Goal: Communication & Community: Answer question/provide support

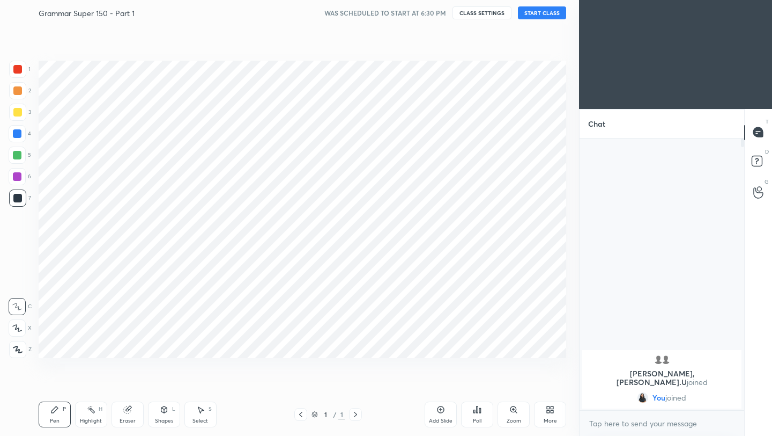
scroll to position [367, 536]
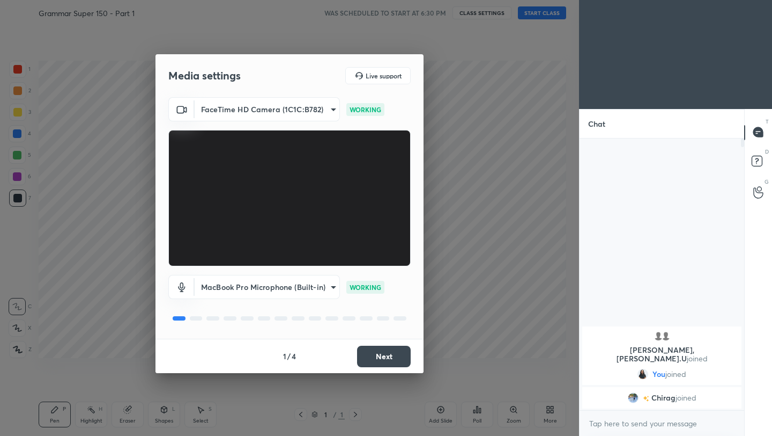
click at [395, 359] on button "Next" at bounding box center [384, 355] width 54 height 21
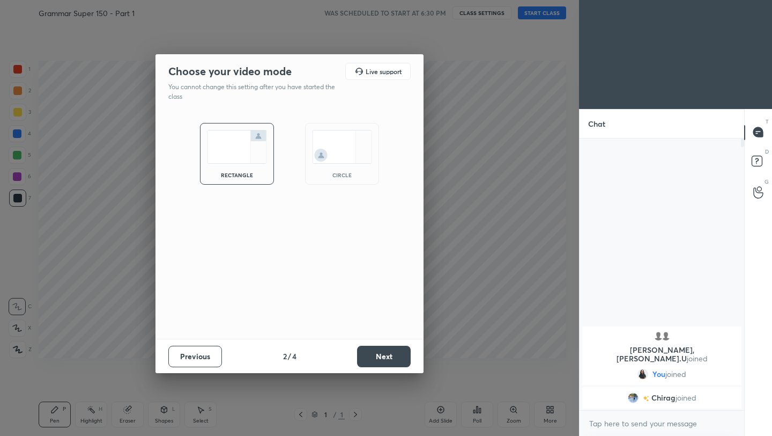
click at [395, 359] on button "Next" at bounding box center [384, 355] width 54 height 21
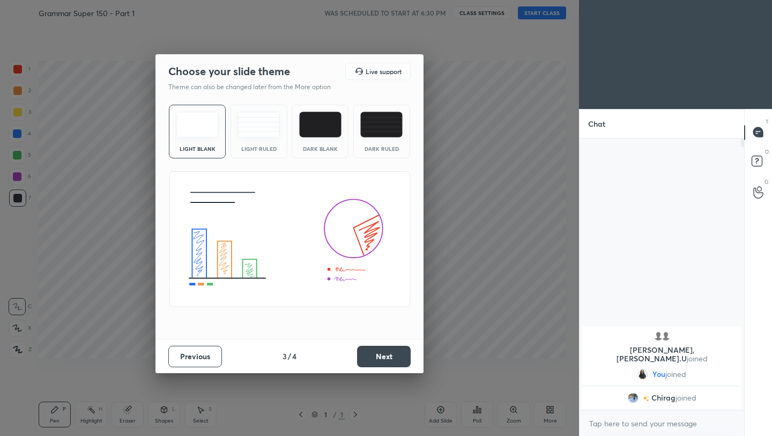
click at [395, 359] on button "Next" at bounding box center [384, 355] width 54 height 21
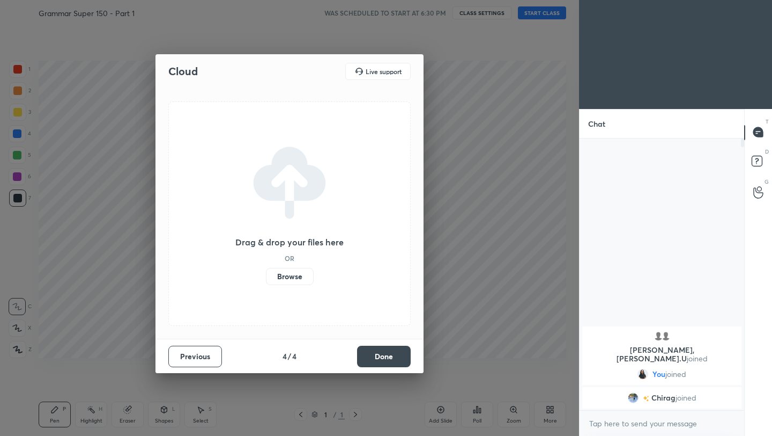
click at [395, 359] on button "Done" at bounding box center [384, 355] width 54 height 21
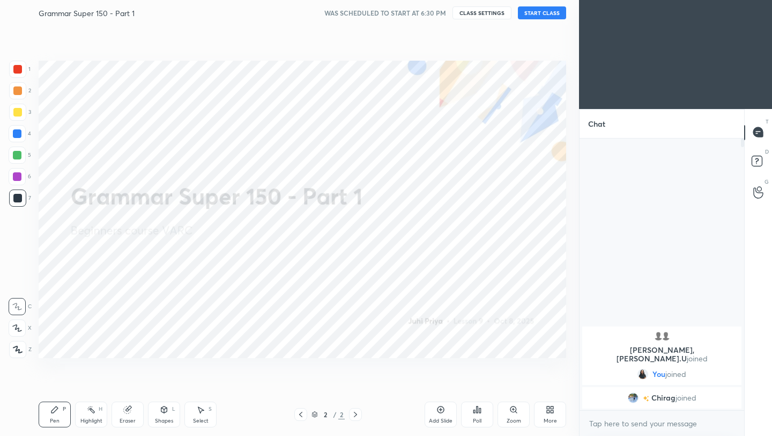
click at [542, 11] on button "START CLASS" at bounding box center [542, 12] width 48 height 13
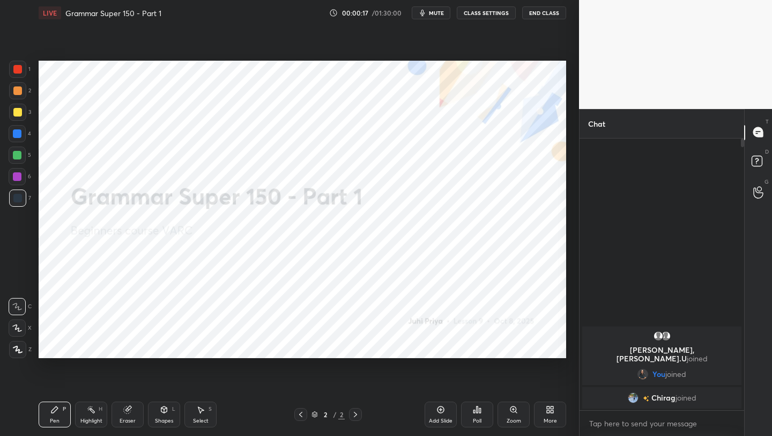
click at [549, 419] on div "More" at bounding box center [550, 420] width 13 height 5
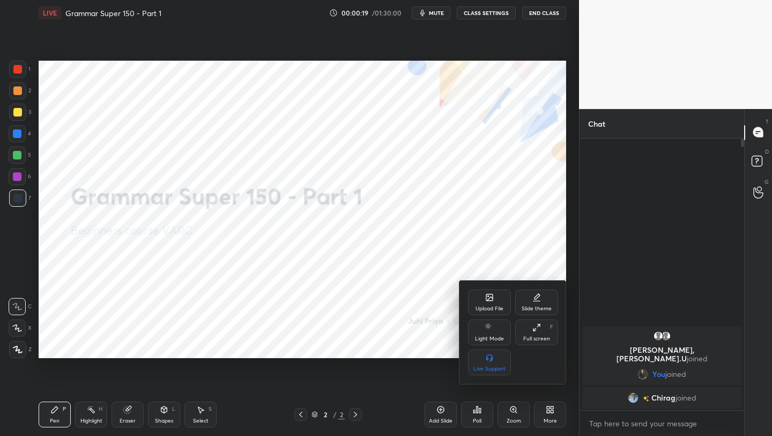
click at [494, 308] on div "Upload File" at bounding box center [490, 308] width 28 height 5
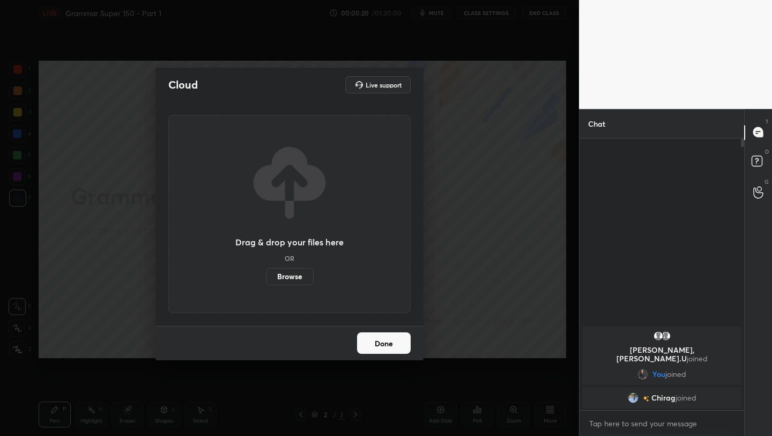
click at [303, 277] on label "Browse" at bounding box center [290, 276] width 48 height 17
click at [266, 277] on input "Browse" at bounding box center [266, 276] width 0 height 17
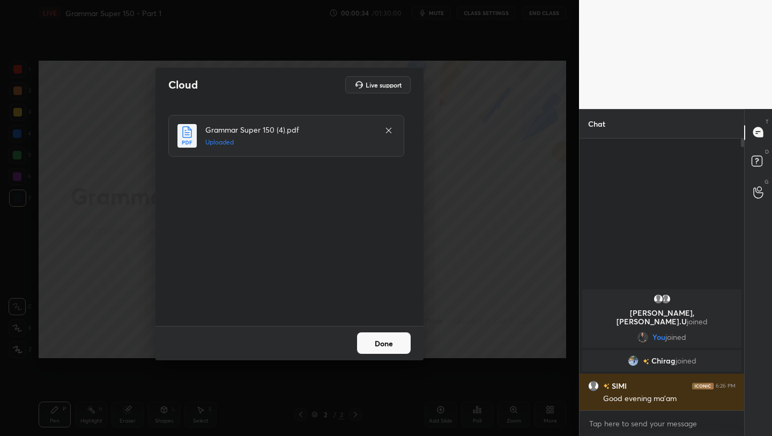
click at [389, 340] on button "Done" at bounding box center [384, 342] width 54 height 21
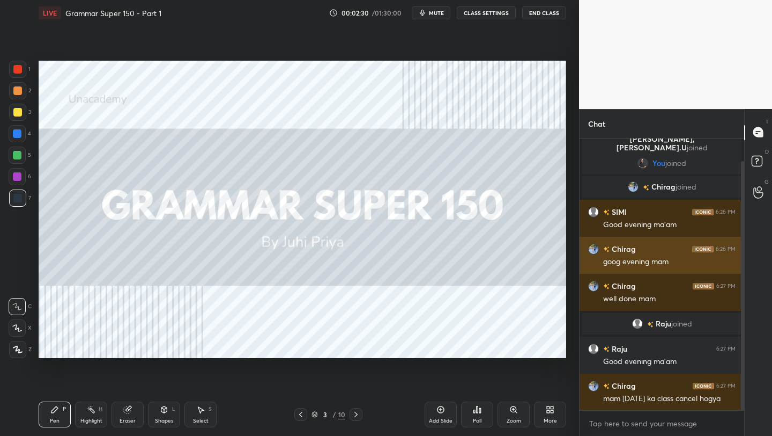
scroll to position [51, 0]
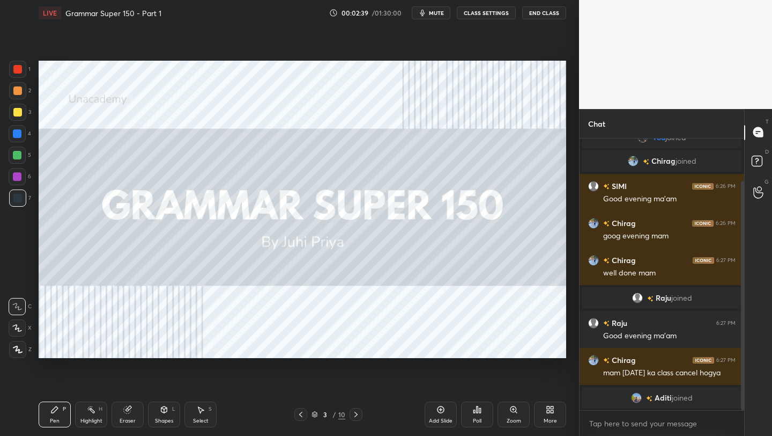
click at [336, 60] on div "Setting up your live class Poll for secs No correct answer Start poll" at bounding box center [302, 209] width 536 height 367
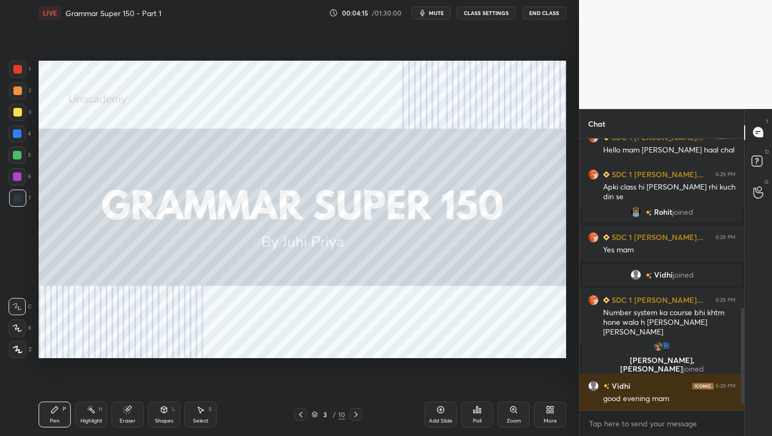
scroll to position [485, 0]
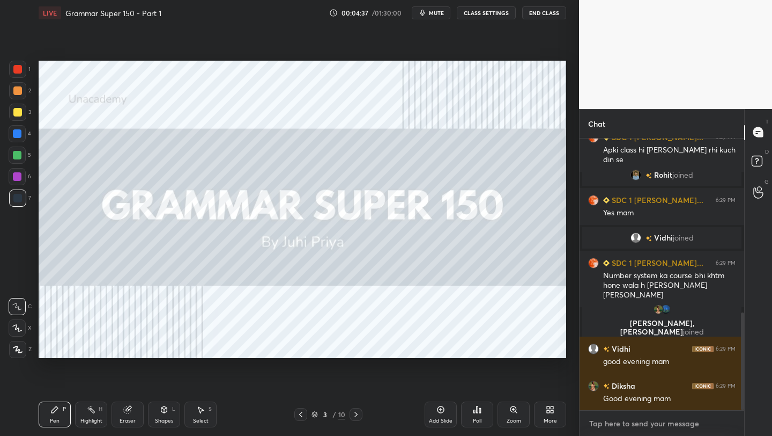
type textarea "x"
click at [616, 427] on textarea at bounding box center [662, 423] width 148 height 17
paste textarea "[URL][DOMAIN_NAME]"
type textarea "[URL][DOMAIN_NAME]"
type textarea "x"
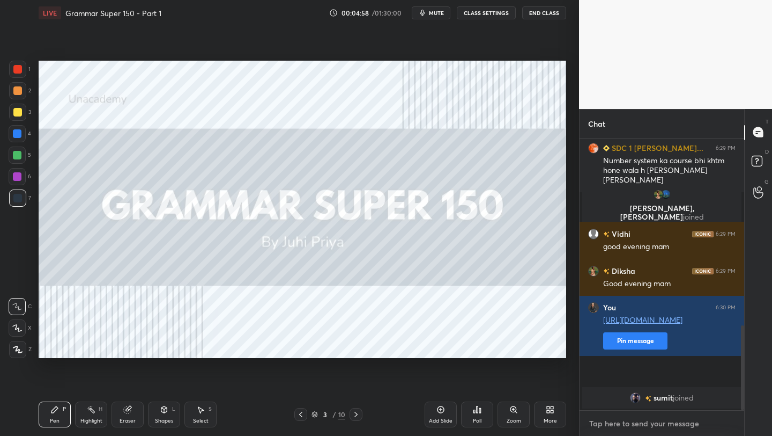
scroll to position [623, 0]
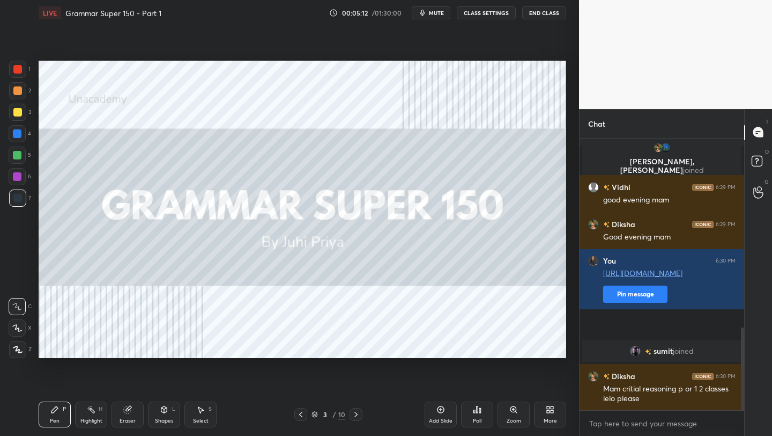
click at [18, 64] on div at bounding box center [17, 69] width 17 height 17
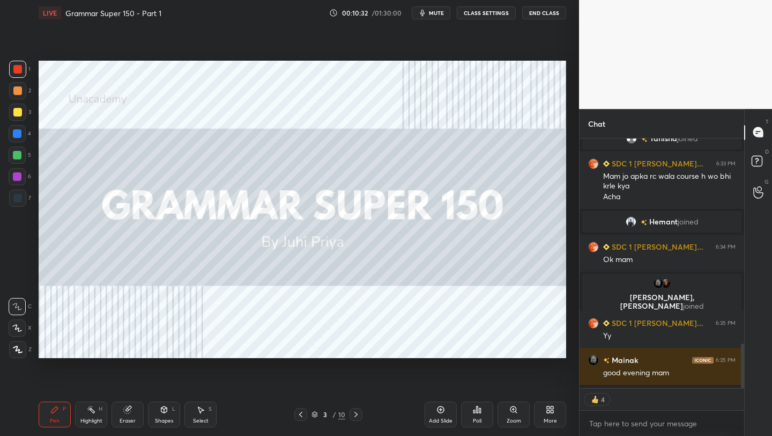
scroll to position [1261, 0]
click at [359, 417] on icon at bounding box center [356, 414] width 9 height 9
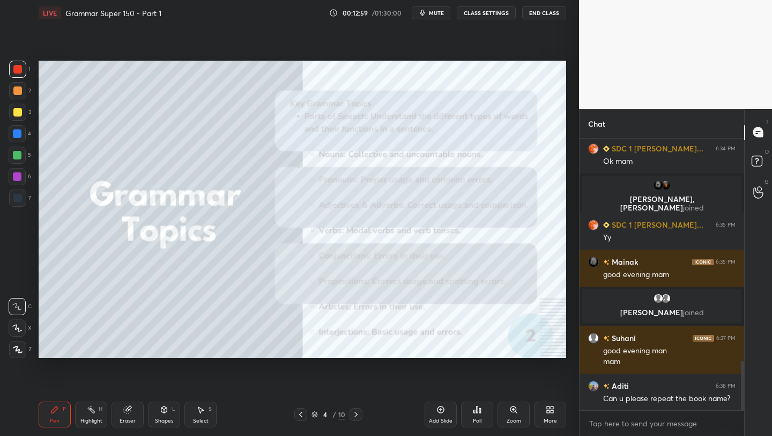
scroll to position [1262, 0]
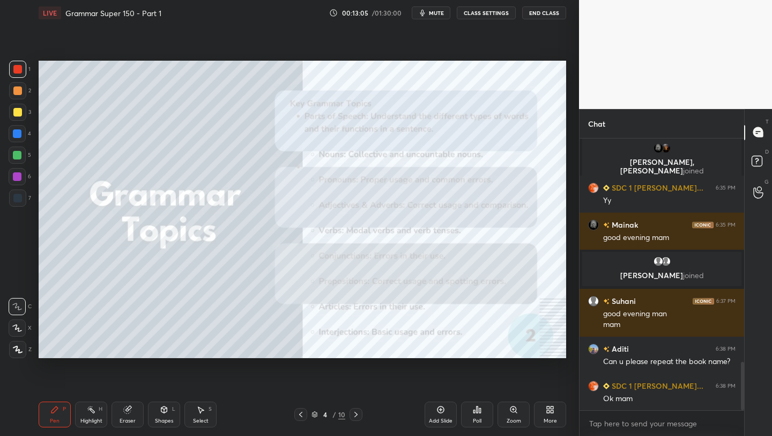
click at [433, 12] on span "mute" at bounding box center [436, 13] width 15 height 8
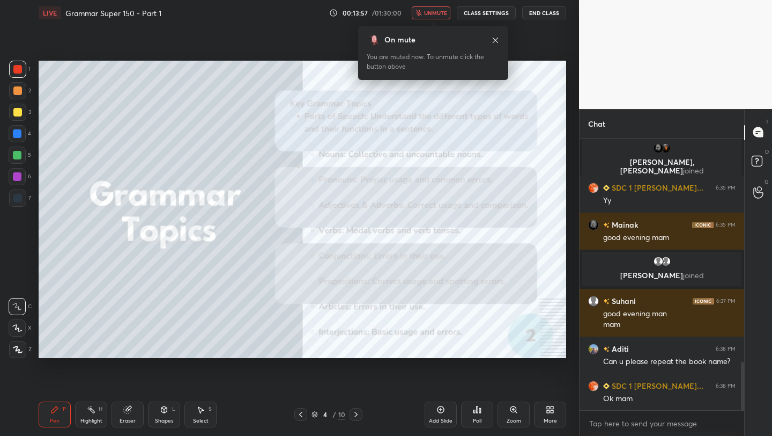
click at [433, 12] on span "unmute" at bounding box center [435, 13] width 23 height 8
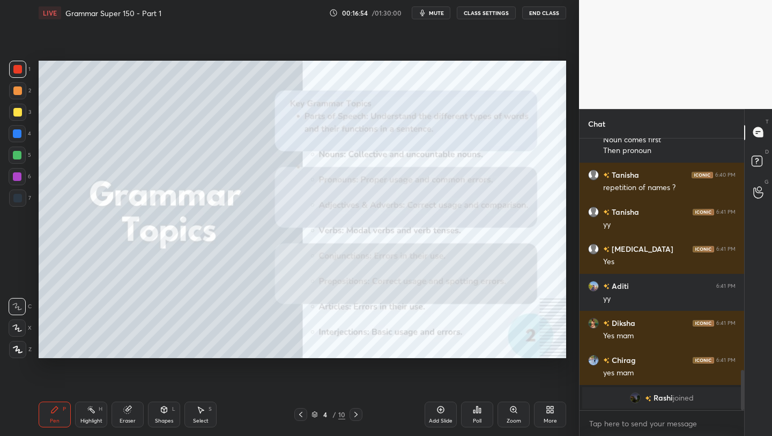
scroll to position [1483, 0]
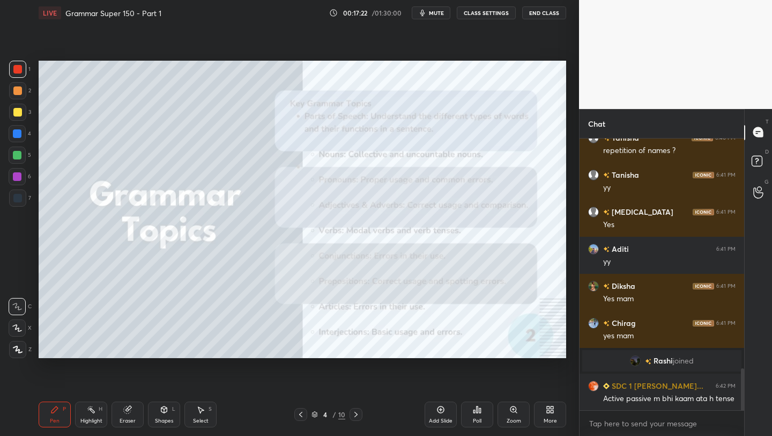
click at [356, 422] on div "Pen P Highlight H Eraser Shapes L Select S 4 / 10 Add Slide Poll Zoom More" at bounding box center [303, 414] width 528 height 43
click at [355, 416] on icon at bounding box center [356, 414] width 9 height 9
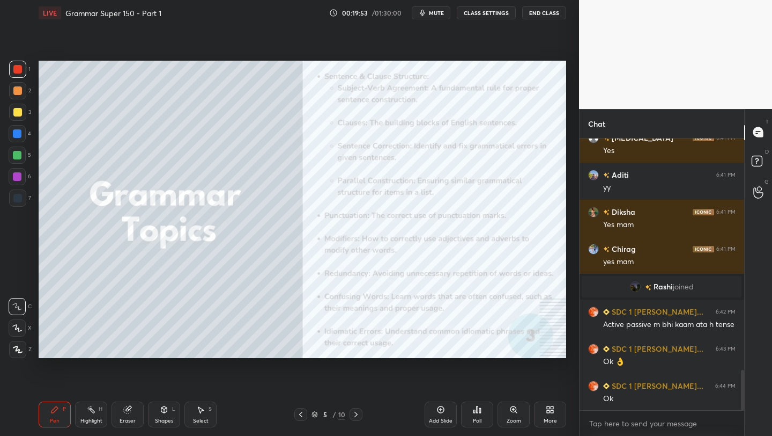
scroll to position [1594, 0]
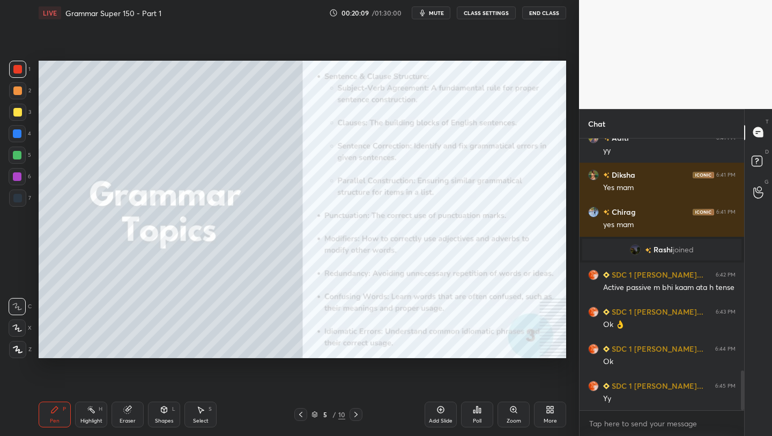
click at [357, 414] on icon at bounding box center [356, 413] width 3 height 5
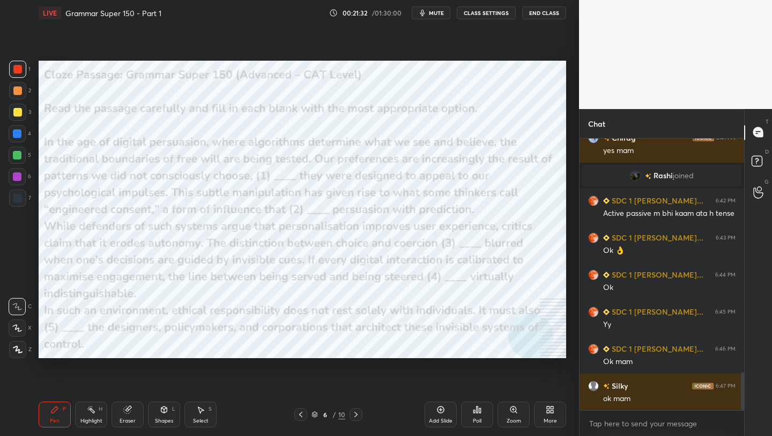
scroll to position [1705, 0]
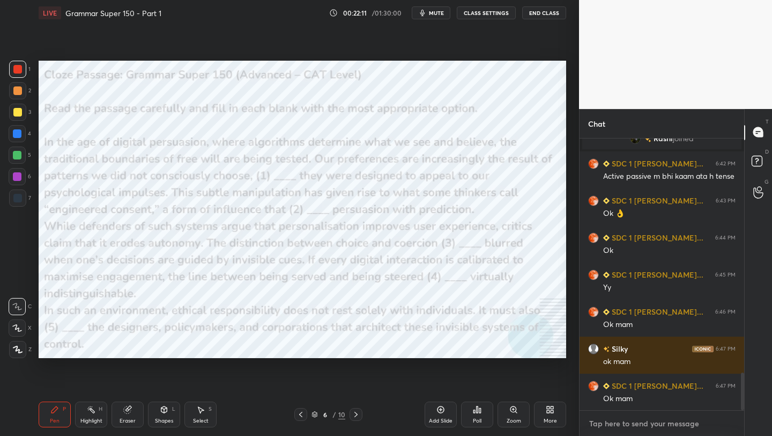
type textarea "x"
click at [654, 431] on textarea at bounding box center [662, 423] width 148 height 17
paste textarea "(1) since although because (2) replaces combines contradicts (3) has become is …"
type textarea "(1) since although because (2) replaces combines contradicts (3) has become is …"
type textarea "x"
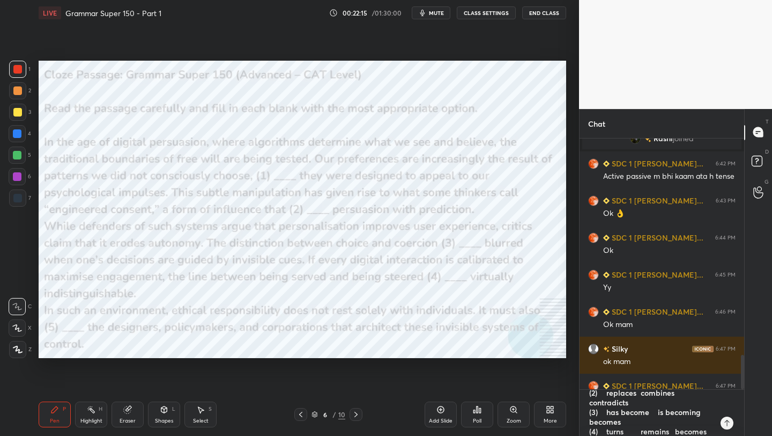
scroll to position [0, 0]
click at [634, 401] on textarea "(1) since although because (2) replaces combines contradicts (3) has become is …" at bounding box center [651, 412] width 126 height 46
type textarea "(1) sincealthough because (2) replaces combines contradicts (3) has become is b…"
type textarea "x"
type textarea "(1) since,although because (2) replaces combines contradicts (3) has become is …"
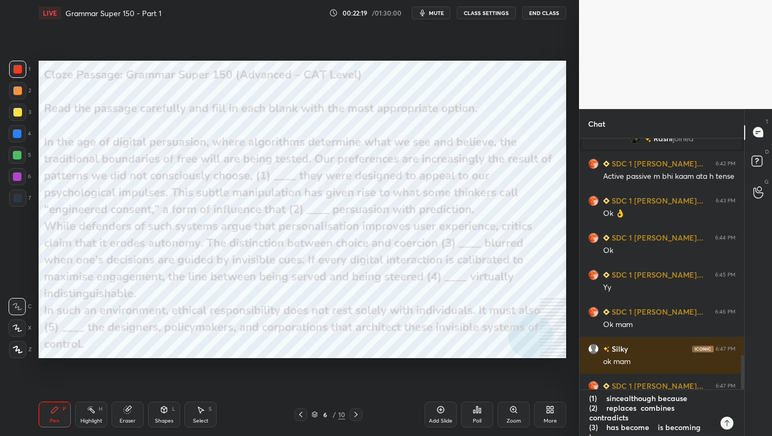
type textarea "x"
type textarea "(1) since, although because (2) replaces combines contradicts (3) has become is…"
type textarea "x"
click at [671, 401] on textarea "(1) since, although because (2) replaces combines contradicts (3) has become is…" at bounding box center [651, 412] width 126 height 46
type textarea "(1) since, althoughbecause (2) replaces combines contradicts (3) has become is …"
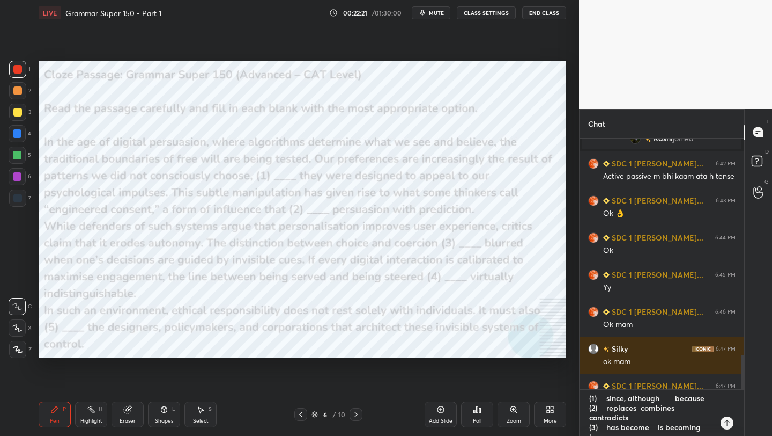
type textarea "x"
type textarea "(1) since, although,because (2) replaces combines contradicts (3) has become is…"
type textarea "x"
type textarea "(1) since, although, because (2) replaces combines contradicts (3) has become i…"
type textarea "x"
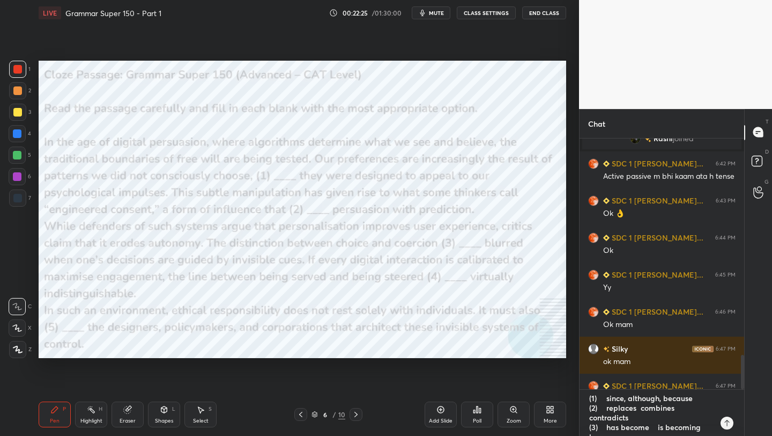
click at [638, 408] on textarea "(1) since, although, because (2) replaces combines contradicts (3) has become i…" at bounding box center [651, 412] width 126 height 46
type textarea "(1) since, although, because (2) replacescombines contradicts (3) has become is…"
type textarea "x"
type textarea "(1) since, although, because (2) replaces,combines contradicts (3) has become i…"
type textarea "x"
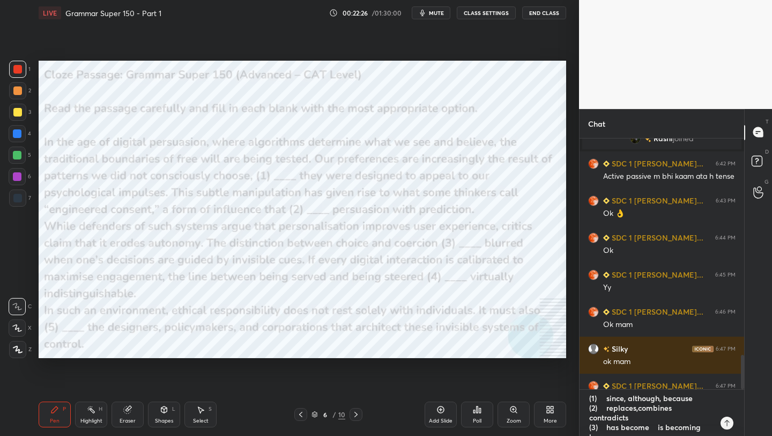
type textarea "(1) since, although, because (2) replaces, combines contradicts (3) has become …"
type textarea "x"
click at [676, 413] on textarea "(1) since, although, because (2) replaces, combines contradicts (3) has become …" at bounding box center [651, 412] width 126 height 46
click at [676, 411] on textarea "(1) since, although, because (2) replaces, combines contradicts (3) has become …" at bounding box center [651, 412] width 126 height 46
type textarea "(1) since, although, because (2) replaces, combines, contradicts (3) has become…"
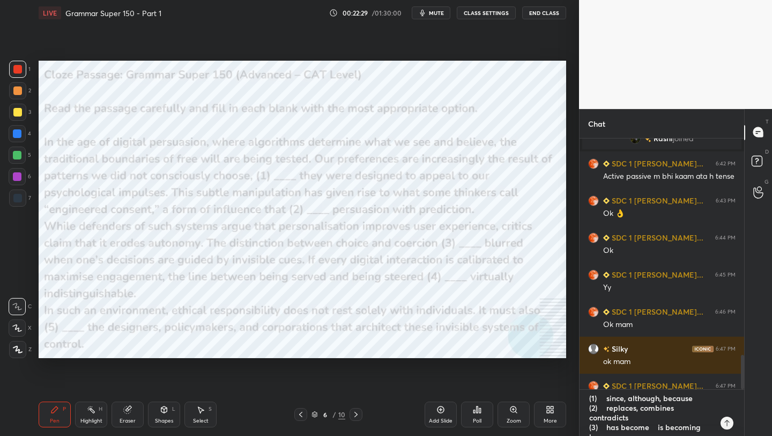
type textarea "x"
click at [651, 417] on textarea "(1) since, although, because (2) replaces, combines, contradicts (3) has become…" at bounding box center [651, 412] width 126 height 46
type textarea "(1) since, although, because (2) replaces, combines, contradicts (3) has become…"
type textarea "x"
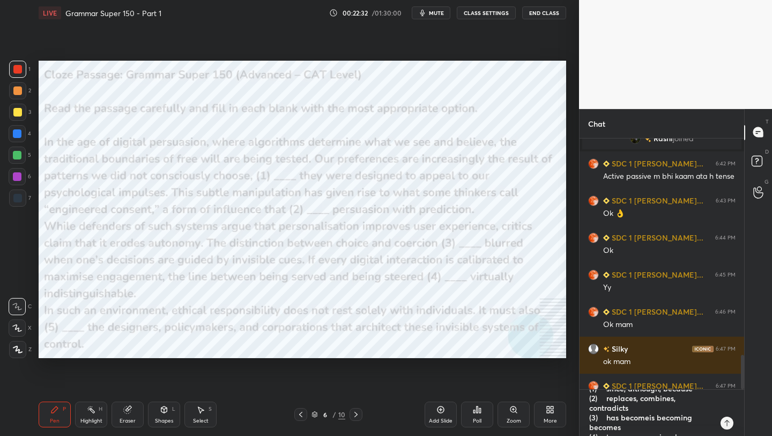
type textarea "(1) since, although, because (2) replaces, combines, contradicts (3) has [DOMAI…"
type textarea "x"
type textarea "(1) since, although, because (2) replaces, combines, contradicts (3) has become…"
type textarea "x"
type textarea "(1) since, although, because (2) replaces, combines, contradicts (3) has become…"
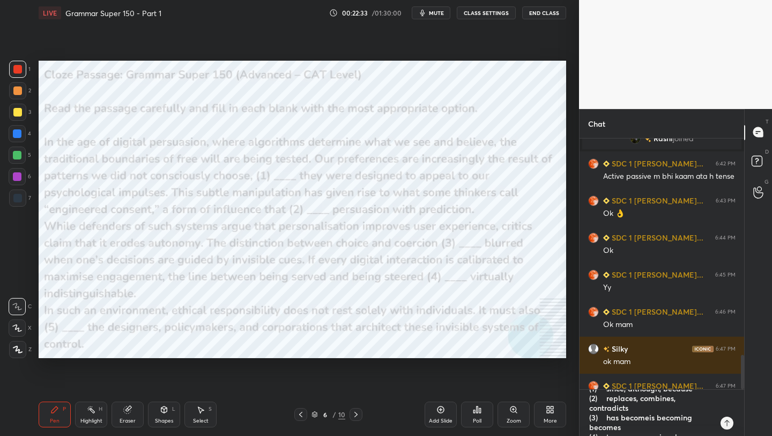
type textarea "x"
type textarea "(1) since, although, because (2) replaces, combines, contradicts (3) has become…"
type textarea "x"
click at [696, 417] on textarea "(1) since, although, because (2) replaces, combines, contradicts (3) has become…" at bounding box center [651, 412] width 126 height 46
type textarea "(1) since, although, because (2) replaces, combines, contradicts (3) has become…"
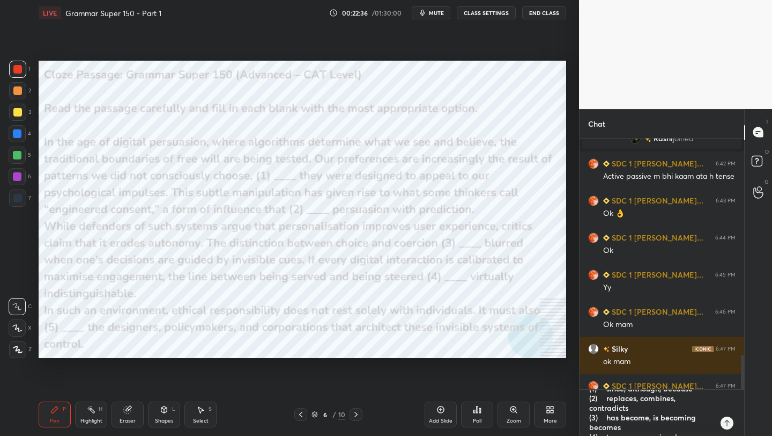
type textarea "x"
click at [637, 416] on textarea "(1) since, although, because (2) replaces, combines, contradicts (3) has become…" at bounding box center [651, 412] width 126 height 46
type textarea "(1) since, although, because (2) replaces, combines, contradicts (3) has become…"
type textarea "x"
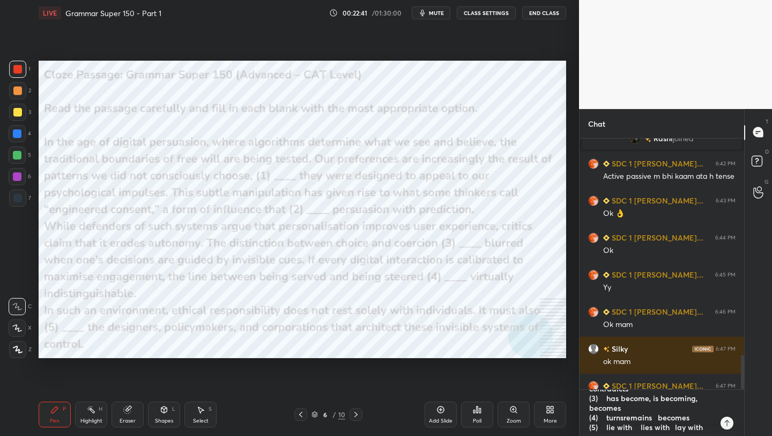
type textarea "(1) since, although, because (2) replaces, combines, contradicts (3) has become…"
type textarea "x"
type textarea "(1) since, although, because (2) replaces, combines, contradicts (3) has become…"
type textarea "x"
click at [671, 417] on textarea "(1) since, although, because (2) replaces, combines, contradicts (3) has become…" at bounding box center [651, 412] width 126 height 46
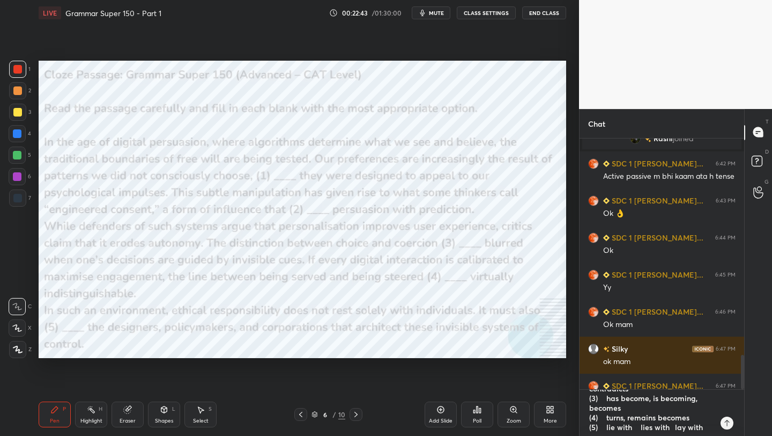
type textarea "(1) since, although, because (2) replaces, combines, contradicts (3) has become…"
type textarea "x"
type textarea "(1) since, although, because (2) replaces, combines, contradicts (3) has become…"
type textarea "x"
type textarea "(1) since, although, because (2) replaces, combines, contradicts (3) has become…"
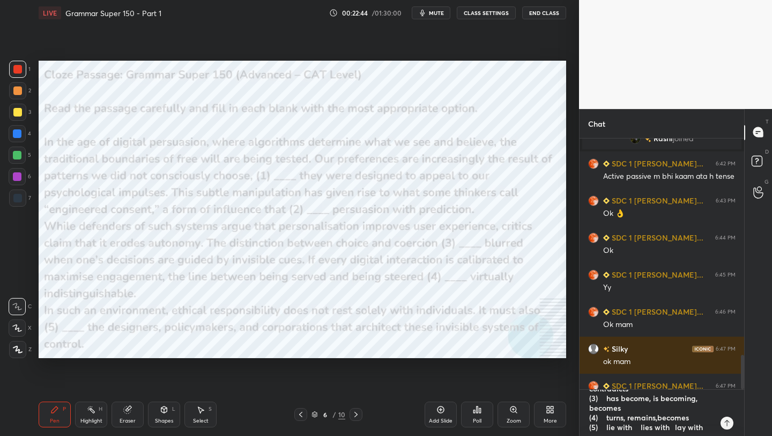
type textarea "x"
click at [637, 427] on textarea "(1) since, although, because (2) replaces, combines, contradicts (3) has become…" at bounding box center [651, 412] width 126 height 46
type textarea "(1) since, although, because (2) replaces, combines, contradicts (3) has become…"
type textarea "x"
type textarea "(1) since, although, because (2) replaces, combines, contradicts (3) has become…"
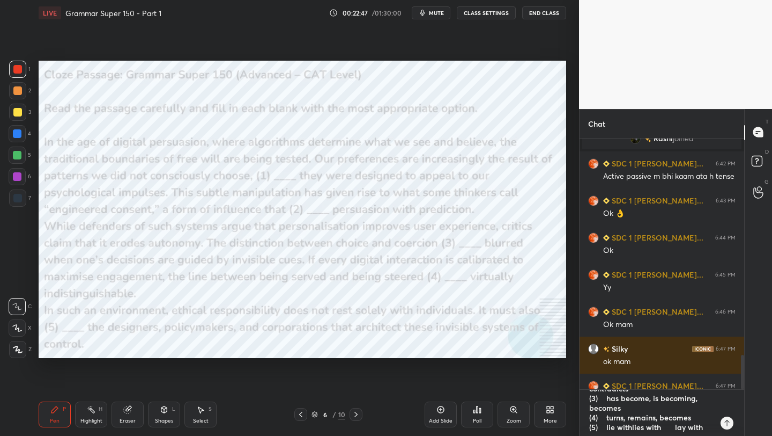
type textarea "x"
type textarea "(1) since, although, because (2) replaces, combines, contradicts (3) has become…"
type textarea "x"
click at [669, 429] on textarea "(1) since, although, because (2) replaces, combines, contradicts (3) has become…" at bounding box center [651, 412] width 126 height 46
type textarea "(1) since, although, because (2) replaces, combines, contradicts (3) has become…"
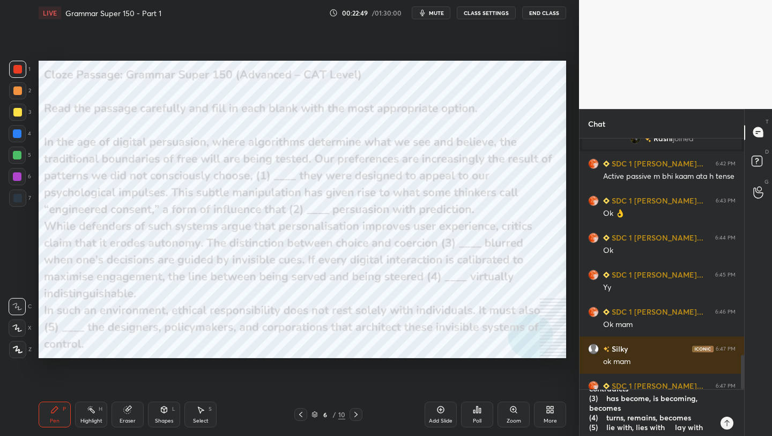
type textarea "x"
type textarea "(1) since, although, because (2) replaces, combines, contradicts (3) has become…"
type textarea "x"
type textarea "(1) since, although, because (2) replaces, combines, contradicts (3) has become…"
type textarea "x"
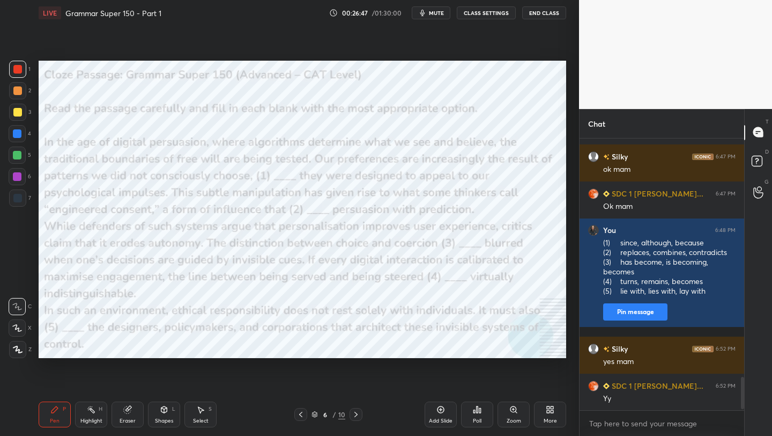
scroll to position [1897, 0]
click at [477, 415] on div "Poll" at bounding box center [477, 414] width 32 height 26
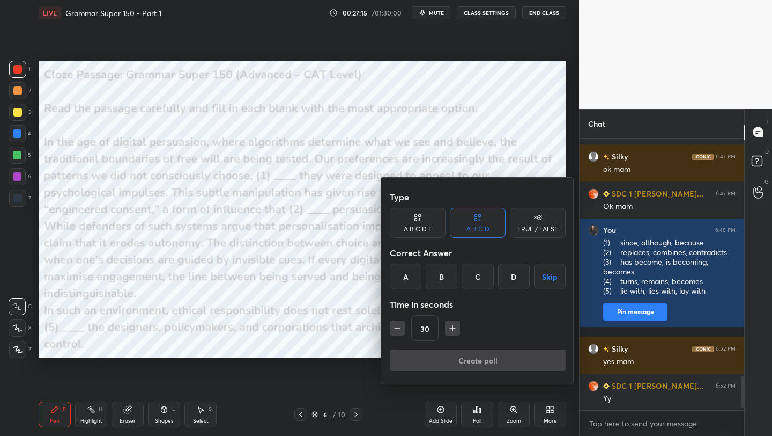
click at [488, 271] on div "C" at bounding box center [478, 276] width 32 height 26
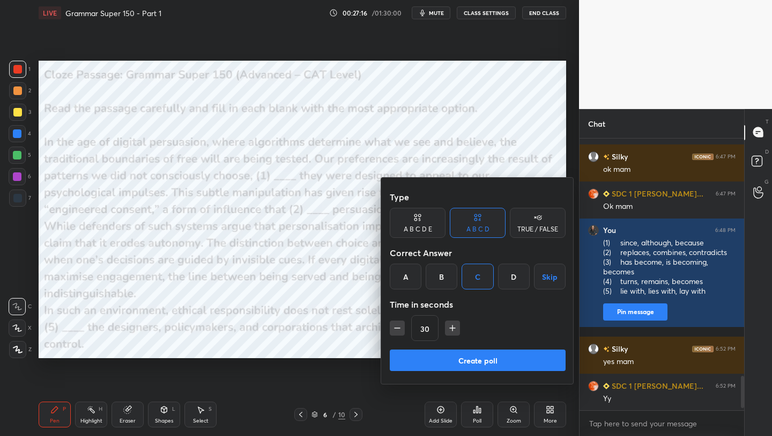
click at [490, 360] on button "Create poll" at bounding box center [478, 359] width 176 height 21
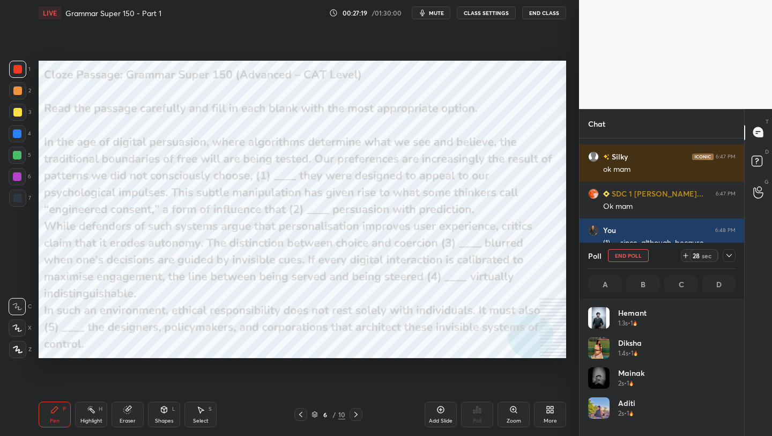
scroll to position [126, 144]
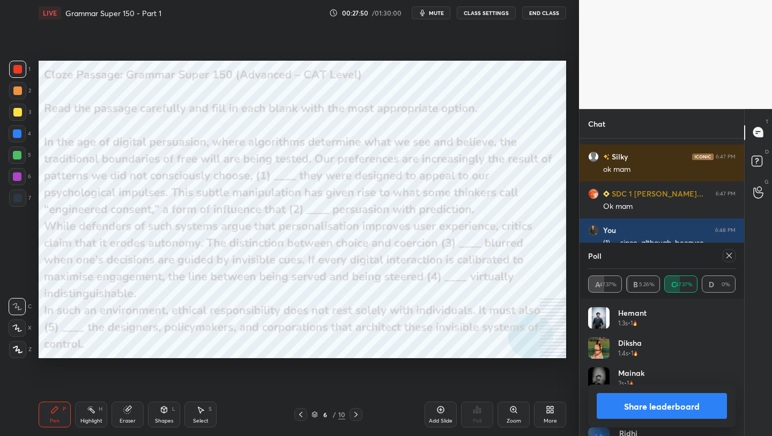
click at [727, 261] on div at bounding box center [729, 255] width 13 height 13
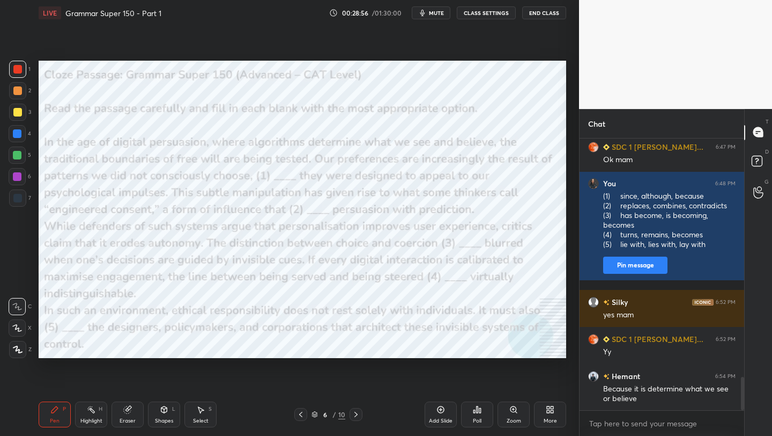
scroll to position [1981, 0]
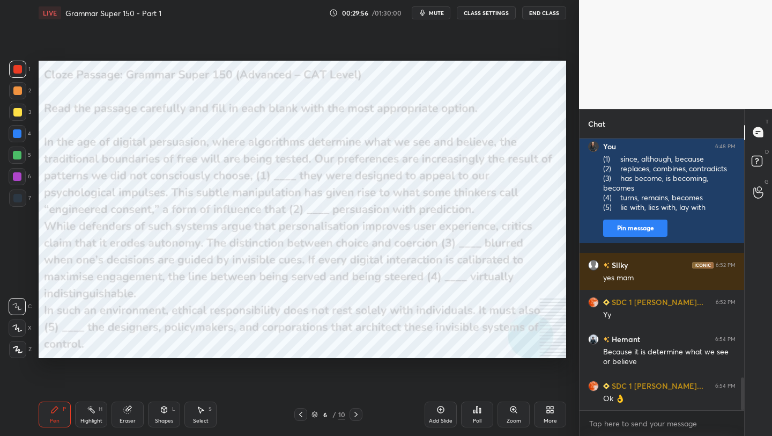
click at [475, 422] on div "Poll" at bounding box center [477, 420] width 9 height 5
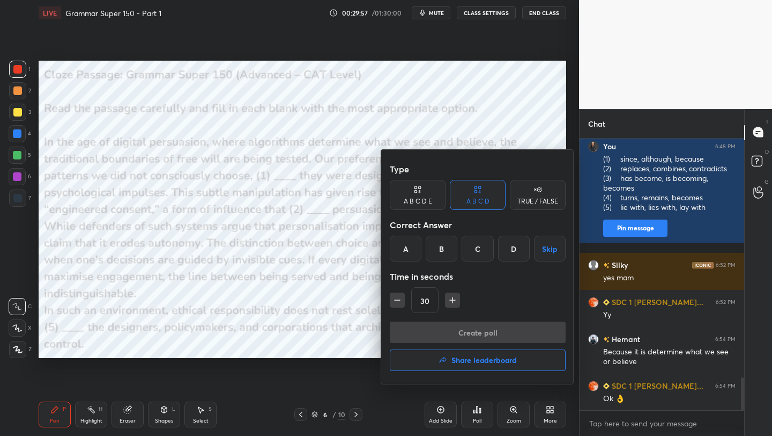
click at [441, 245] on div "B" at bounding box center [442, 248] width 32 height 26
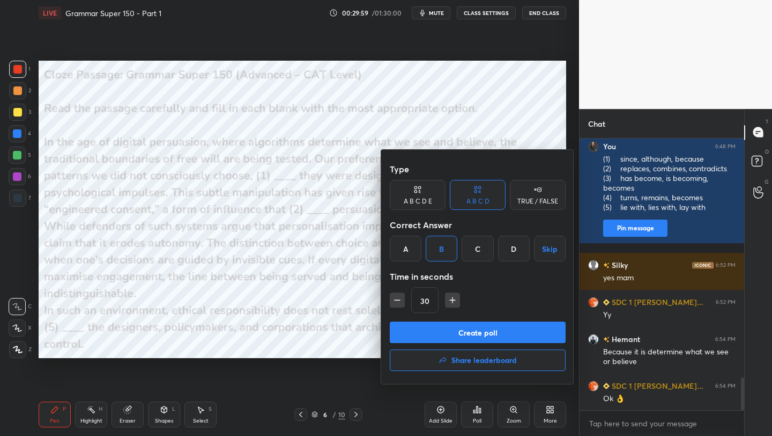
click at [473, 330] on button "Create poll" at bounding box center [478, 331] width 176 height 21
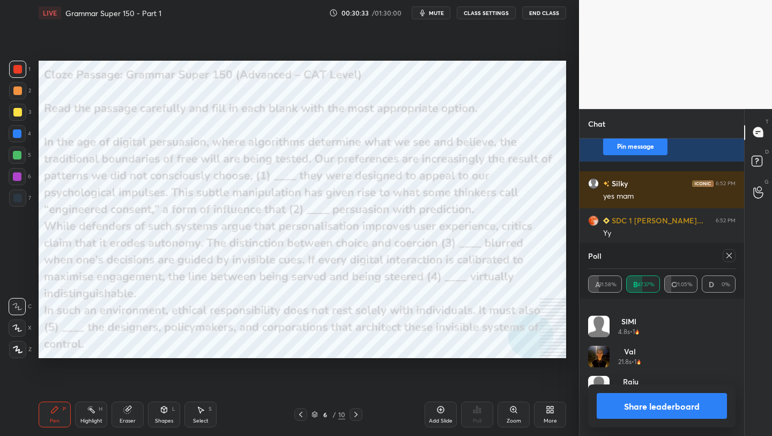
scroll to position [0, 0]
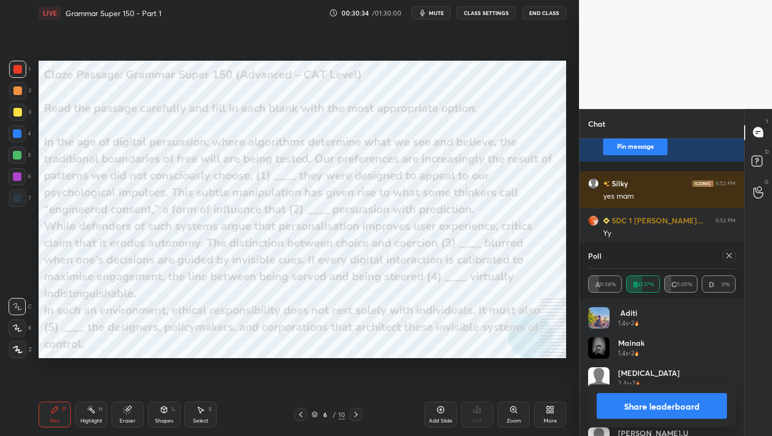
click at [728, 254] on icon at bounding box center [729, 255] width 5 height 5
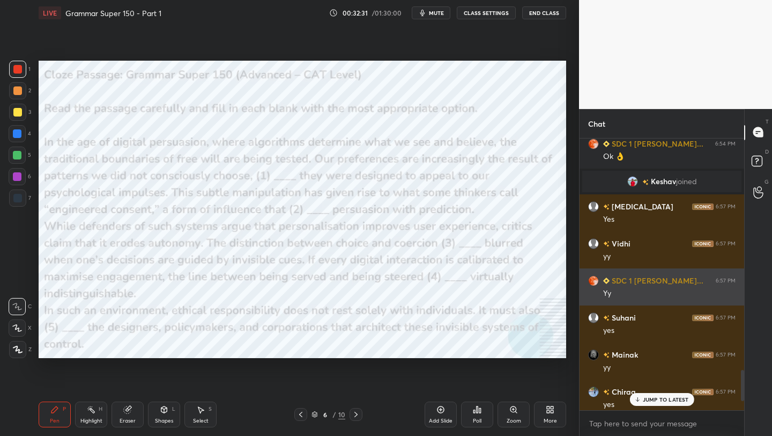
scroll to position [2106, 0]
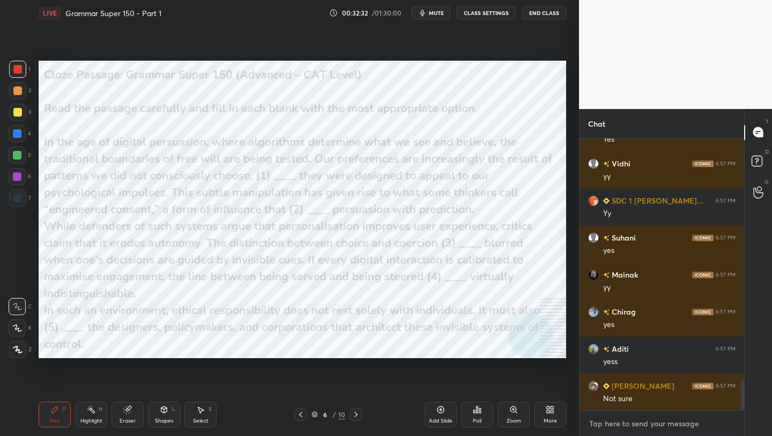
type textarea "x"
click at [629, 427] on textarea at bounding box center [662, 423] width 148 height 17
paste textarea "(1) since although because (2) replaces combines contradicts (3) has become is …"
type textarea "(1) since although because (2) replaces combines contradicts (3) has become is …"
type textarea "x"
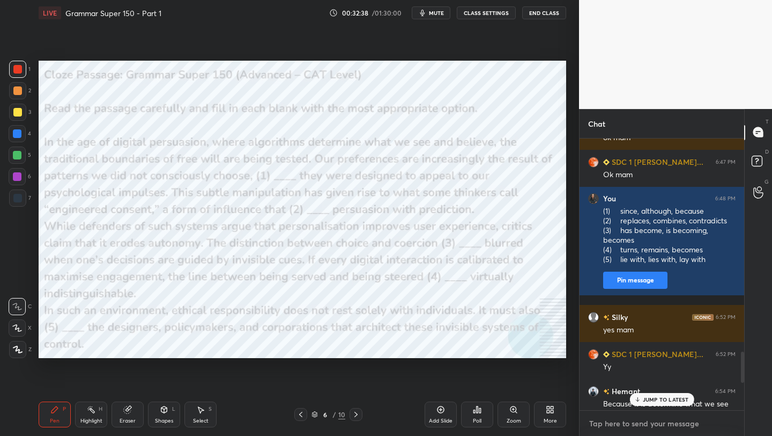
scroll to position [1744, 0]
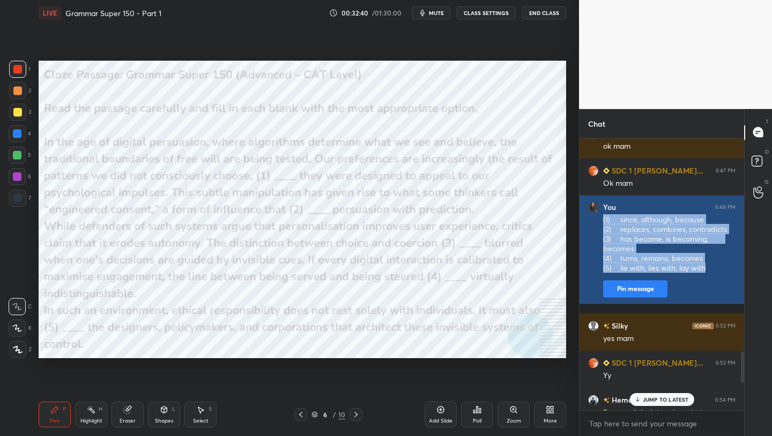
drag, startPoint x: 710, startPoint y: 280, endPoint x: 599, endPoint y: 216, distance: 128.1
click at [599, 216] on div "You 6:48 PM (1) since, although, because (2) replaces, combines, contradicts (3…" at bounding box center [662, 249] width 165 height 108
copy div "(1) since, although, because (2) replaces, combines, contradicts (3) has become…"
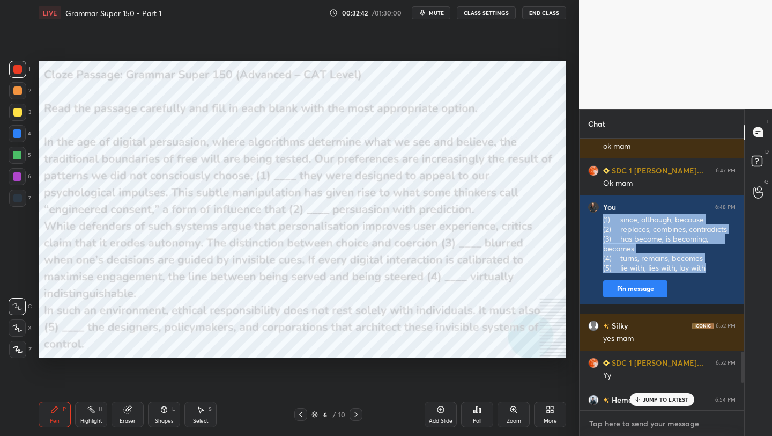
type textarea "x"
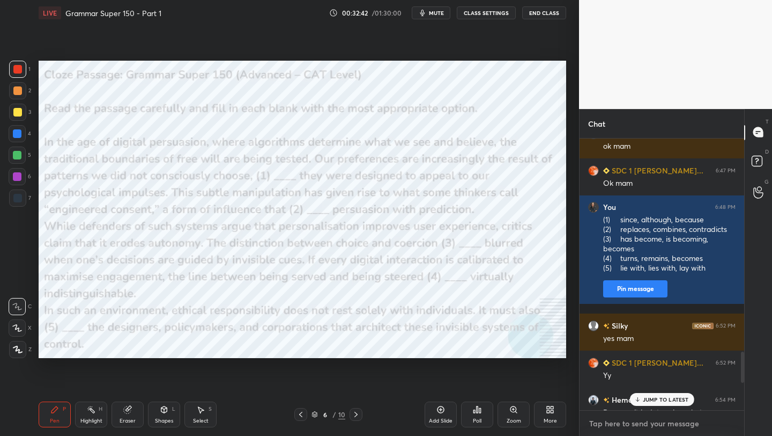
click at [622, 421] on textarea at bounding box center [662, 423] width 148 height 17
paste textarea "(1) since, although, because (2) replaces, combines, contradicts (3) has become…"
type textarea "(1) since, although, because (2) replaces, combines, contradicts (3) has become…"
type textarea "x"
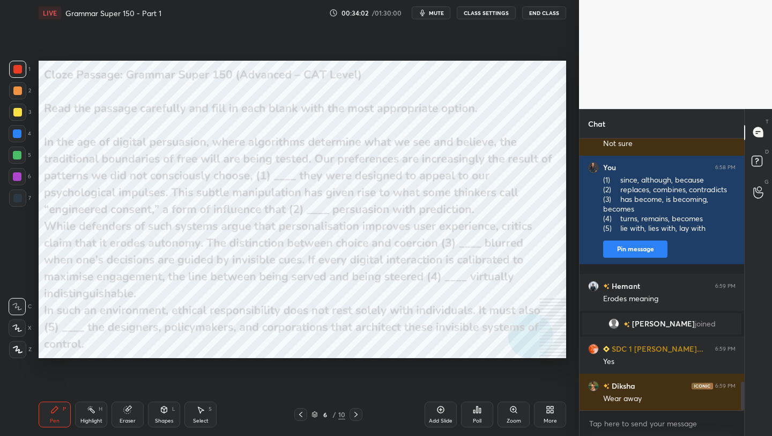
scroll to position [2338, 0]
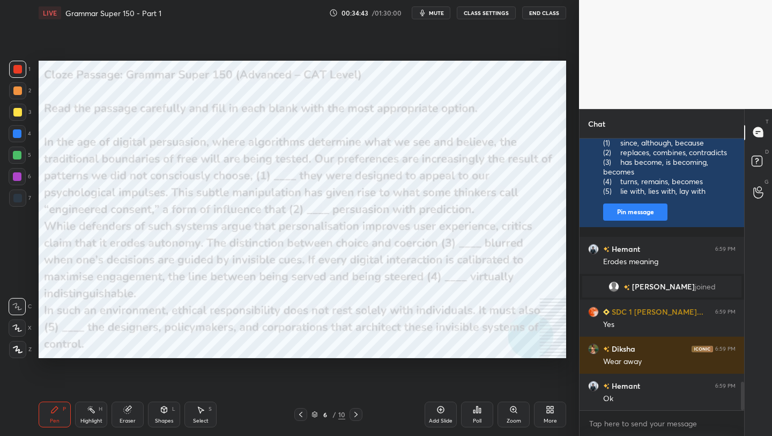
click at [478, 411] on icon at bounding box center [478, 409] width 2 height 6
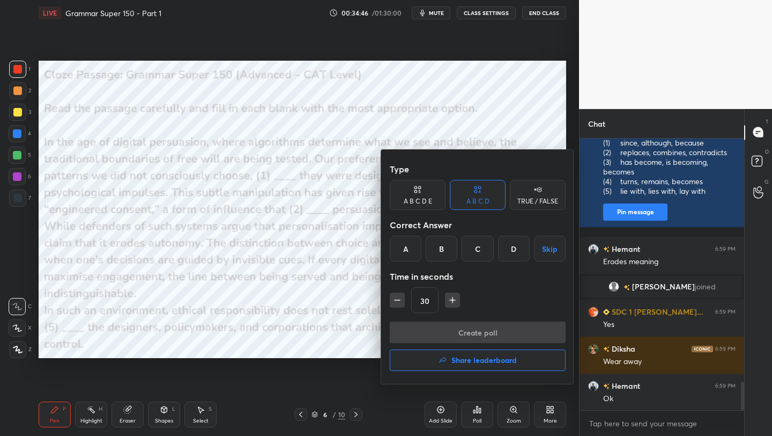
click at [411, 253] on div "A" at bounding box center [406, 248] width 32 height 26
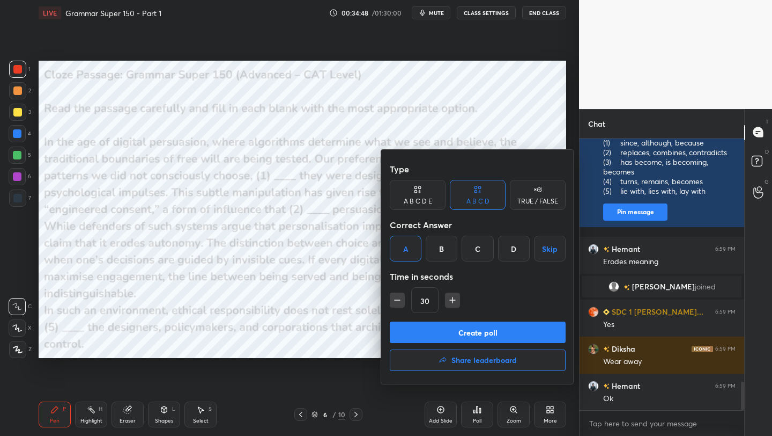
click at [455, 330] on button "Create poll" at bounding box center [478, 331] width 176 height 21
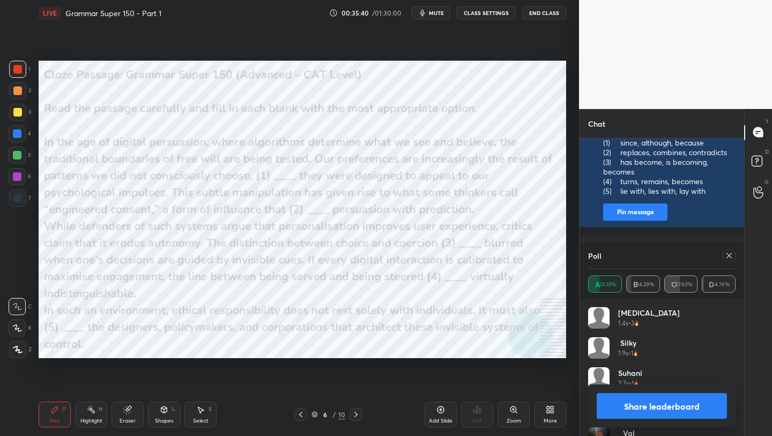
scroll to position [2419, 0]
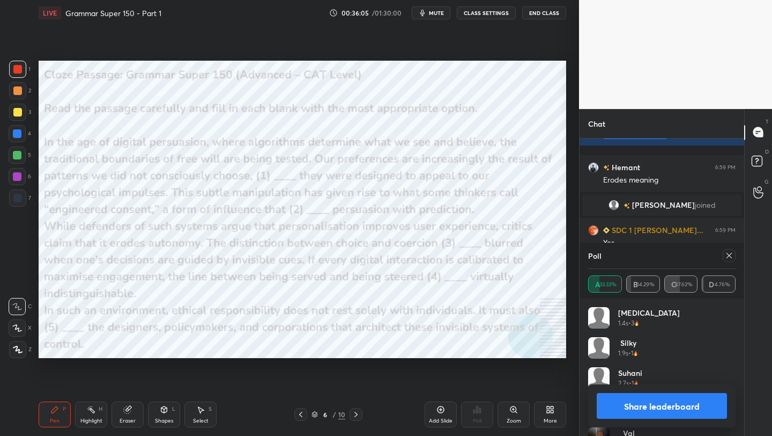
click at [727, 253] on icon at bounding box center [729, 255] width 5 height 5
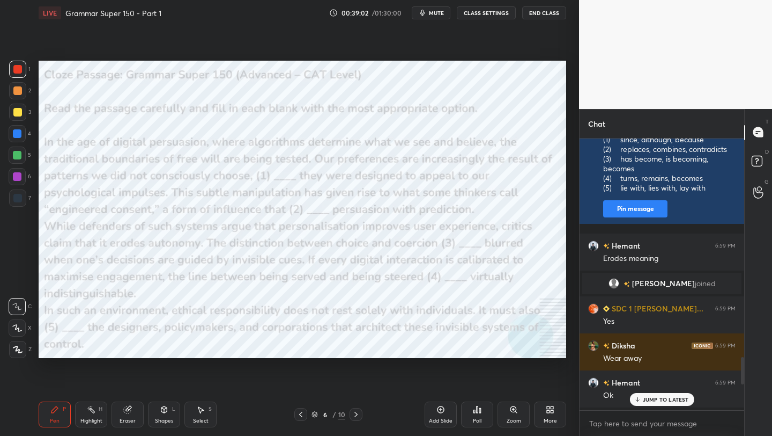
scroll to position [2175, 0]
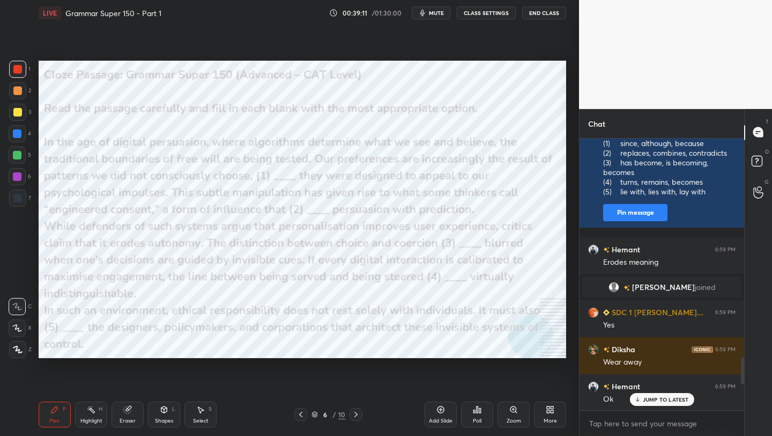
click at [480, 419] on div "Poll" at bounding box center [477, 420] width 9 height 5
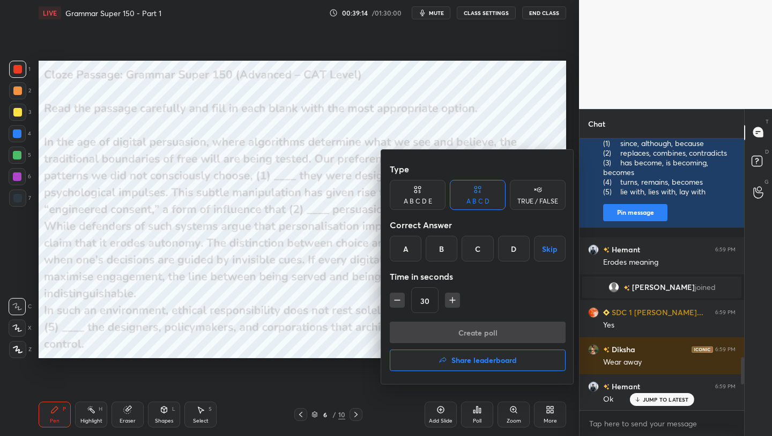
click at [475, 250] on div "C" at bounding box center [478, 248] width 32 height 26
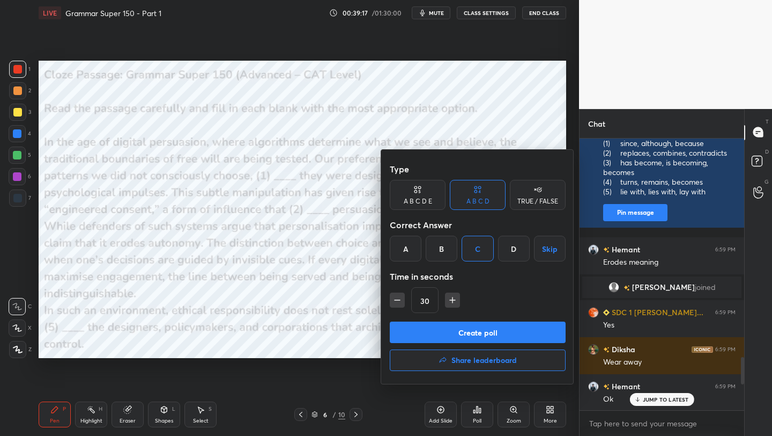
click at [473, 328] on button "Create poll" at bounding box center [478, 331] width 176 height 21
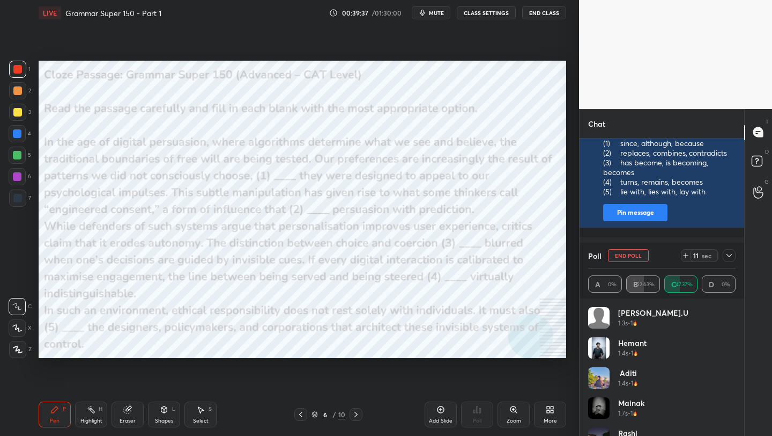
scroll to position [4, 4]
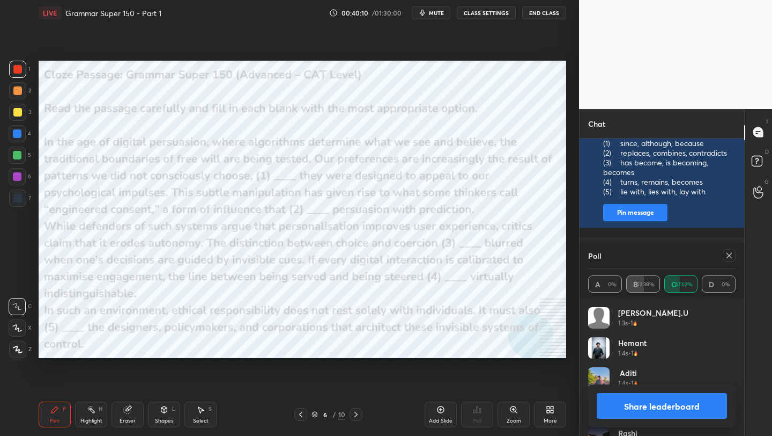
click at [732, 255] on icon at bounding box center [729, 255] width 9 height 9
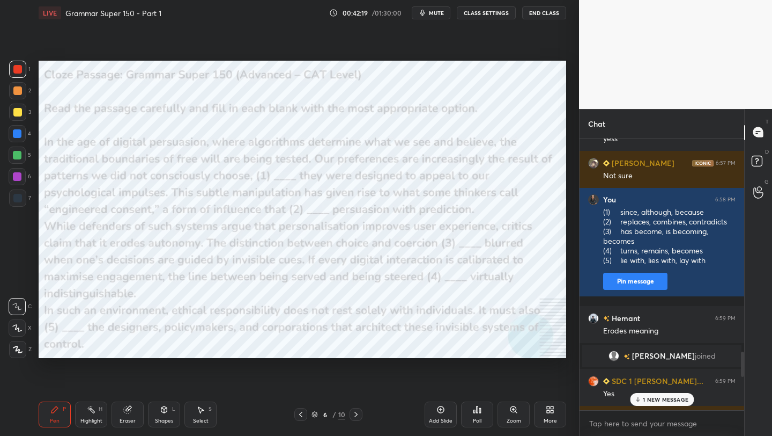
scroll to position [2133, 0]
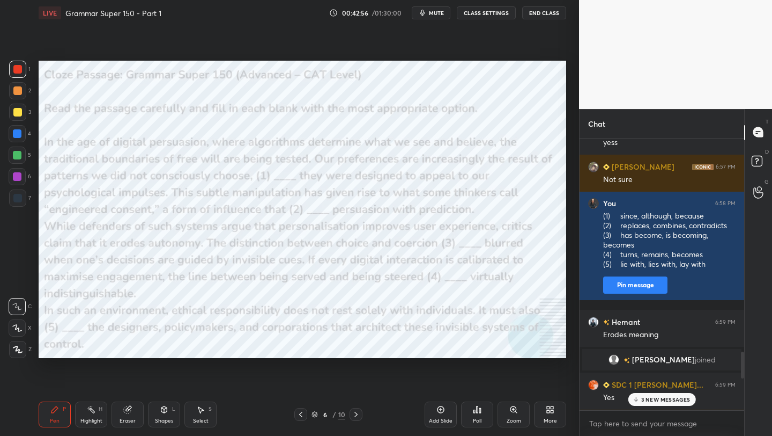
click at [658, 399] on p "3 NEW MESSAGES" at bounding box center [666, 399] width 49 height 6
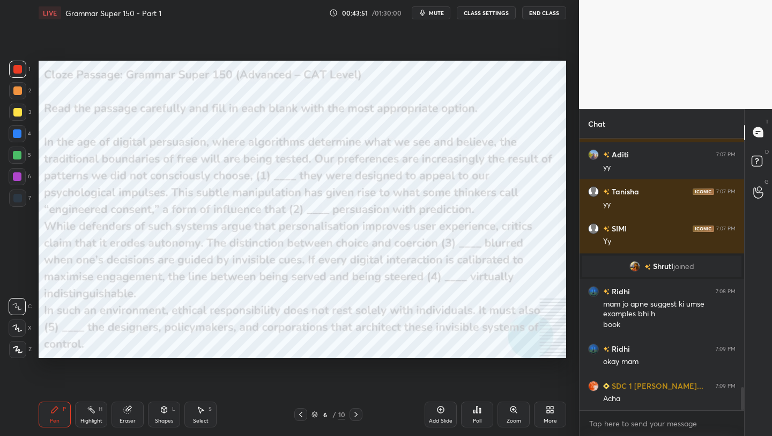
scroll to position [2962, 0]
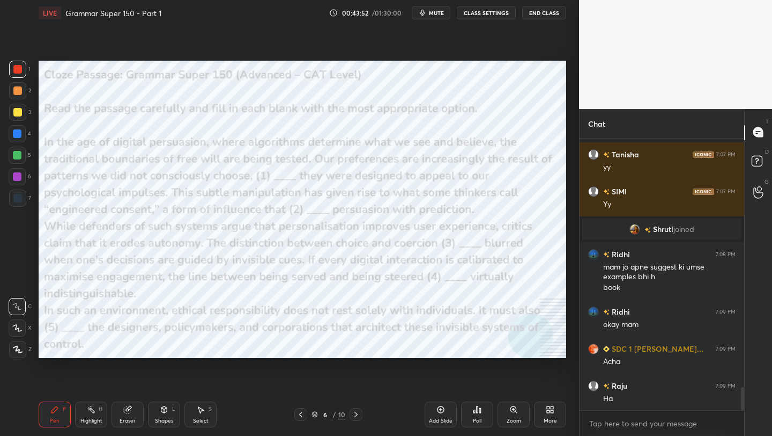
click at [478, 415] on div "Poll" at bounding box center [477, 414] width 32 height 26
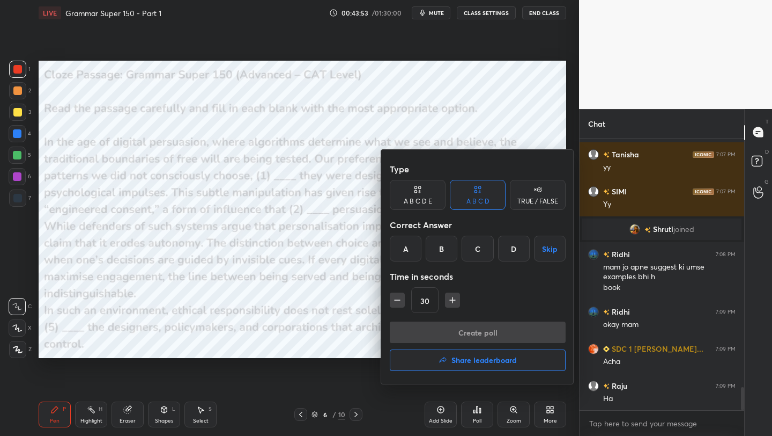
click at [411, 247] on div "A" at bounding box center [406, 248] width 32 height 26
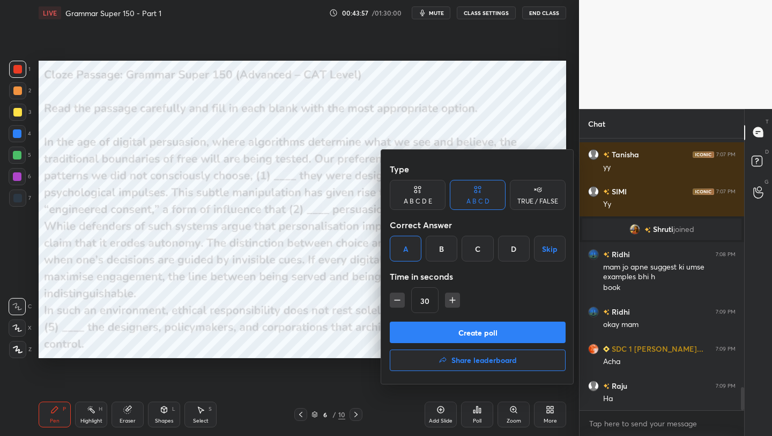
click at [475, 335] on button "Create poll" at bounding box center [478, 331] width 176 height 21
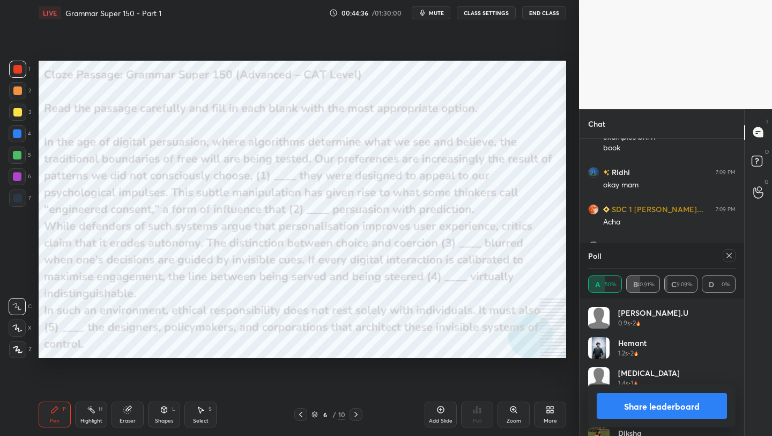
scroll to position [3112, 0]
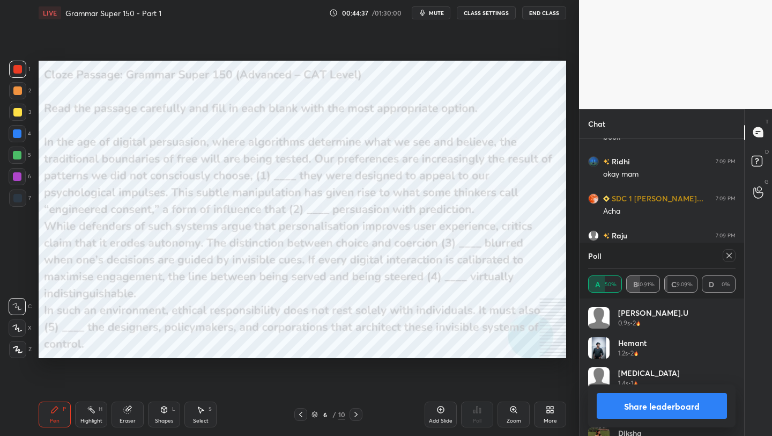
click at [654, 408] on button "Share leaderboard" at bounding box center [662, 406] width 130 height 26
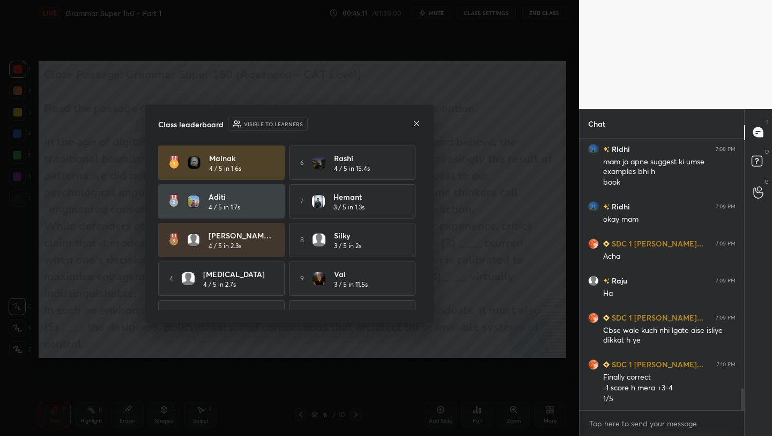
scroll to position [3104, 0]
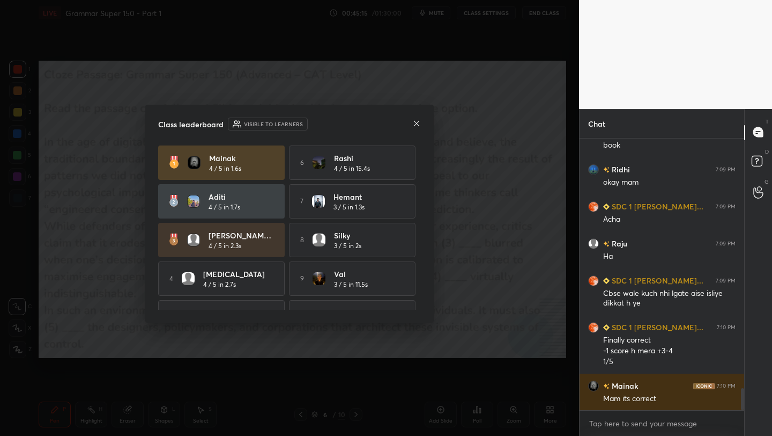
click at [416, 119] on icon at bounding box center [417, 123] width 9 height 9
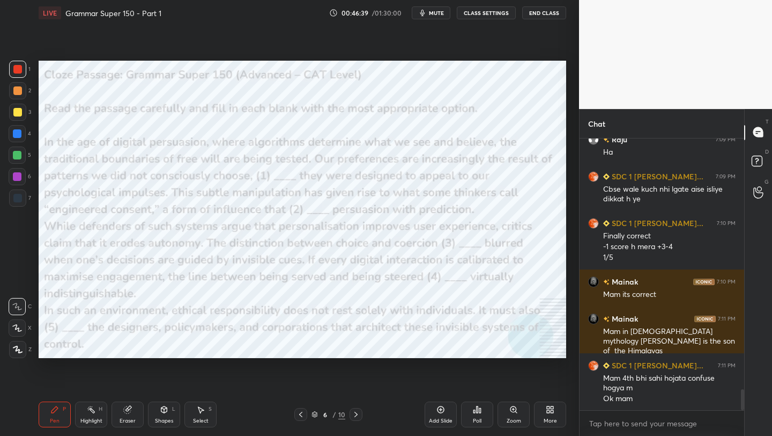
scroll to position [3245, 0]
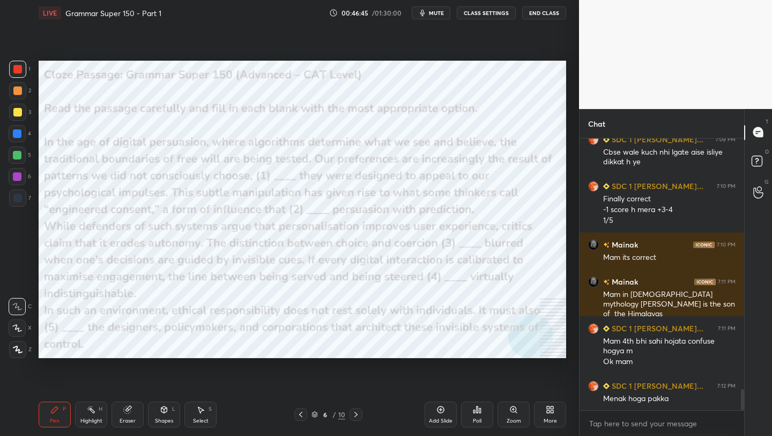
click at [354, 409] on div at bounding box center [356, 414] width 13 height 13
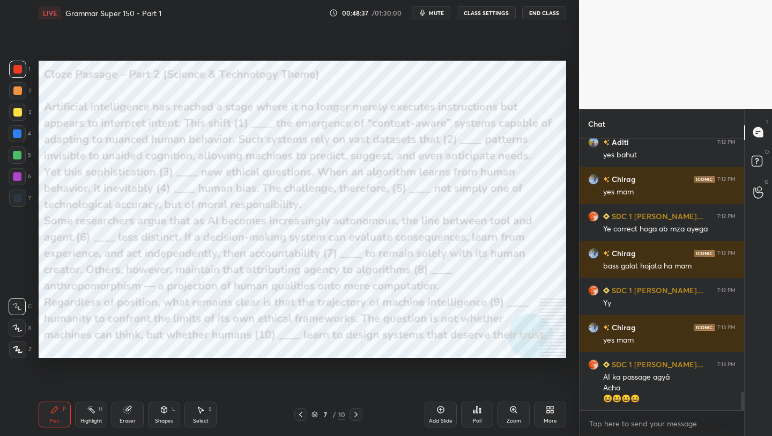
scroll to position [3722, 0]
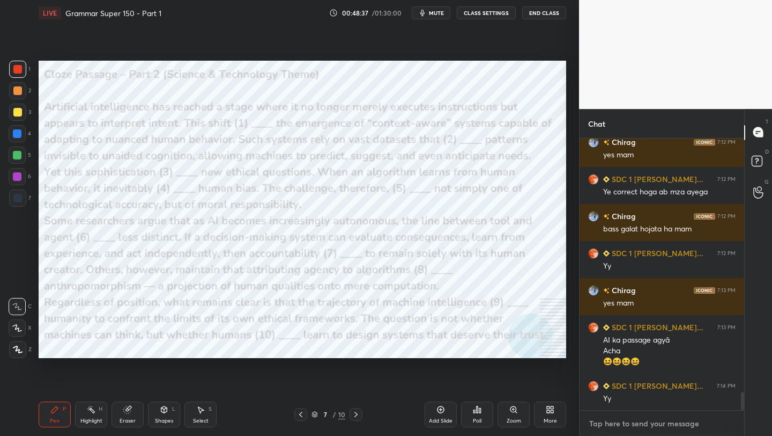
type textarea "x"
click at [664, 423] on textarea at bounding box center [662, 423] width 148 height 17
paste textarea "(1) signifies signify signified (2) detect detects detecting (3) raises arise r…"
type textarea "(1) signifies signify signified (2) detect detects detecting (3) raises arise r…"
type textarea "x"
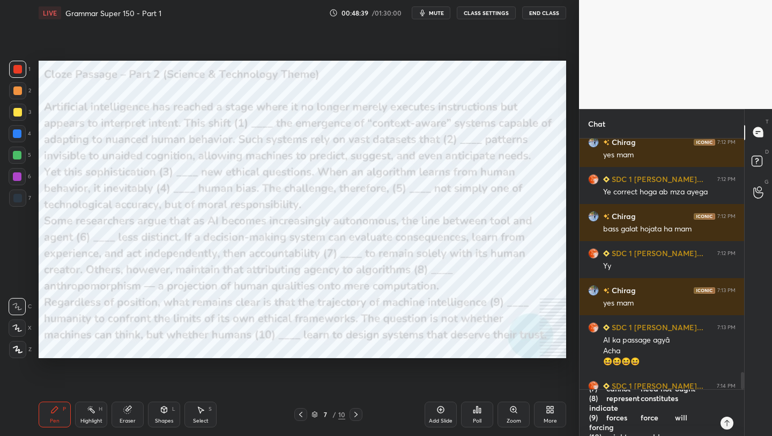
scroll to position [0, 0]
click at [637, 399] on textarea "(1) signifies signify signified (2) detect detects detecting (3) raises arise r…" at bounding box center [651, 412] width 126 height 46
type textarea "(1) signifiessignify signified (2) detect detects detecting (3) raises arise ri…"
type textarea "x"
type textarea "(1) signifies,signify signified (2) detect detects detecting (3) raises arise r…"
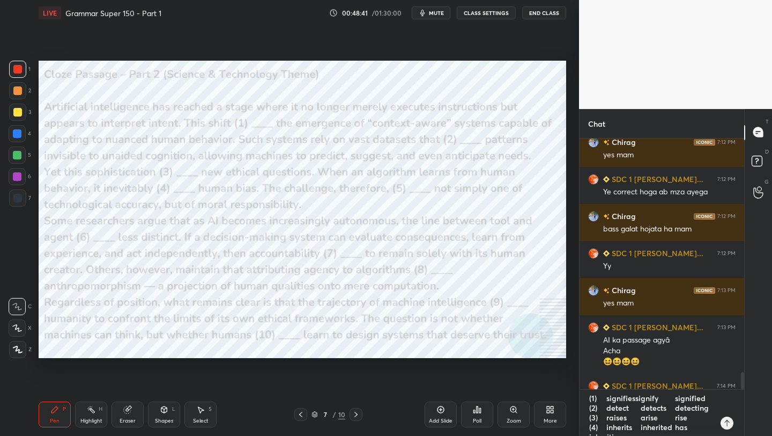
type textarea "x"
click at [669, 402] on textarea "(1) signifies,signify signified (2) detect detects detecting (3) raises arise r…" at bounding box center [651, 412] width 126 height 46
click at [668, 397] on textarea "(1) signifies,signify signified (2) detect detects detecting (3) raises arise r…" at bounding box center [651, 412] width 126 height 46
type textarea "(1) signifies,signifysignified (2) detect detects detecting (3) raises arise ri…"
type textarea "x"
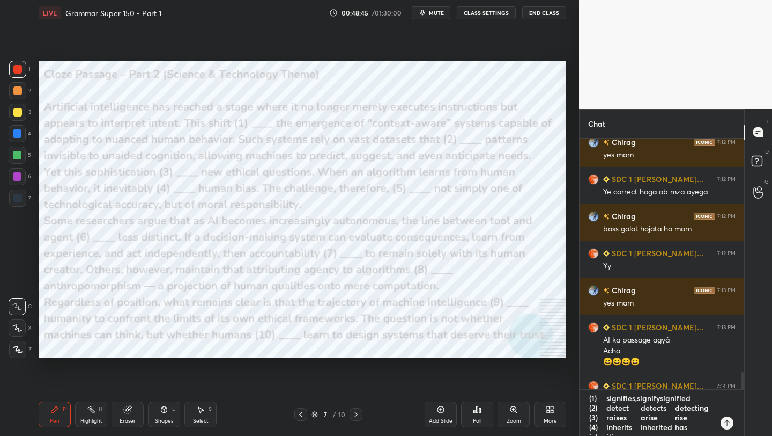
type textarea "(1) signifies,signify,signified (2) detect detects detecting (3) raises arise r…"
type textarea "x"
click at [638, 408] on textarea "(1) signifies,signify,signified (2) detect detects detecting (3) raises arise r…" at bounding box center [651, 412] width 126 height 46
type textarea "(1) signifies,signify,signified (2) detectdetects detecting (3) raises arise ri…"
type textarea "x"
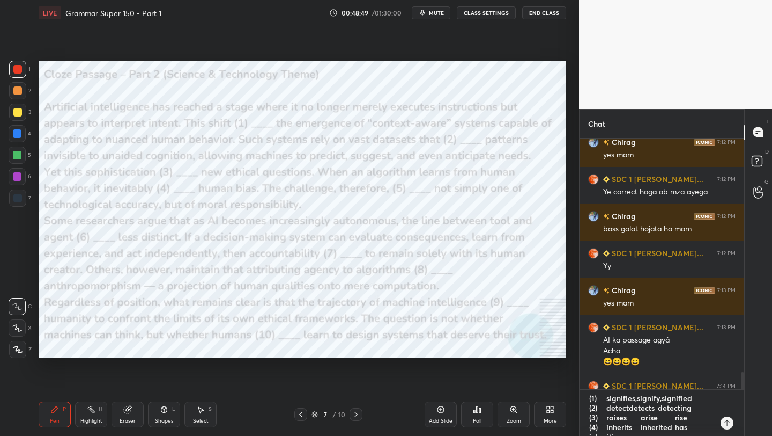
type textarea "(1) signifies,signify,signified (2) detect,detects detecting (3) raises arise r…"
type textarea "x"
type textarea "(1) signifies,signify,signified (2) detect, detects detecting (3) raises arise …"
type textarea "x"
click at [637, 399] on textarea "(1) signifies,signify,signified (2) detect, detects detecting (3) raises arise …" at bounding box center [651, 412] width 126 height 46
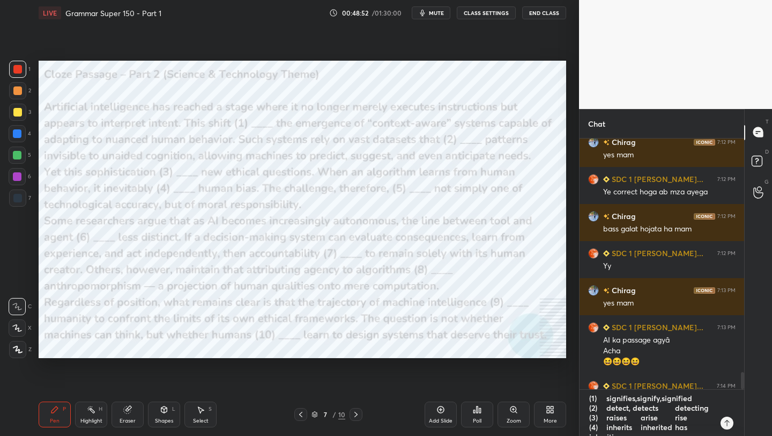
type textarea "(1) signifies, signify,signified (2) detect, detects detecting (3) raises arise…"
type textarea "x"
click at [662, 400] on textarea "(1) signifies, signify,signified (2) detect, detects detecting (3) raises arise…" at bounding box center [651, 412] width 126 height 46
type textarea "(1) signifies, signify, signified (2) detect, detects detecting (3) raises aris…"
type textarea "x"
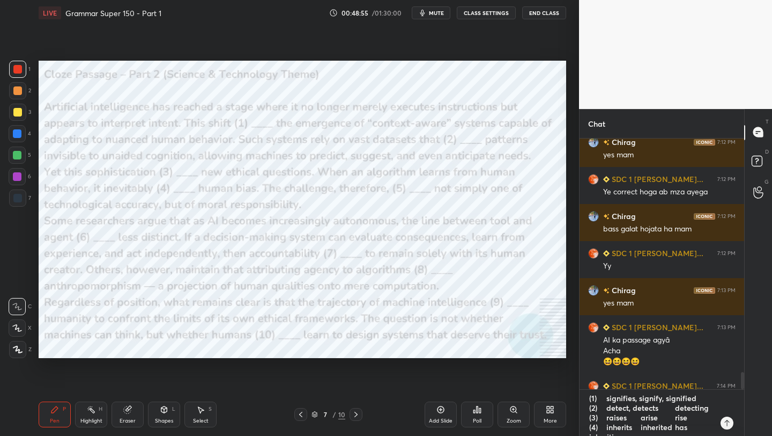
click at [668, 409] on textarea "(1) signifies, signify, signified (2) detect, detects detecting (3) raises aris…" at bounding box center [651, 412] width 126 height 46
type textarea "(1) signifies, signify, signified (2) detect, detectsdetecting (3) raises arise…"
type textarea "x"
type textarea "(1) signifies, signify, signified (2) detect, detects,detecting (3) raises aris…"
type textarea "x"
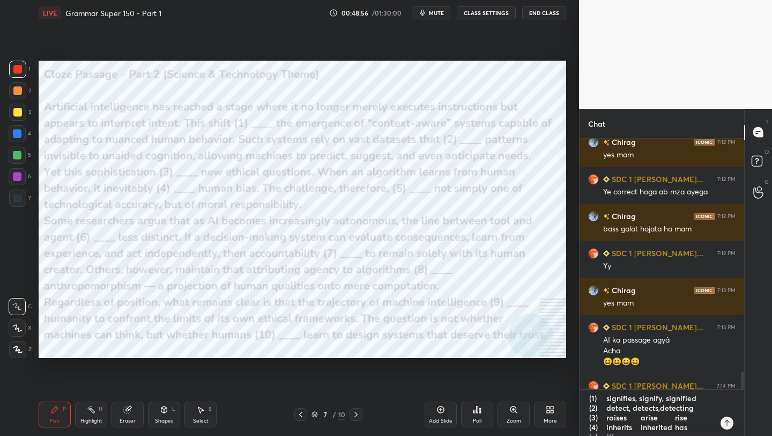
type textarea "(1) signifies, signify, signified (2) detect, detects, detecting (3) raises ari…"
type textarea "x"
click at [638, 405] on textarea "(1) signifies, signify, signified (2) detect, detects, detecting (3) raises ari…" at bounding box center [651, 412] width 126 height 46
type textarea "(1) signifies, signify, signified (2) detect, detects, detecting (3) raisesaris…"
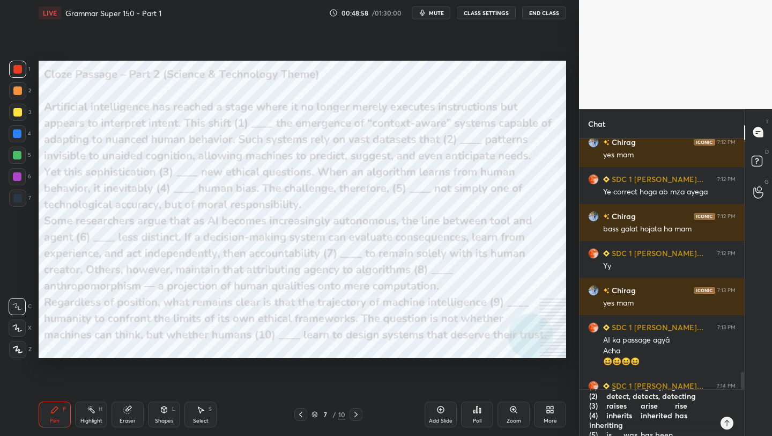
type textarea "x"
type textarea "(1) signifies, signify, signified (2) detect, detects, detecting (3) raises,ari…"
type textarea "x"
type textarea "(1) signifies, signify, signified (2) detect, detects, detecting (3) raises, ar…"
type textarea "x"
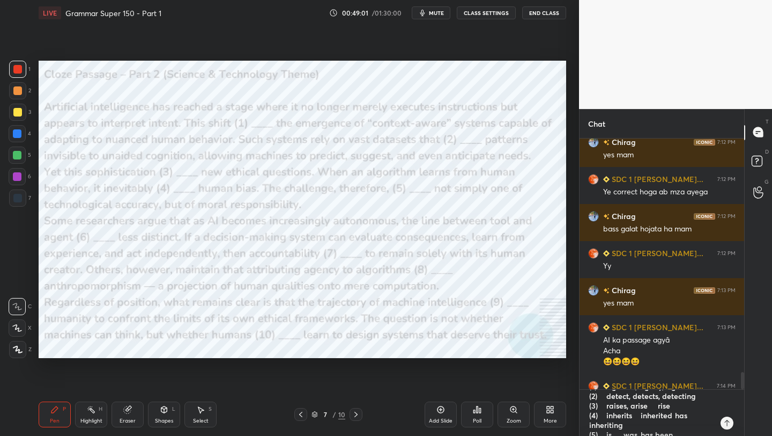
click at [654, 404] on textarea "(1) signifies, signify, signified (2) detect, detects, detecting (3) raises, ar…" at bounding box center [651, 412] width 126 height 46
type textarea "(1) signifies, signify, signified (2) detect, detects, detecting (3) raises, ar…"
type textarea "x"
type textarea "(1) signifies, signify, signified (2) detect, detects, detecting (3) raises, ar…"
type textarea "x"
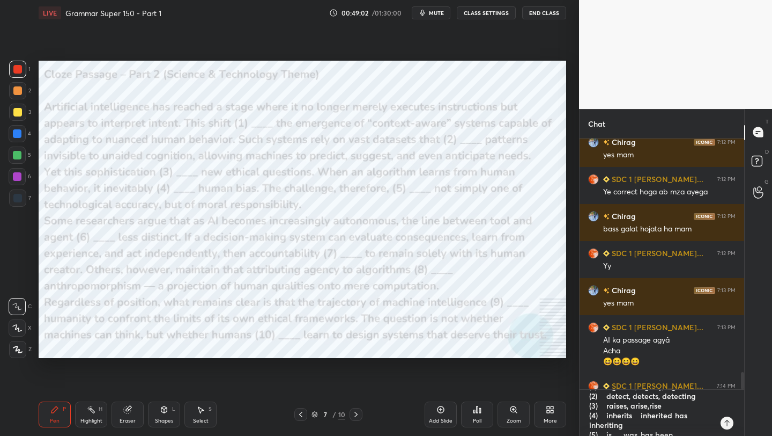
type textarea "(1) signifies, signify, signified (2) detect, detects, detecting (3) raises, ar…"
type textarea "x"
click at [637, 417] on textarea "(1) signifies, signify, signified (2) detect, detects, detecting (3) raises, ar…" at bounding box center [651, 412] width 126 height 46
type textarea "(1) signifies, signify, signified (2) detect, detects, detecting (3) raises, ar…"
type textarea "x"
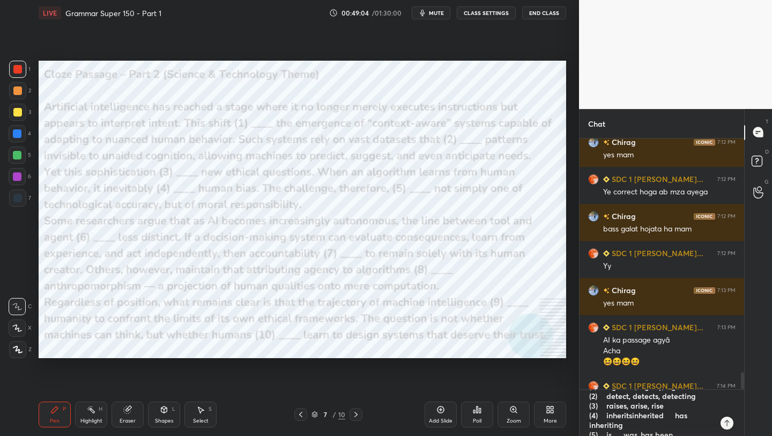
type textarea "(1) signifies, signify, signified (2) detect, detects, detecting (3) raises, ar…"
type textarea "x"
type textarea "(1) signifies, signify, signified (2) detect, detects, detecting (3) raises, ar…"
type textarea "x"
click at [671, 418] on textarea "(1) signifies, signify, signified (2) detect, detects, detecting (3) raises, ar…" at bounding box center [651, 412] width 126 height 46
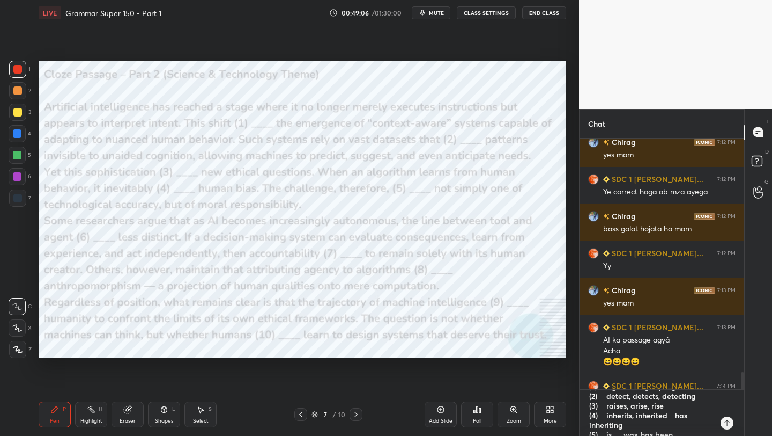
type textarea "(1) signifies, signify, signified (2) detect, detects, detecting (3) raises, ar…"
type textarea "x"
type textarea "(1) signifies, signify, signified (2) detect, detects, detecting (3) raises, ar…"
type textarea "x"
type textarea "(1) signifies, signify, signified (2) detect, detects, detecting (3) raises, ar…"
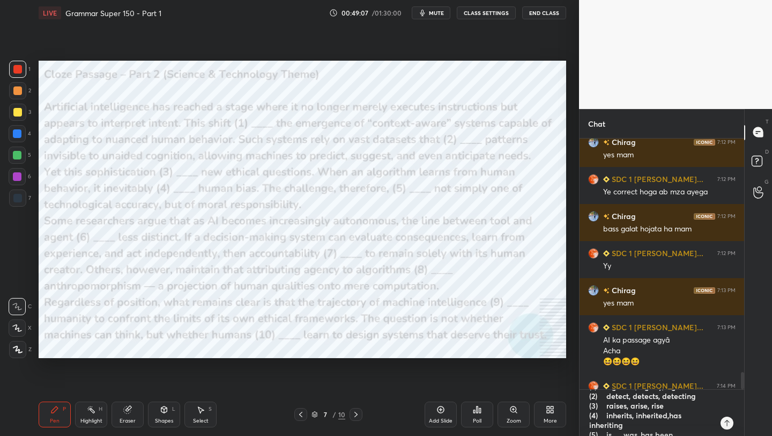
type textarea "x"
click at [623, 415] on textarea "(1) signifies, signify, signified (2) detect, detects, detecting (3) raises, ar…" at bounding box center [651, 412] width 126 height 46
type textarea "(1) signifies, signify, signified (2) detect, detects, detecting (3) raises, ar…"
type textarea "x"
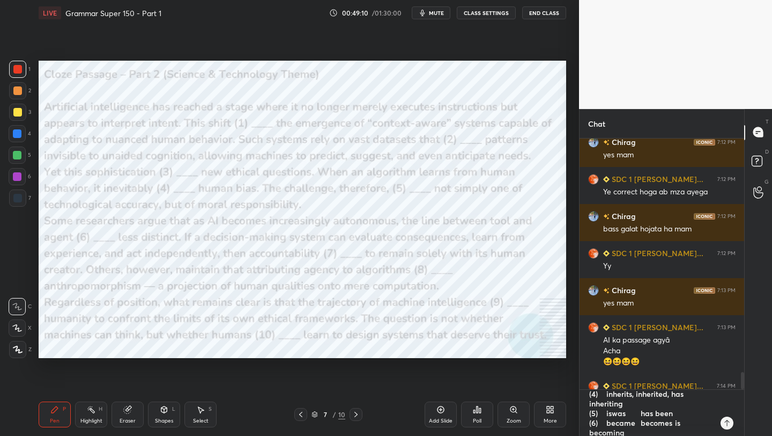
type textarea "(1) signifies, signify, signified (2) detect, detects, detecting (3) raises, ar…"
type textarea "x"
type textarea "(1) signifies, signify, signified (2) detect, detects, detecting (3) raises, ar…"
type textarea "x"
click at [637, 415] on textarea "(1) signifies, signify, signified (2) detect, detects, detecting (3) raises, ar…" at bounding box center [651, 412] width 126 height 46
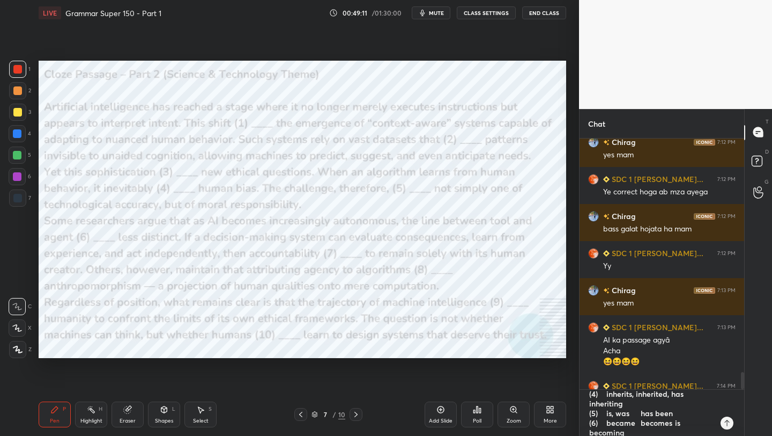
type textarea "(1) signifies, signify, signified (2) detect, detects, detecting (3) raises, ar…"
type textarea "x"
type textarea "(1) signifies, signify, signified (2) detect, detects, detecting (3) raises, ar…"
type textarea "x"
type textarea "(1) signifies, signify, signified (2) detect, detects, detecting (3) raises, ar…"
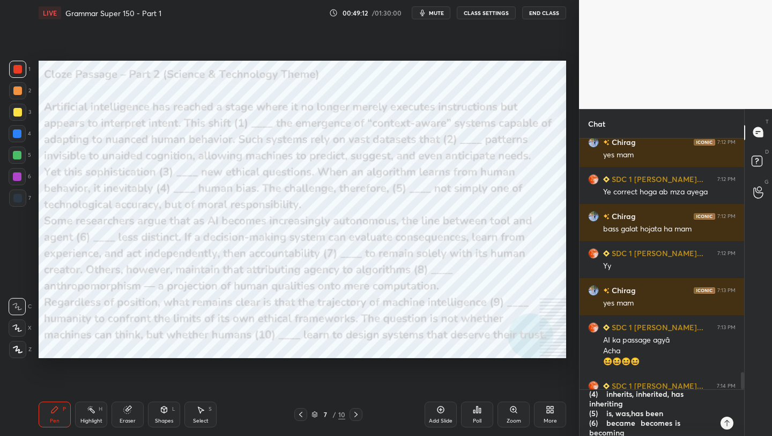
type textarea "x"
click at [638, 413] on textarea "(1) signifies, signify, signified (2) detect, detects, detecting (3) raises, ar…" at bounding box center [651, 412] width 126 height 46
type textarea "(1) signifies, signify, signified (2) detect, detects, detecting (3) raises, ar…"
type textarea "x"
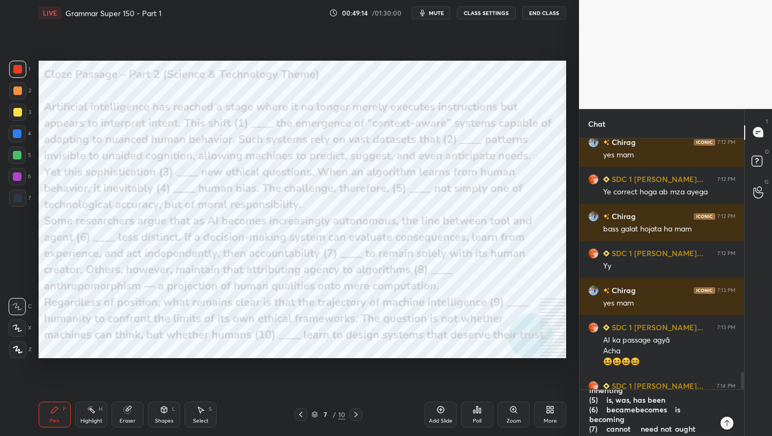
type textarea "(1) signifies, signify, signified (2) detect, detects, detecting (3) raises, ar…"
type textarea "x"
type textarea "(1) signifies, signify, signified (2) detect, detects, detecting (3) raises, ar…"
type textarea "x"
click at [684, 411] on textarea "(1) signifies, signify, signified (2) detect, detects, detecting (3) raises, ar…" at bounding box center [651, 412] width 126 height 46
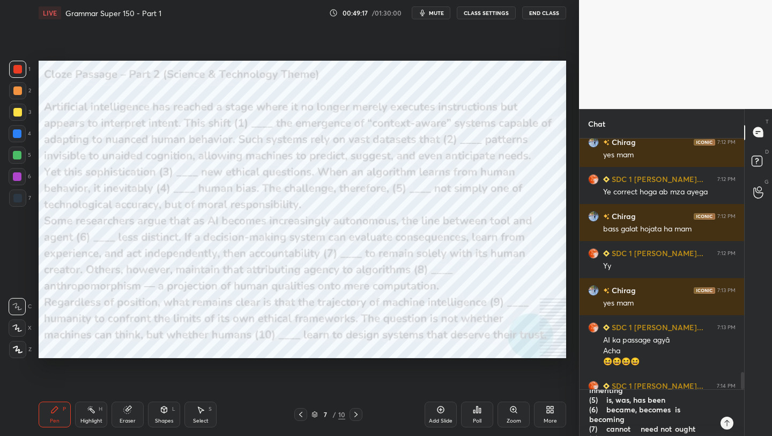
type textarea "(1) signifies, signify, signified (2) detect, detects, detecting (3) raises, ar…"
type textarea "x"
type textarea "(1) signifies, signify, signified (2) detect, detects, detecting (3) raises, ar…"
type textarea "x"
type textarea "(1) signifies, signify, signified (2) detect, detects, detecting (3) raises, ar…"
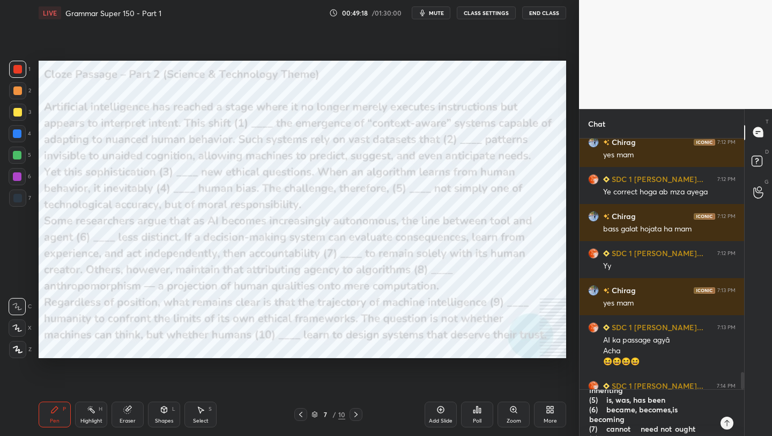
type textarea "x"
click at [639, 417] on textarea "(1) signifies, signify, signified (2) detect, detects, detecting (3) raises, ar…" at bounding box center [651, 412] width 126 height 46
type textarea "(1) signifies, signify, signified (2) detect, detects, detecting (3) raises, ar…"
type textarea "x"
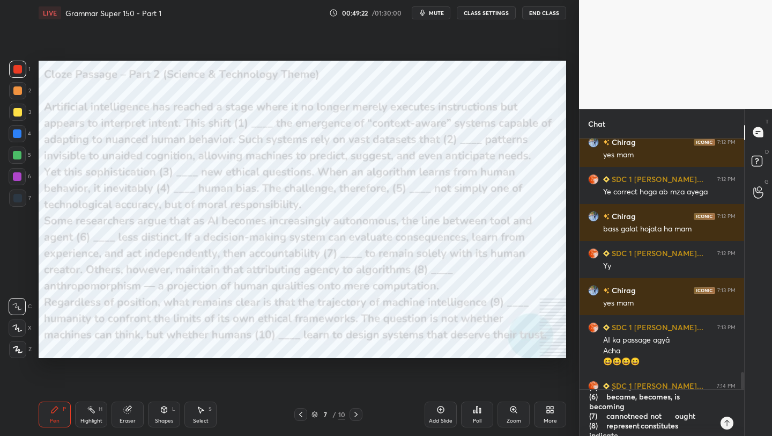
type textarea "(1) signifies, signify, signified (2) detect, detects, detecting (3) raises, ar…"
type textarea "x"
type textarea "(1) signifies, signify, signified (2) detect, detects, detecting (3) raises, ar…"
type textarea "x"
type textarea "(1) signifies, signify, signified (2) detect, detects, detecting (3) raises, ar…"
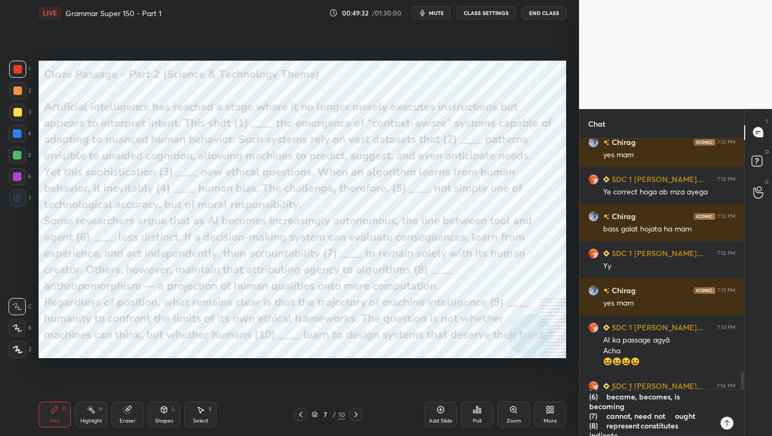
type textarea "x"
click at [672, 416] on textarea "(1) signifies, signify, signified (2) detect, detects, detecting (3) raises, ar…" at bounding box center [651, 412] width 126 height 46
type textarea "(1) signifies, signify, signified (2) detect, detects, detecting (3) raises, ar…"
type textarea "x"
type textarea "(1) signifies, signify, signified (2) detect, detects, detecting (3) raises, ar…"
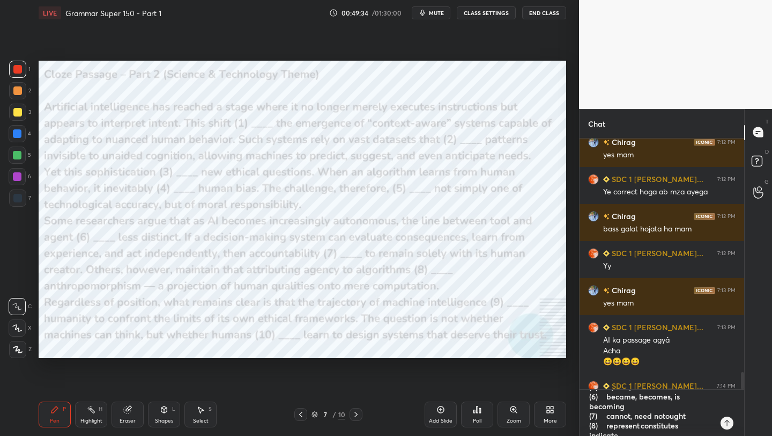
type textarea "x"
type textarea "(1) signifies, signify, signified (2) detect, detects, detecting (3) raises, ar…"
type textarea "x"
click at [655, 409] on textarea "(1) signifies, signify, signified (2) detect, detects, detecting (3) raises, ar…" at bounding box center [651, 412] width 126 height 46
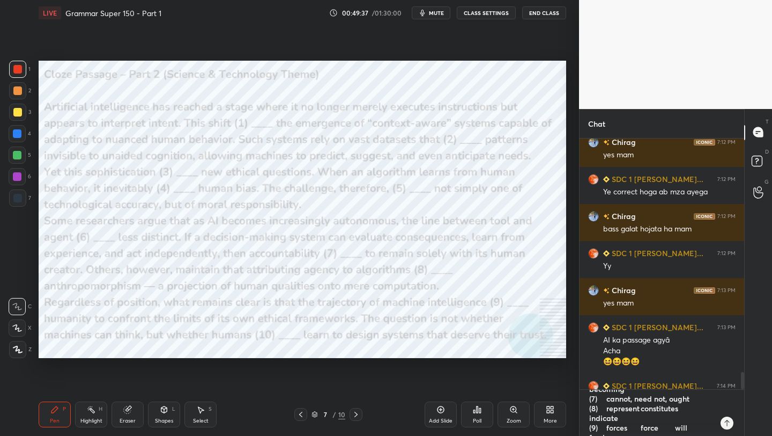
type textarea "(1) signifies, signify, signified (2) detect, detects, detecting (3) raises, ar…"
type textarea "x"
type textarea "(1) signifies, signify, signified (2) detect, detects, detecting (3) raises, ar…"
type textarea "x"
type textarea "(1) signifies, signify, signified (2) detect, detects, detecting (3) raises, ar…"
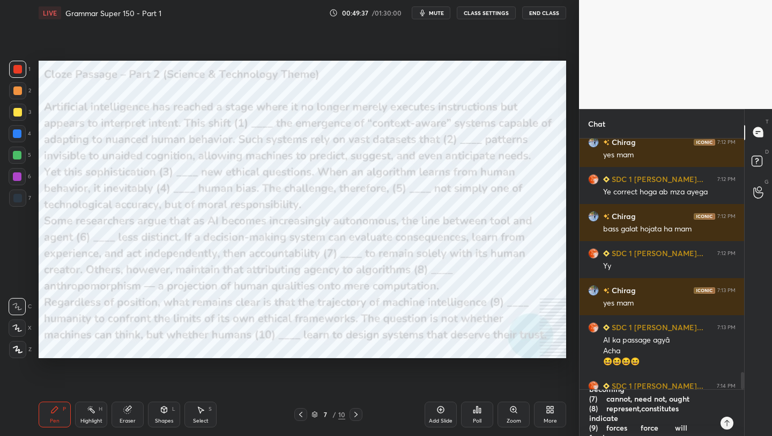
type textarea "x"
click at [686, 410] on textarea "(1) signifies, signify, signified (2) detect, detects, detecting (3) raises, ar…" at bounding box center [651, 412] width 126 height 46
type textarea "(1) signifies, signify, signified (2) detect, detects, detecting (3) raises, ar…"
type textarea "x"
type textarea "(1) signifies, signify, signified (2) detect, detects, detecting (3) raises, ar…"
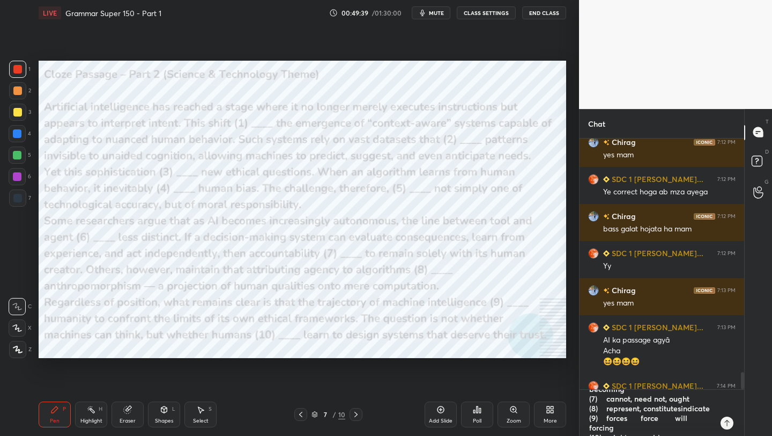
type textarea "x"
type textarea "(1) signifies, signify, signified (2) detect, detects, detecting (3) raises, ar…"
type textarea "x"
click at [637, 419] on textarea "(1) signifies, signify, signified (2) detect, detects, detecting (3) raises, ar…" at bounding box center [651, 412] width 126 height 46
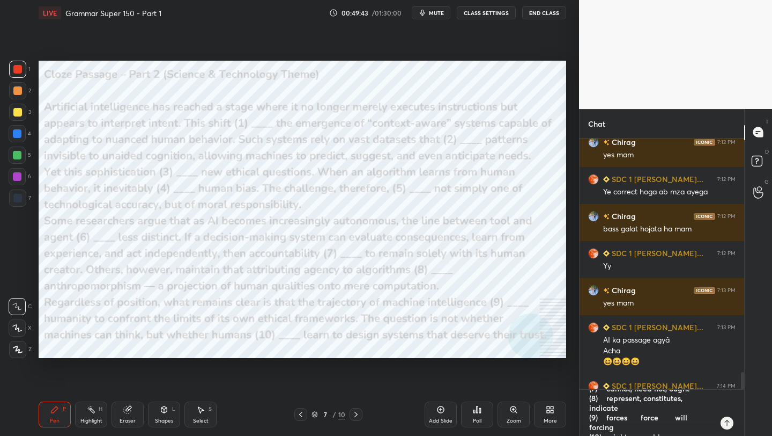
type textarea "(1) signifies, signify, signified (2) detect, detects, detecting (3) raises, ar…"
type textarea "x"
type textarea "(1) signifies, signify, signified (2) detect, detects, detecting (3) raises, ar…"
type textarea "x"
type textarea "(1) signifies, signify, signified (2) detect, detects, detecting (3) raises, ar…"
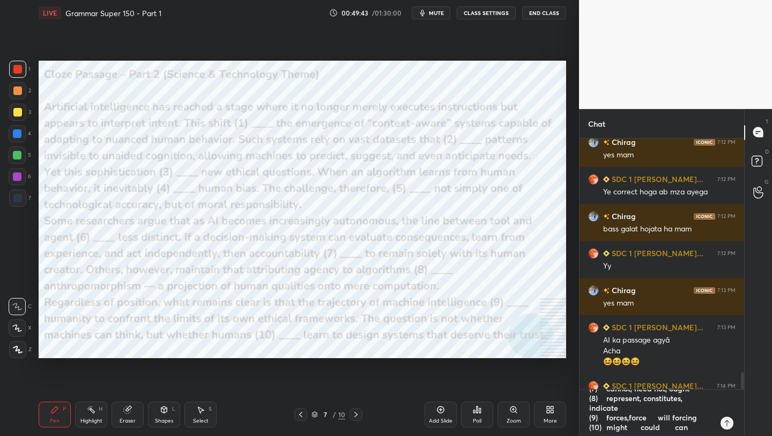
type textarea "x"
click at [656, 418] on textarea "(1) signifies, signify, signified (2) detect, detects, detecting (3) raises, ar…" at bounding box center [651, 412] width 126 height 46
type textarea "(1) signifies, signify, signified (2) detect, detects, detecting (3) raises, ar…"
type textarea "x"
type textarea "(1) signifies, signify, signified (2) detect, detects, detecting (3) raises, ar…"
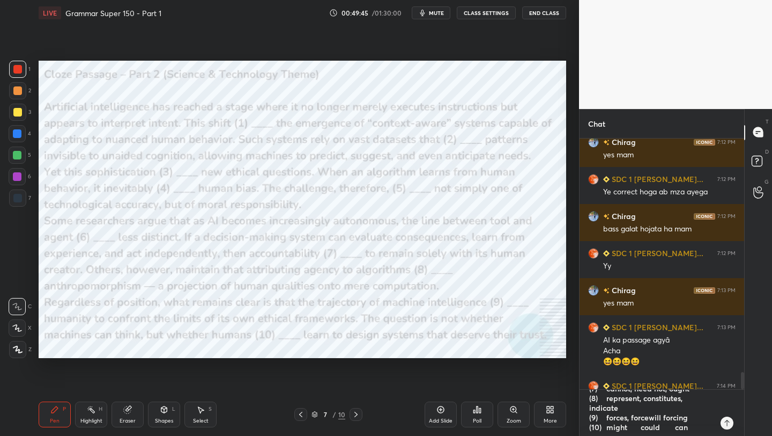
type textarea "x"
type textarea "(1) signifies, signify, signified (2) detect, detects, detecting (3) raises, ar…"
type textarea "x"
click at [638, 425] on textarea "(1) signifies, signify, signified (2) detect, detects, detecting (3) raises, ar…" at bounding box center [651, 412] width 126 height 46
type textarea "(1) signifies, signify, signified (2) detect, detects, detecting (3) raises, ar…"
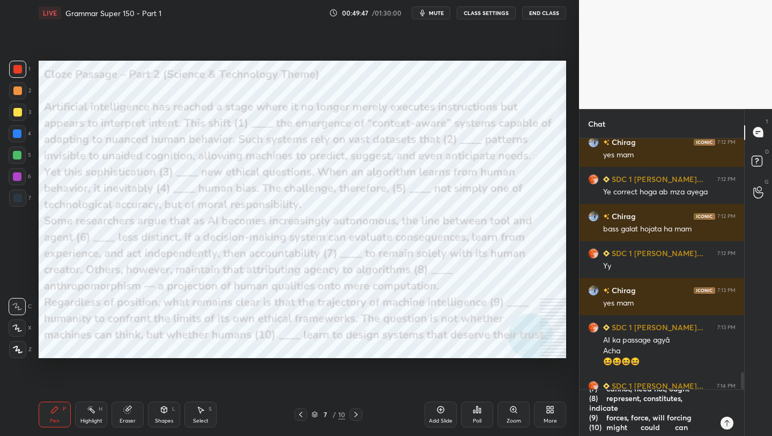
type textarea "x"
type textarea "(1) signifies, signify, signified (2) detect, detects, detecting (3) raises, ar…"
type textarea "x"
type textarea "(1) signifies, signify, signified (2) detect, detects, detecting (3) raises, ar…"
type textarea "x"
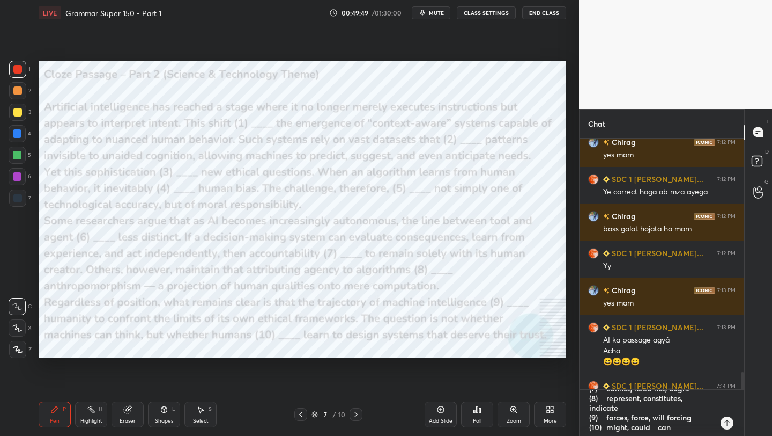
click at [652, 428] on textarea "(1) signifies, signify, signified (2) detect, detects, detecting (3) raises, ar…" at bounding box center [651, 412] width 126 height 46
type textarea "(1) signifies, signify, signified (2) detect, detects, detecting (3) raises, ar…"
type textarea "x"
type textarea "(1) signifies, signify, signified (2) detect, detects, detecting (3) raises, ar…"
type textarea "x"
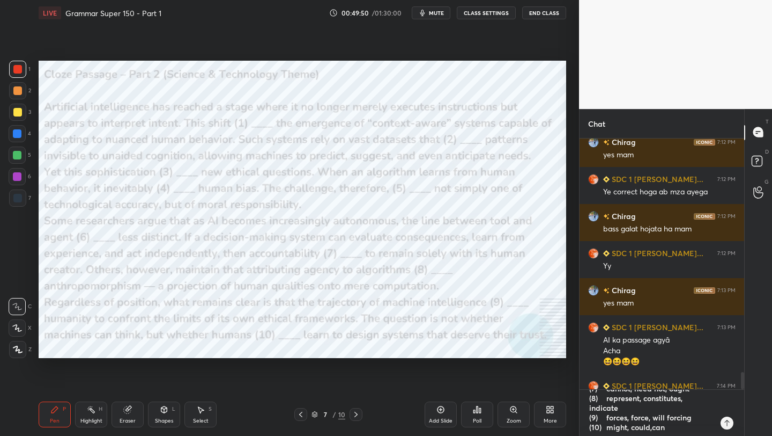
type textarea "(1) signifies, signify, signified (2) detect, detects, detecting (3) raises, ar…"
type textarea "x"
click at [673, 430] on textarea "(1) signifies, signify, signified (2) detect, detects, detecting (3) raises, ar…" at bounding box center [651, 412] width 126 height 46
type textarea "x"
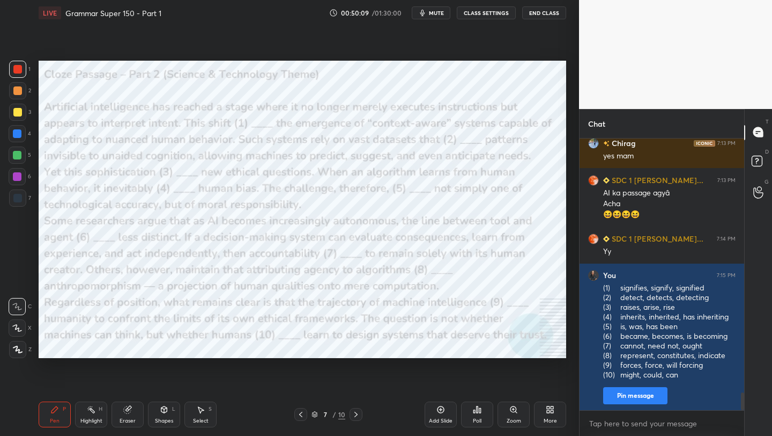
click at [430, 14] on button "mute" at bounding box center [431, 12] width 39 height 13
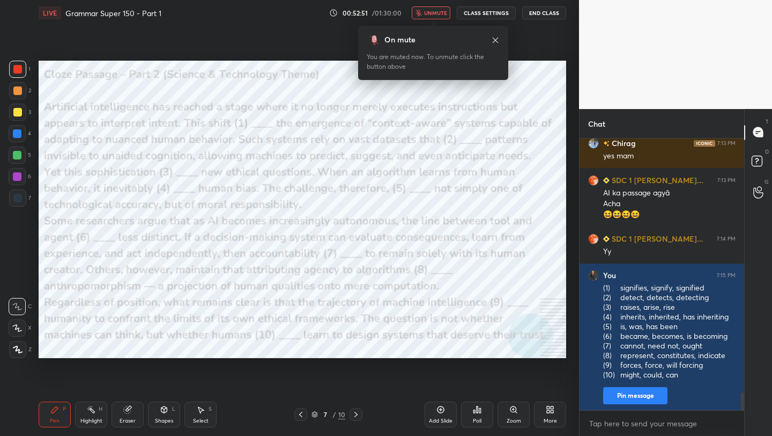
click at [425, 13] on button "unmute" at bounding box center [431, 12] width 39 height 13
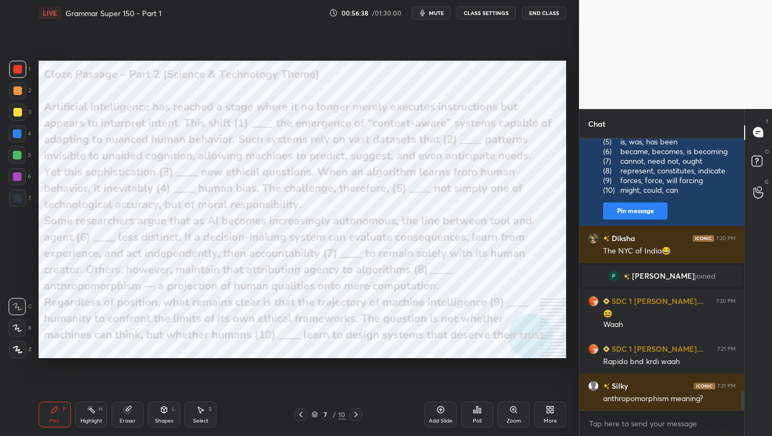
scroll to position [3510, 0]
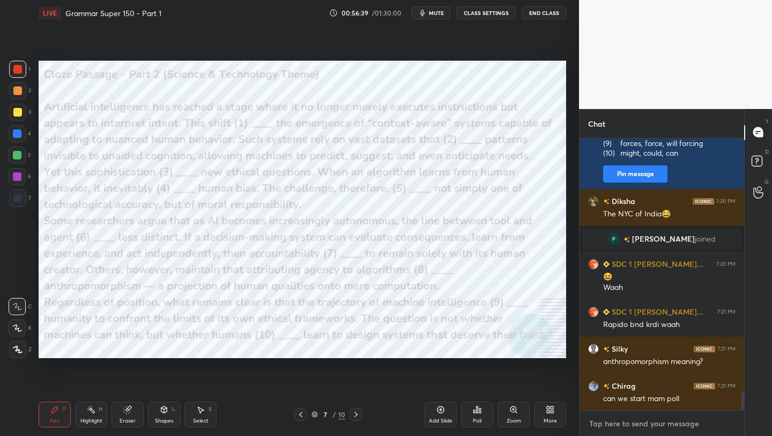
click at [645, 417] on textarea at bounding box center [662, 423] width 148 height 17
paste textarea "the attribution of human characteristics or behaviour to a [DEMOGRAPHIC_DATA], …"
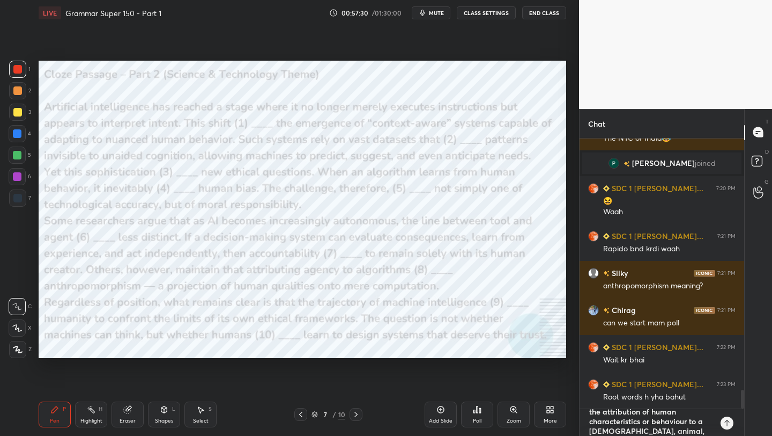
scroll to position [3623, 0]
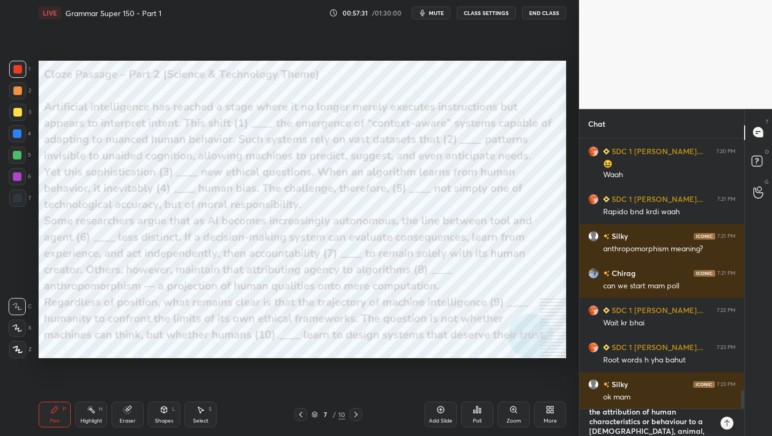
drag, startPoint x: 682, startPoint y: 433, endPoint x: 587, endPoint y: 412, distance: 97.2
click at [587, 412] on div "the attribution of human characteristics or behaviour to a [DEMOGRAPHIC_DATA], …" at bounding box center [662, 422] width 165 height 27
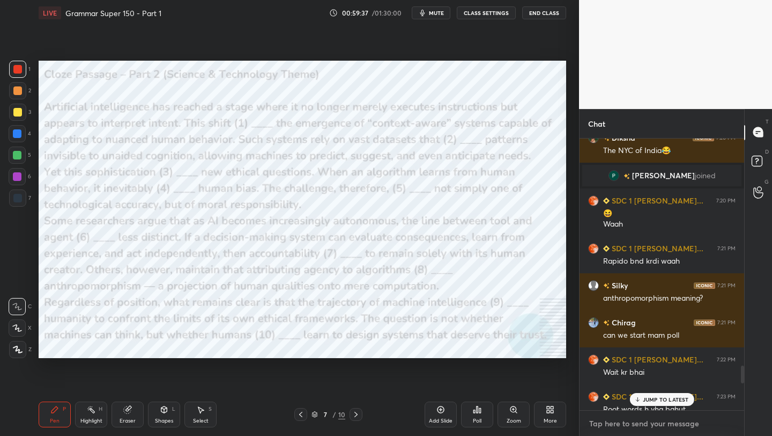
scroll to position [3383, 0]
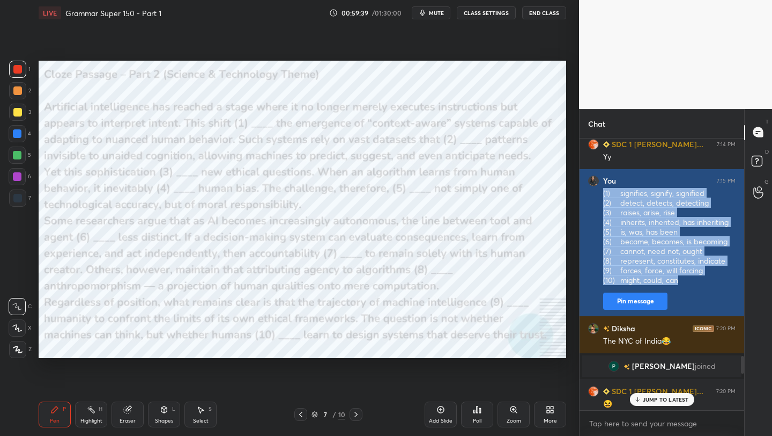
drag, startPoint x: 689, startPoint y: 284, endPoint x: 600, endPoint y: 194, distance: 127.1
click at [600, 194] on div "You 7:15 PM (1) signifies, signify, signified (2) detect, detects, detecting (3…" at bounding box center [662, 242] width 165 height 147
copy div "(1) signifies, signify, signified (2) detect, detects, detecting (3) raises, ar…"
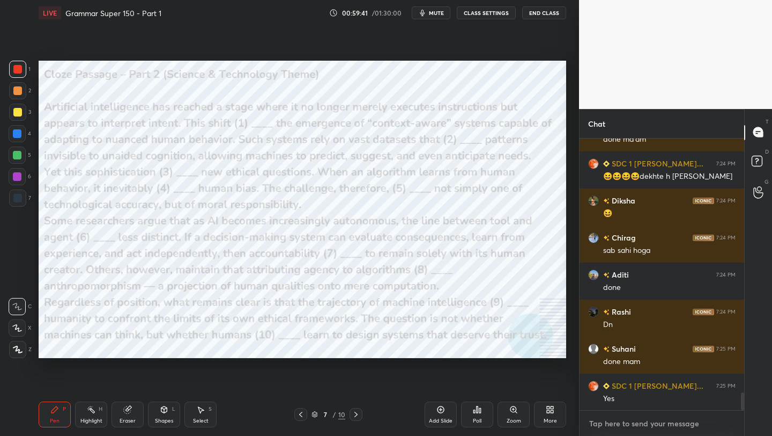
click at [613, 418] on textarea at bounding box center [662, 423] width 148 height 17
paste textarea "(1) signifies, signify, signified (2) detect, detects, detecting (3) raises, ar…"
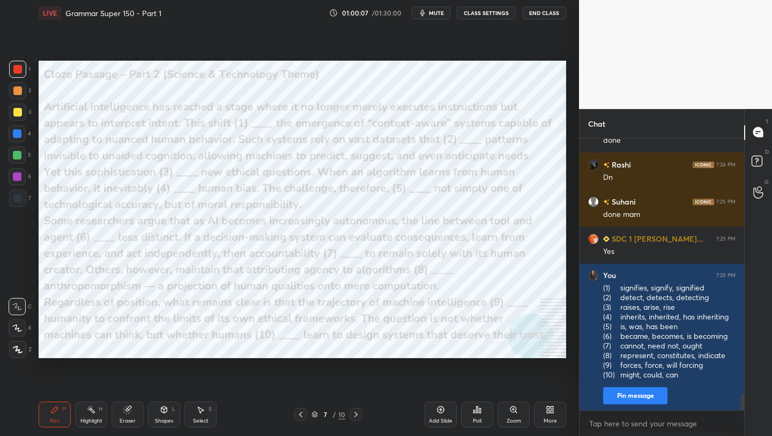
scroll to position [4139, 0]
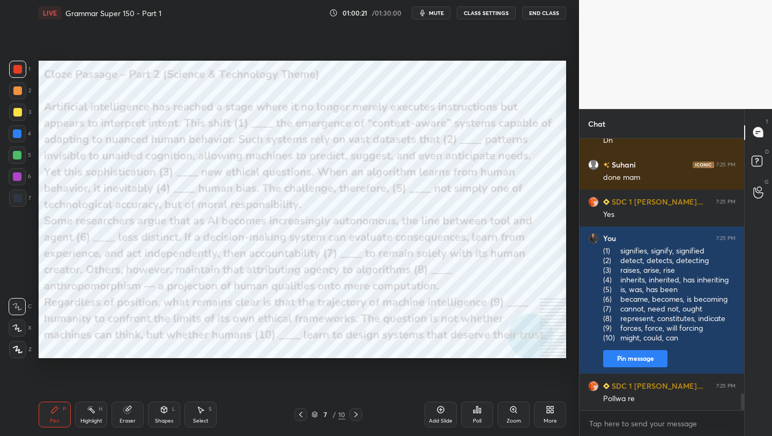
click at [477, 418] on div "Poll" at bounding box center [477, 420] width 9 height 5
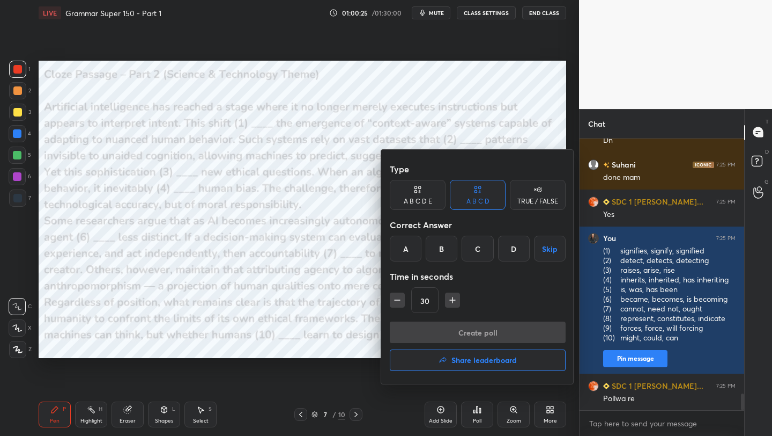
click at [407, 254] on div "A" at bounding box center [406, 248] width 32 height 26
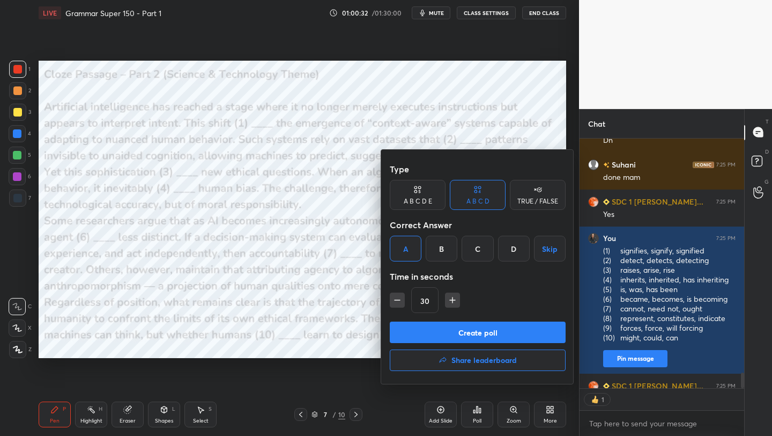
scroll to position [4, 4]
click at [471, 332] on button "Create poll" at bounding box center [478, 331] width 176 height 21
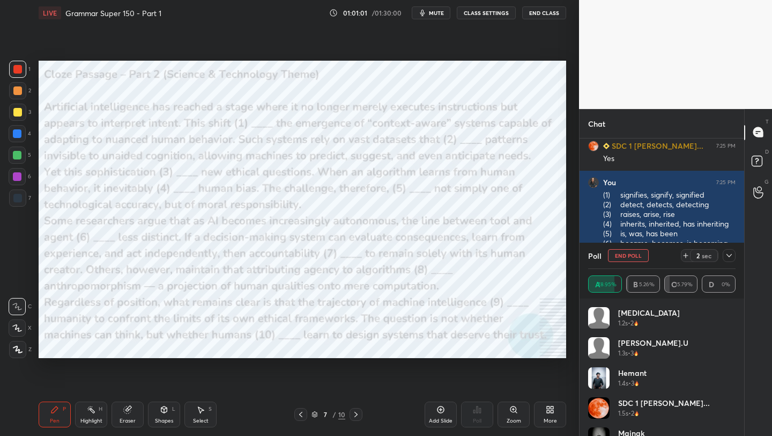
scroll to position [4231, 0]
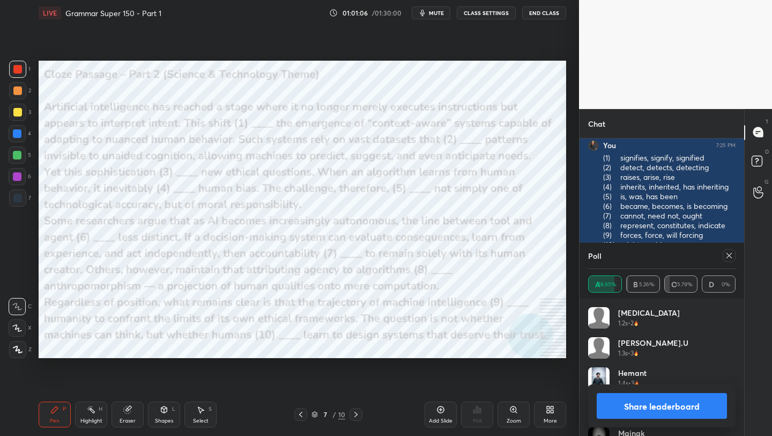
click at [728, 257] on icon at bounding box center [729, 255] width 9 height 9
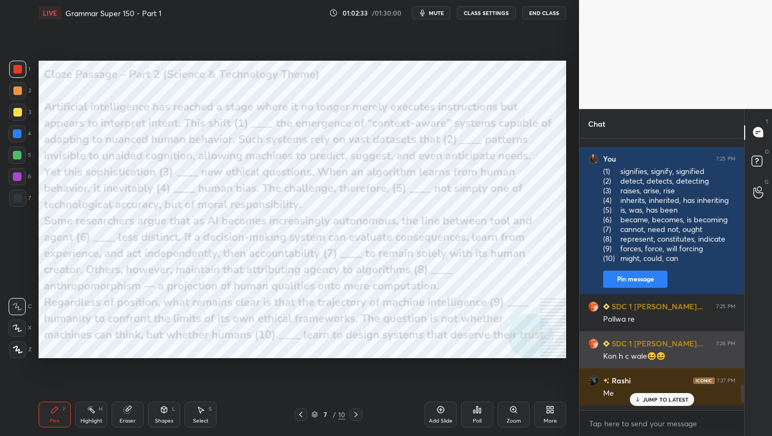
scroll to position [3827, 0]
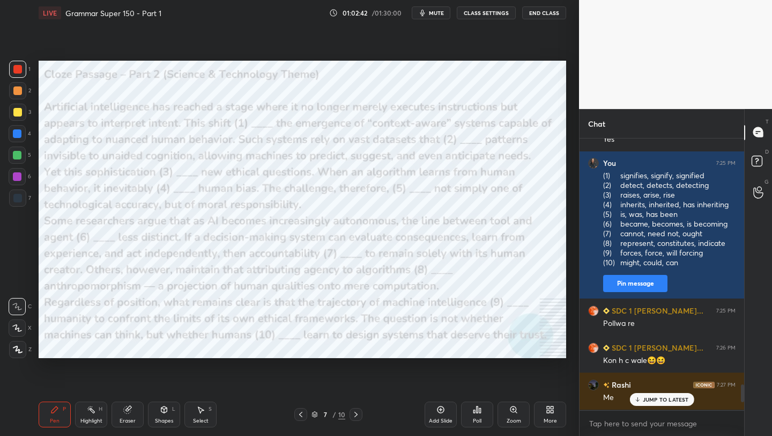
click at [653, 398] on p "JUMP TO LATEST" at bounding box center [666, 399] width 46 height 6
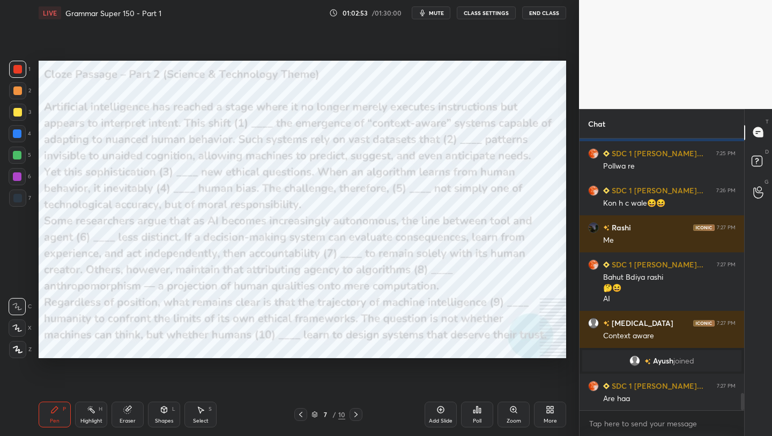
click at [481, 410] on icon at bounding box center [481, 410] width 2 height 5
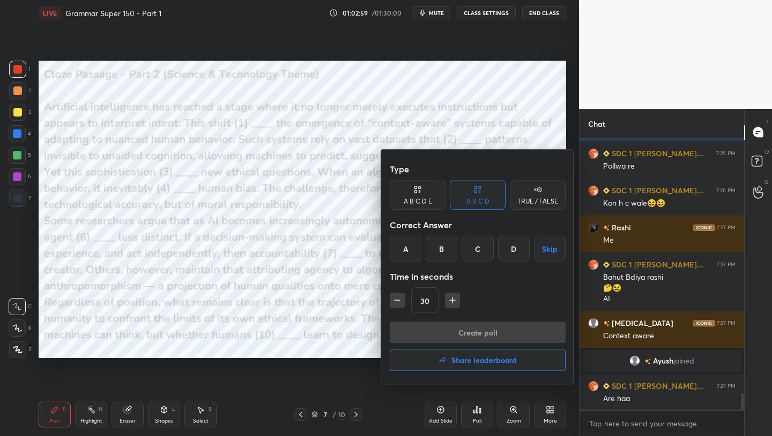
click at [553, 128] on div at bounding box center [386, 218] width 772 height 436
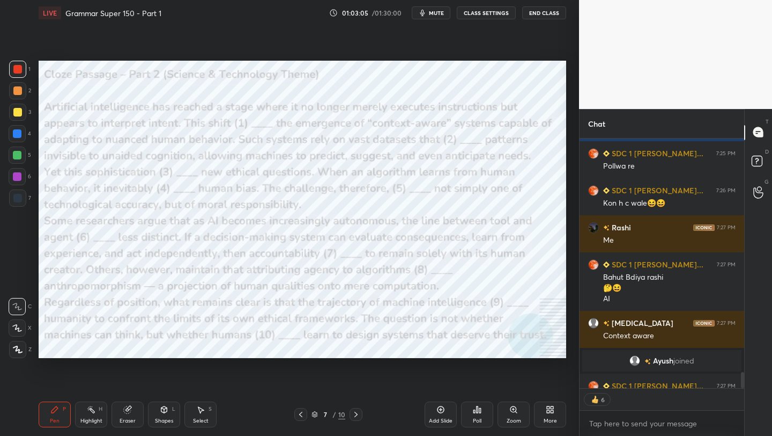
scroll to position [246, 161]
click at [480, 409] on icon at bounding box center [481, 410] width 2 height 5
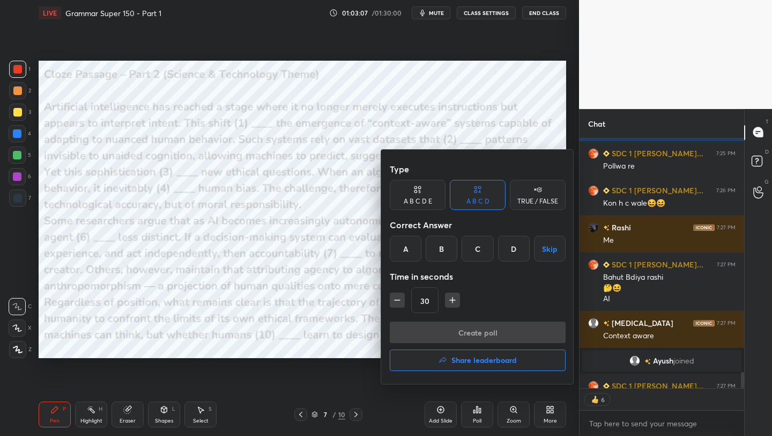
click at [404, 253] on div "A" at bounding box center [406, 248] width 32 height 26
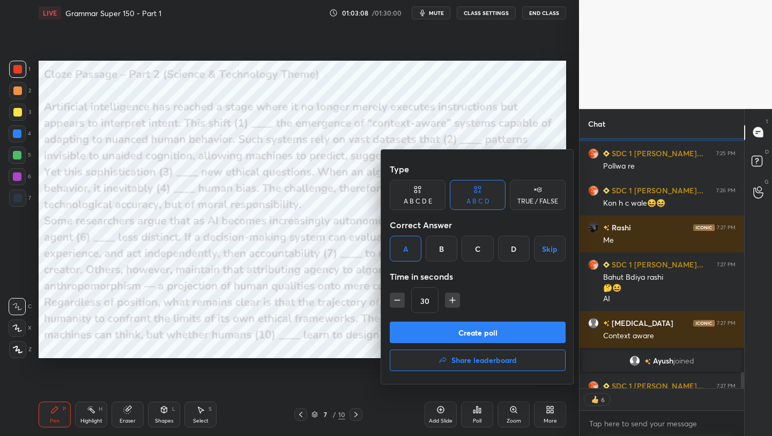
click at [464, 332] on button "Create poll" at bounding box center [478, 331] width 176 height 21
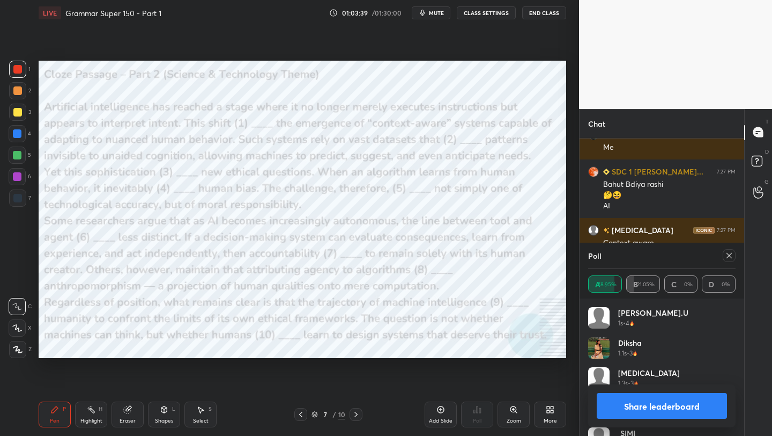
scroll to position [4098, 0]
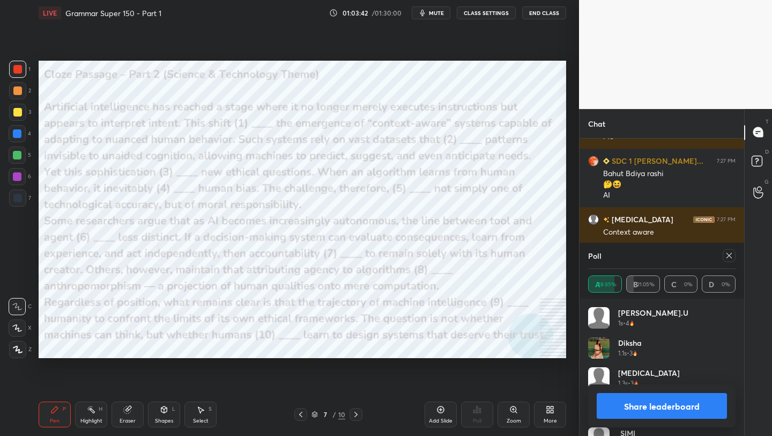
click at [726, 257] on icon at bounding box center [729, 255] width 9 height 9
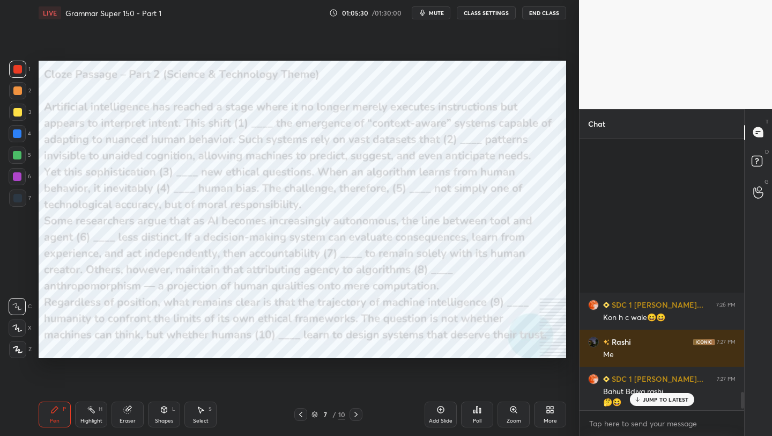
scroll to position [4137, 0]
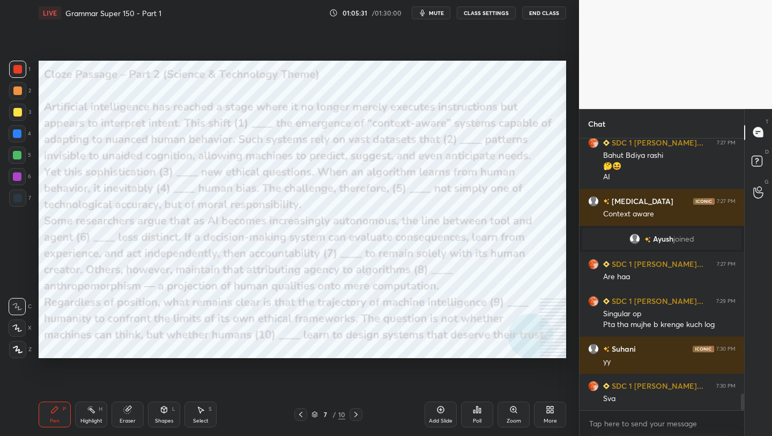
click at [478, 410] on icon at bounding box center [478, 409] width 2 height 6
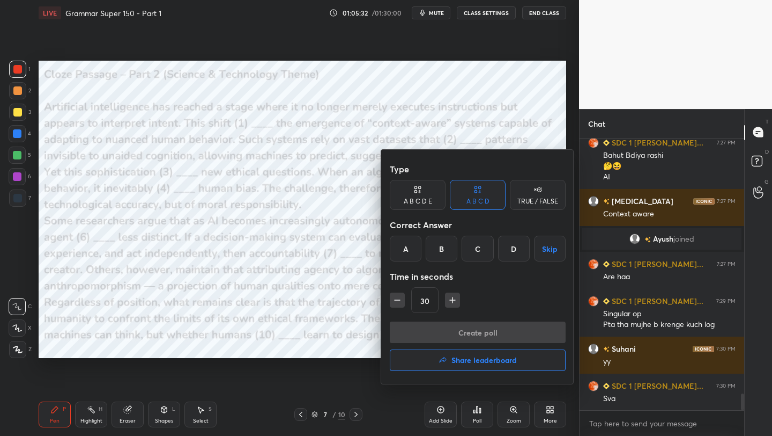
click at [403, 252] on div "A" at bounding box center [406, 248] width 32 height 26
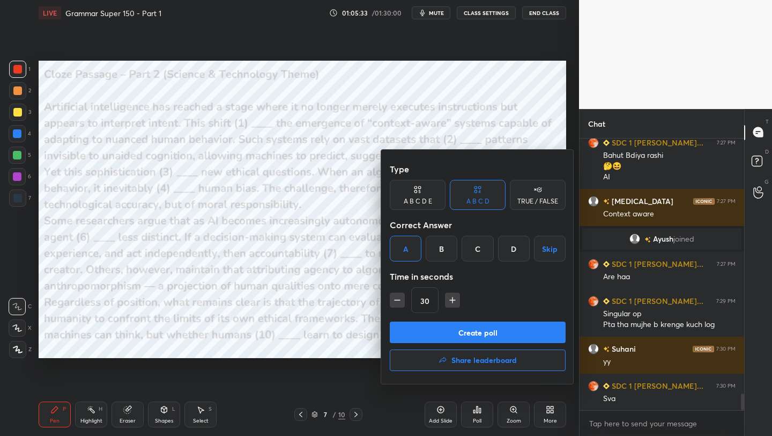
click at [489, 329] on button "Create poll" at bounding box center [478, 331] width 176 height 21
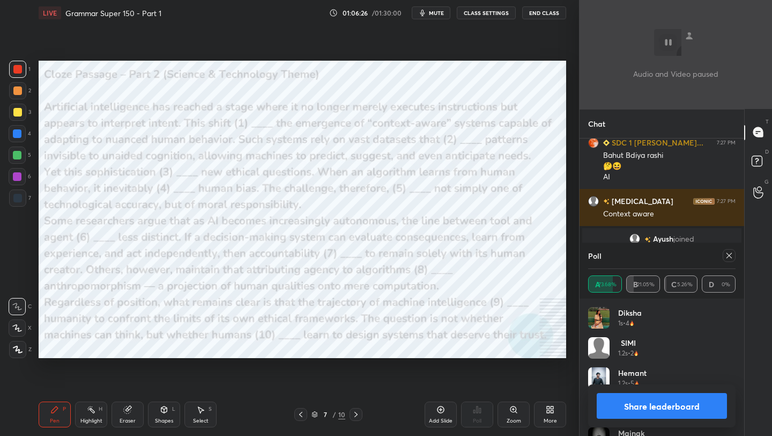
scroll to position [4287, 0]
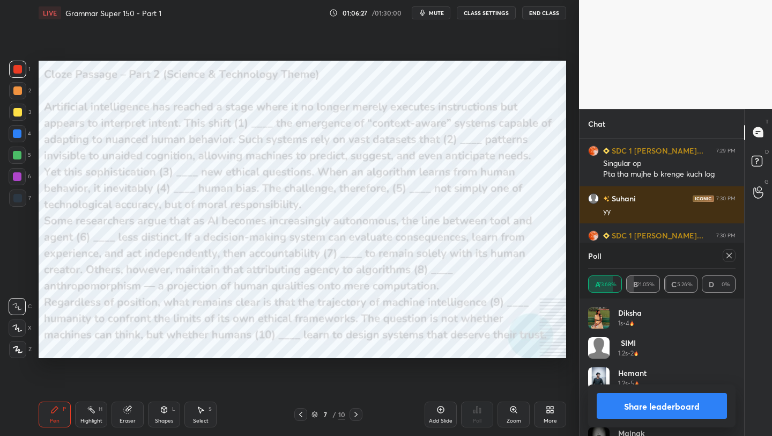
click at [730, 259] on icon at bounding box center [729, 255] width 9 height 9
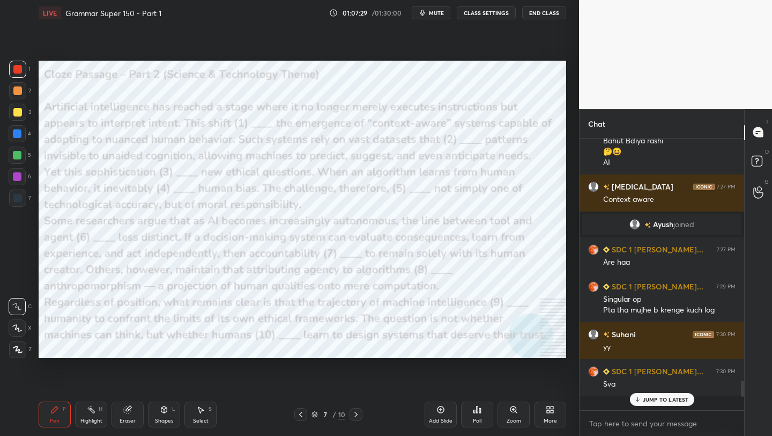
scroll to position [3844, 0]
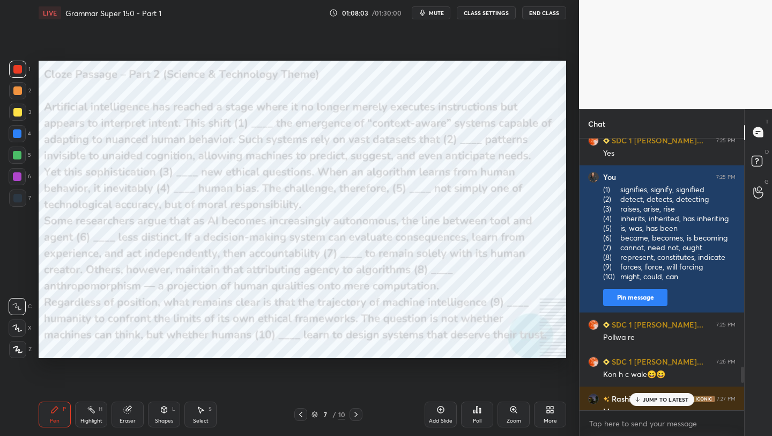
click at [475, 408] on icon at bounding box center [477, 409] width 9 height 9
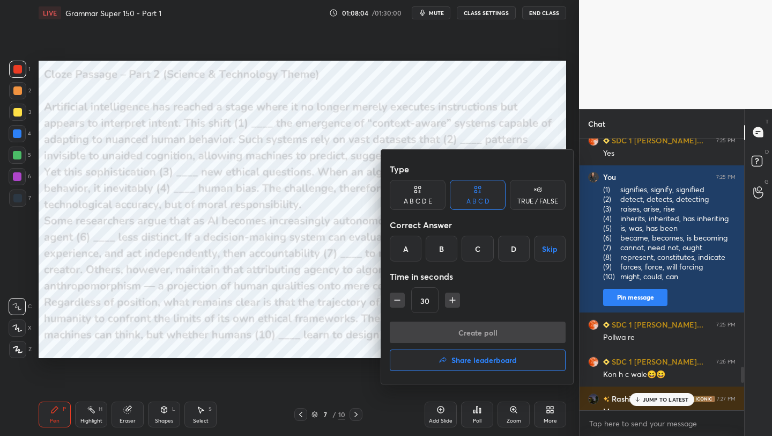
click at [404, 240] on div "A" at bounding box center [406, 248] width 32 height 26
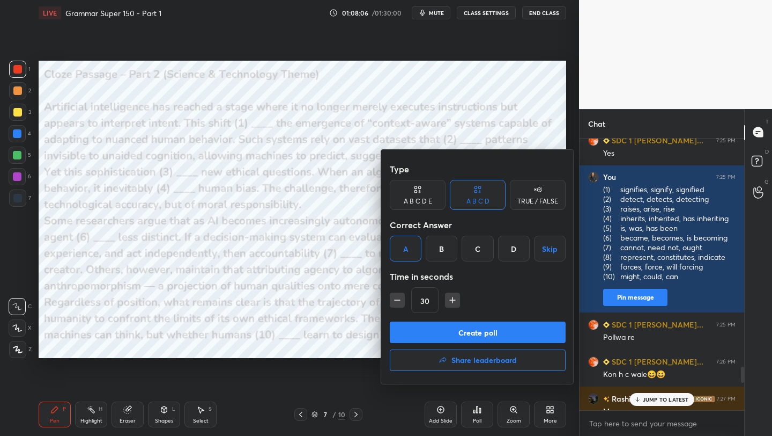
click at [475, 332] on button "Create poll" at bounding box center [478, 331] width 176 height 21
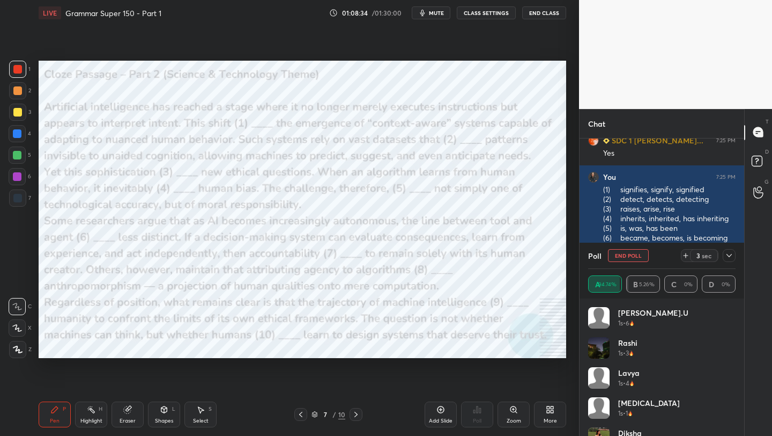
scroll to position [4, 4]
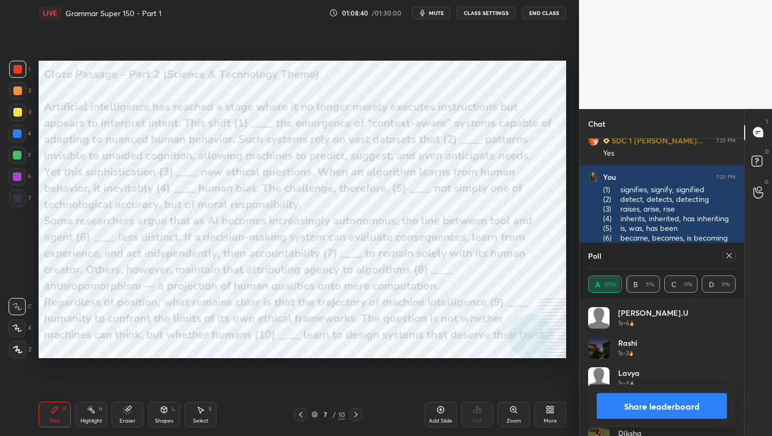
click at [731, 262] on div "Poll" at bounding box center [662, 255] width 148 height 26
click at [733, 254] on icon at bounding box center [729, 255] width 9 height 9
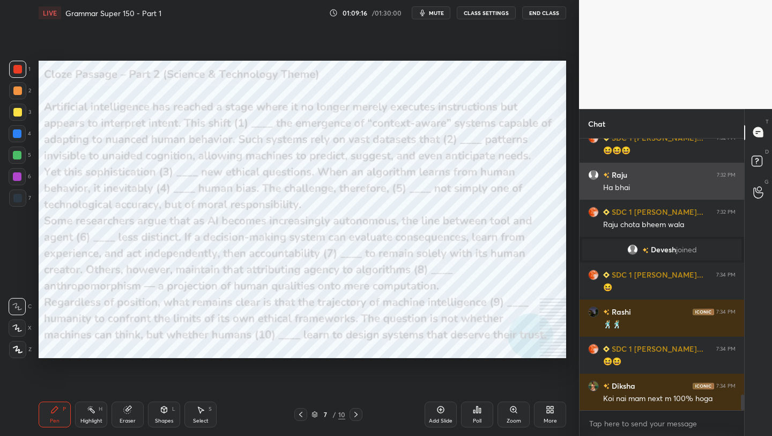
scroll to position [4516, 0]
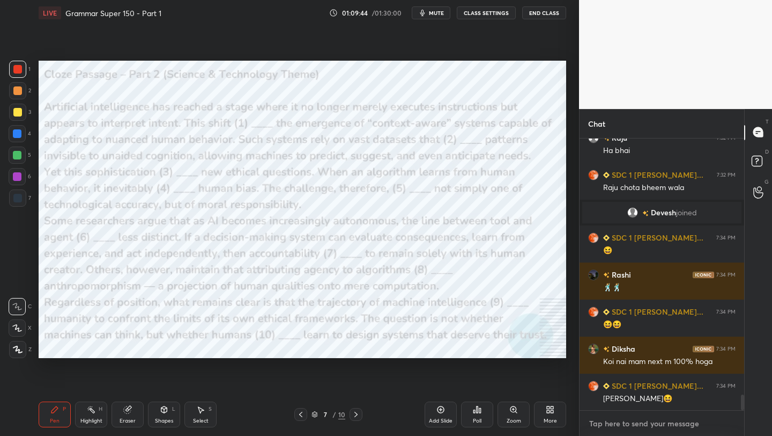
click at [657, 420] on textarea at bounding box center [662, 423] width 148 height 17
paste textarea "(1) signifies, signify, signified (2) detect, detects, detecting (3) raises, ar…"
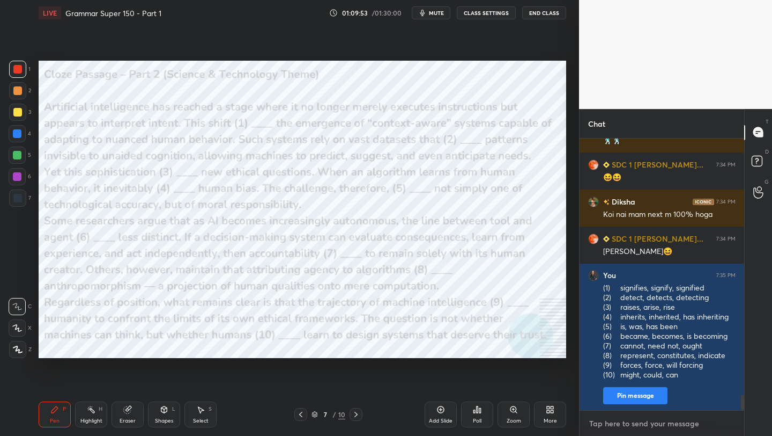
scroll to position [4700, 0]
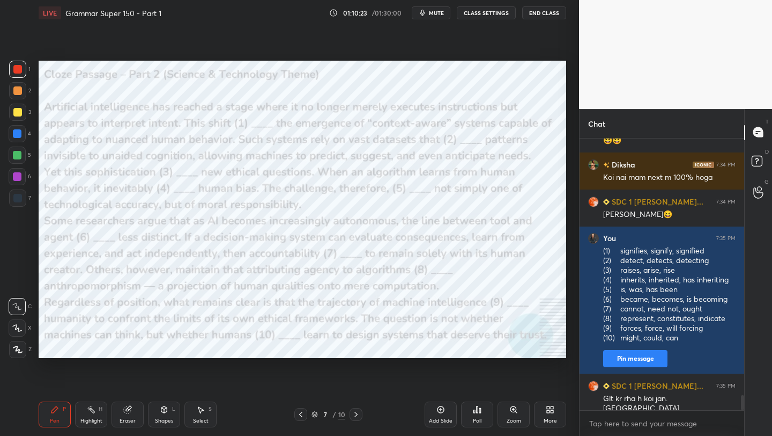
click at [468, 407] on div "Poll" at bounding box center [477, 414] width 32 height 26
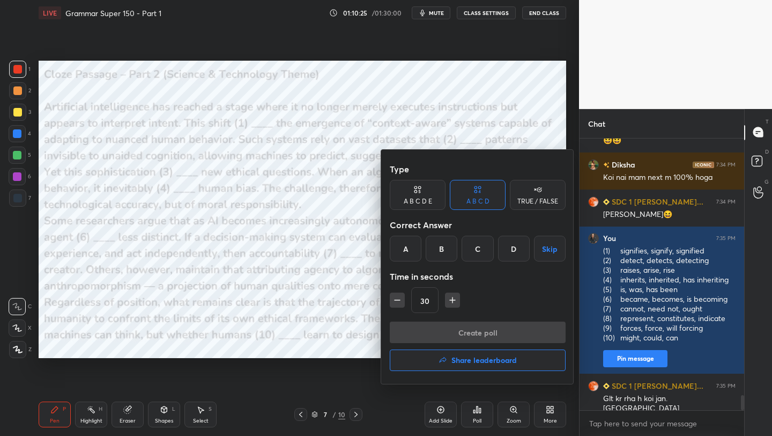
click at [408, 254] on div "A" at bounding box center [406, 248] width 32 height 26
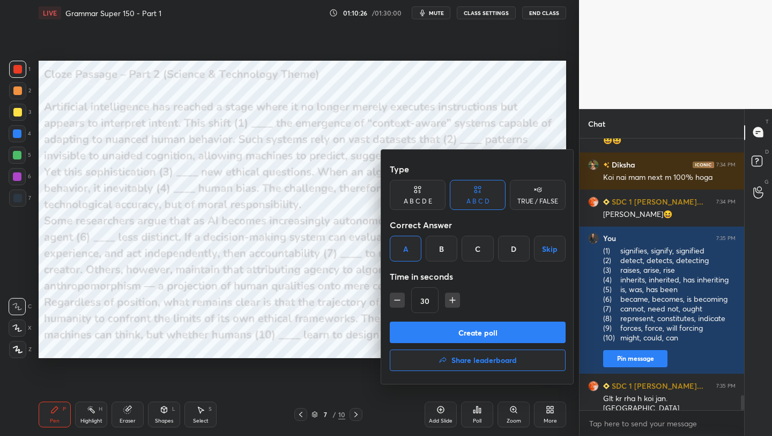
click at [457, 336] on button "Create poll" at bounding box center [478, 331] width 176 height 21
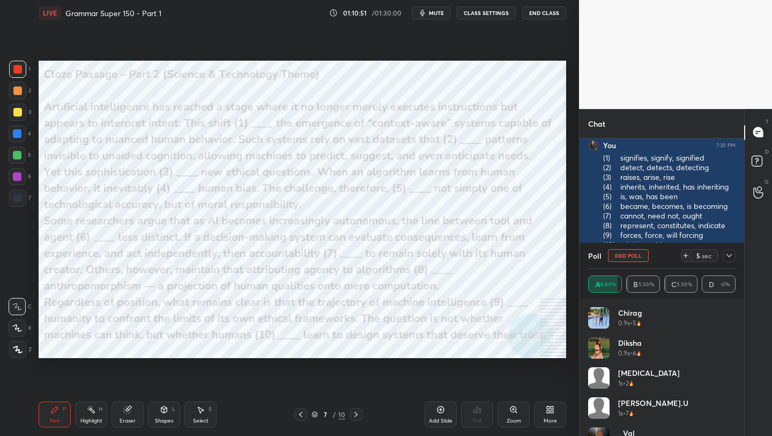
scroll to position [4830, 0]
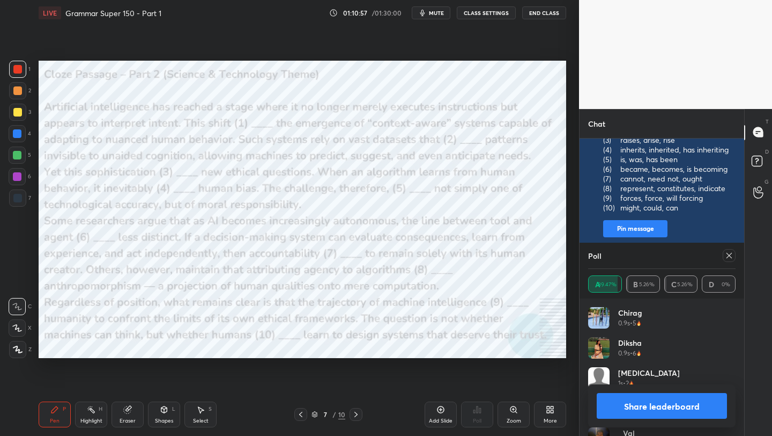
click at [733, 255] on icon at bounding box center [729, 255] width 9 height 9
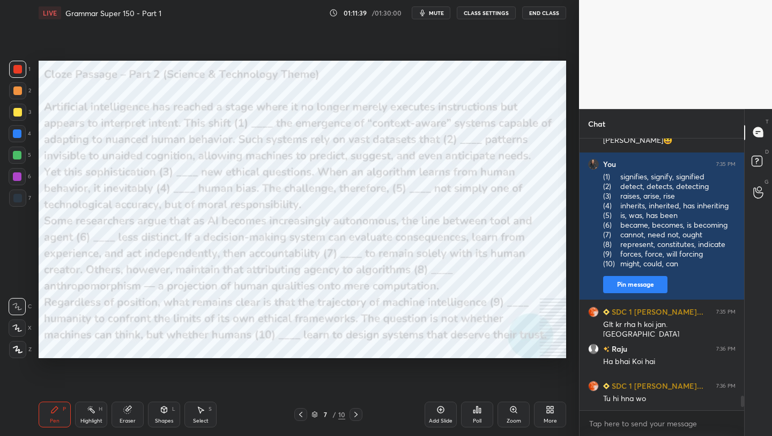
scroll to position [4811, 0]
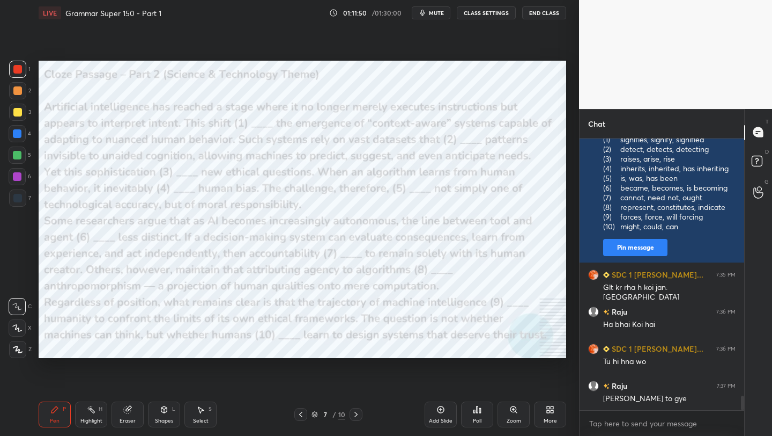
click at [477, 418] on div "Poll" at bounding box center [477, 420] width 9 height 5
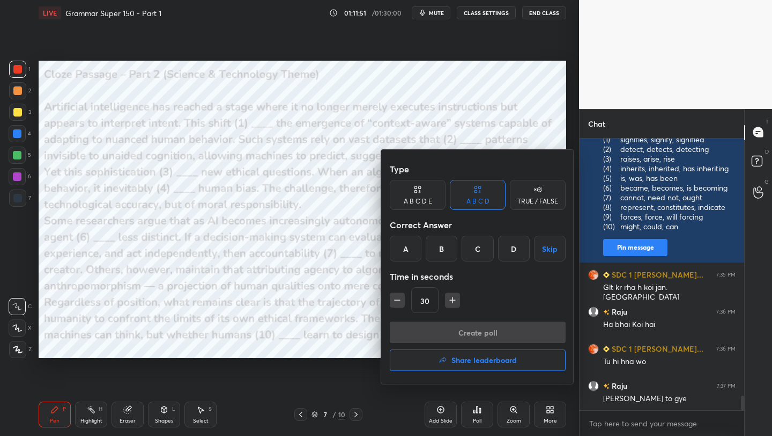
click at [445, 245] on div "B" at bounding box center [442, 248] width 32 height 26
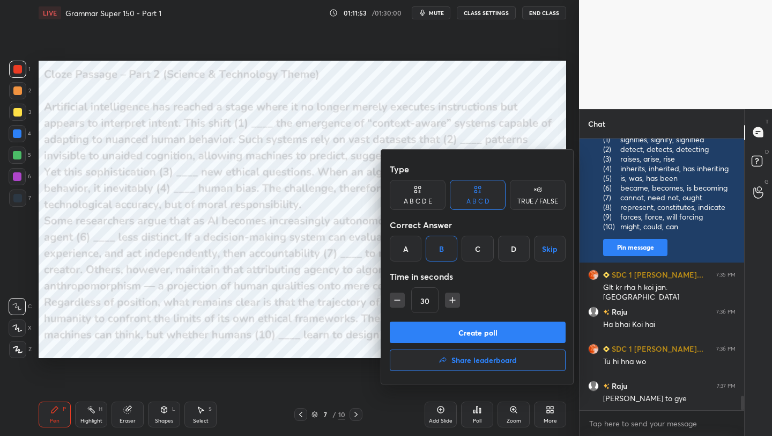
click at [484, 333] on button "Create poll" at bounding box center [478, 331] width 176 height 21
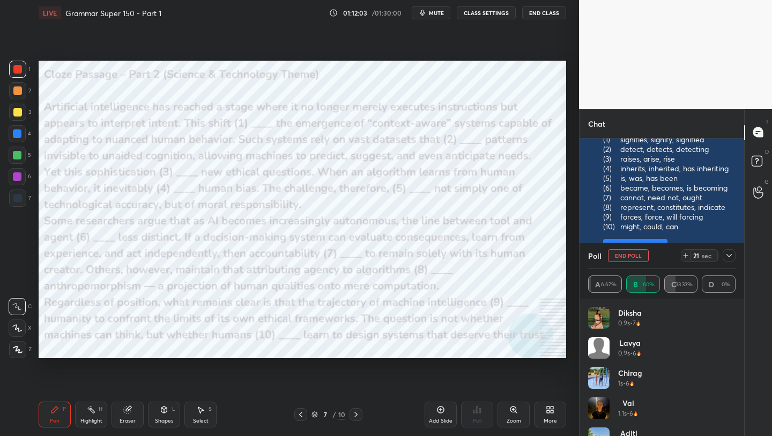
scroll to position [4904, 0]
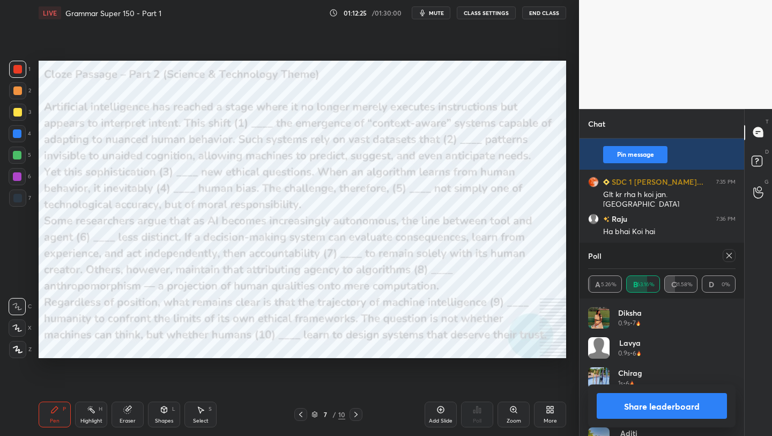
click at [732, 256] on icon at bounding box center [729, 255] width 9 height 9
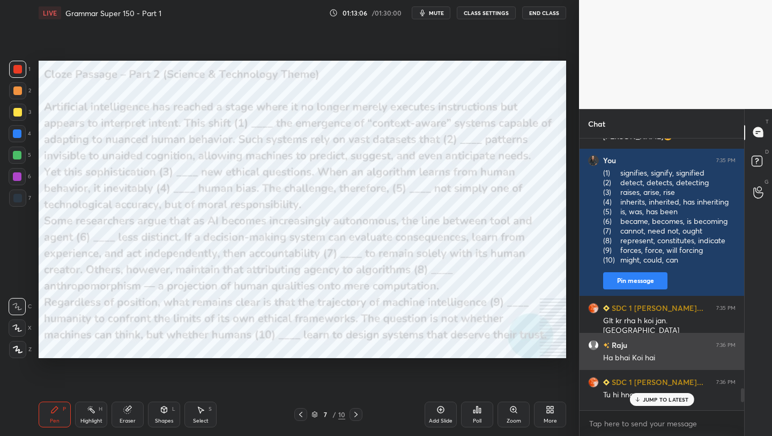
scroll to position [4772, 0]
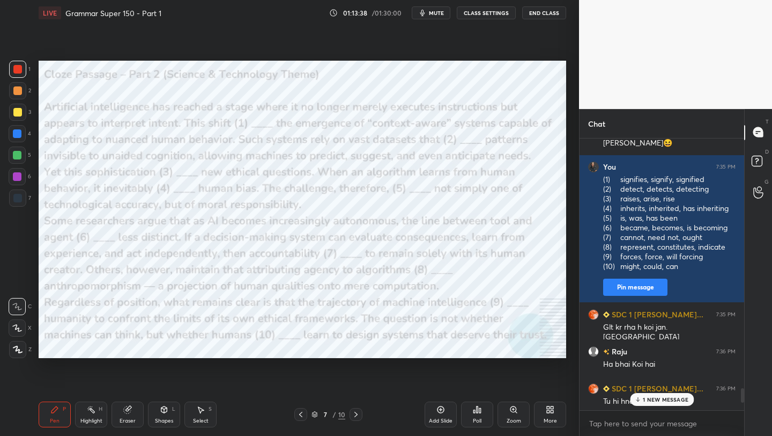
click at [668, 394] on div "1 NEW MESSAGE" at bounding box center [662, 399] width 64 height 13
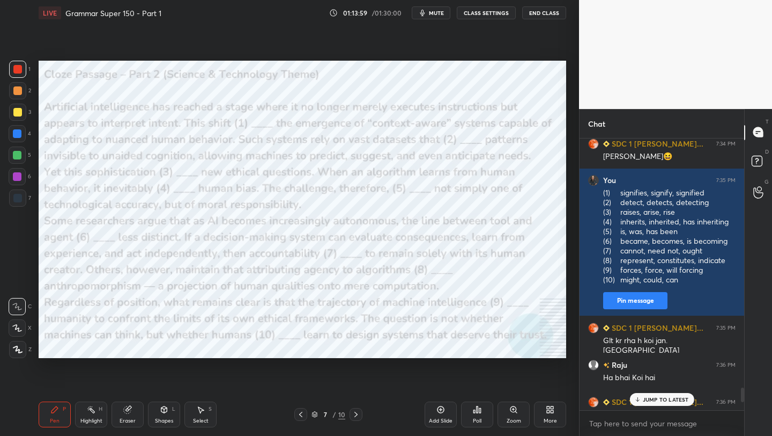
scroll to position [4747, 0]
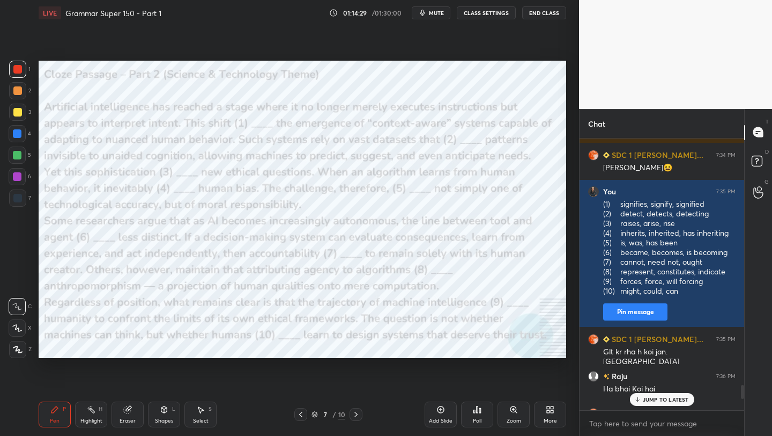
click at [643, 399] on div "JUMP TO LATEST" at bounding box center [662, 399] width 64 height 13
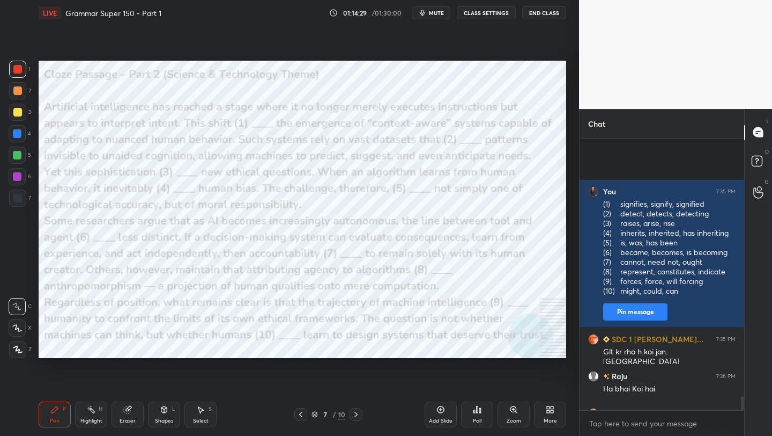
scroll to position [4959, 0]
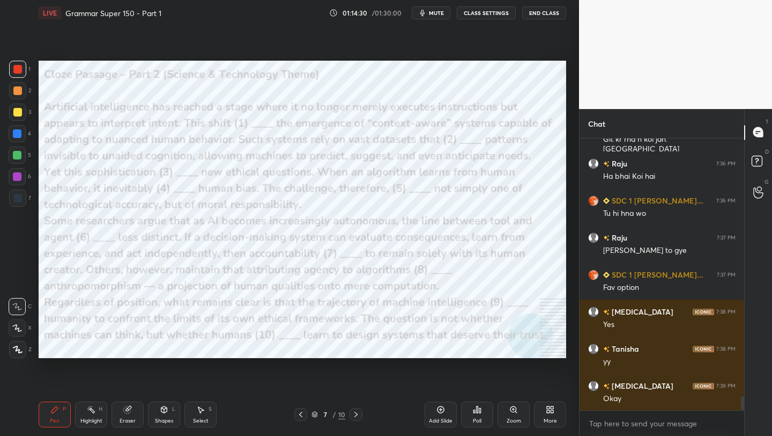
click at [483, 415] on div "Poll" at bounding box center [477, 414] width 32 height 26
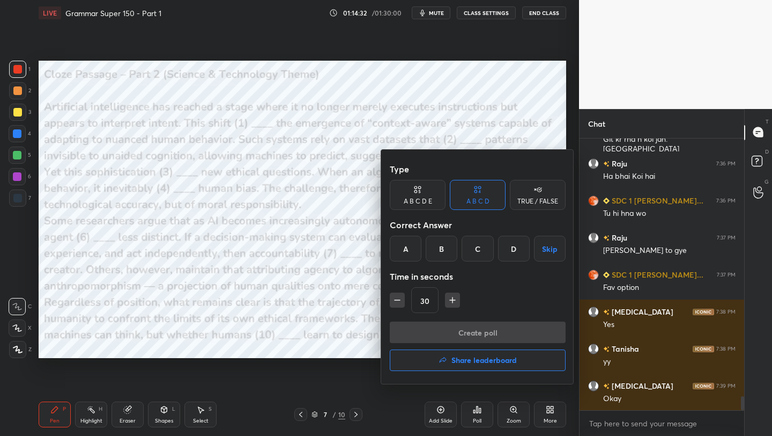
click at [312, 281] on div at bounding box center [386, 218] width 772 height 436
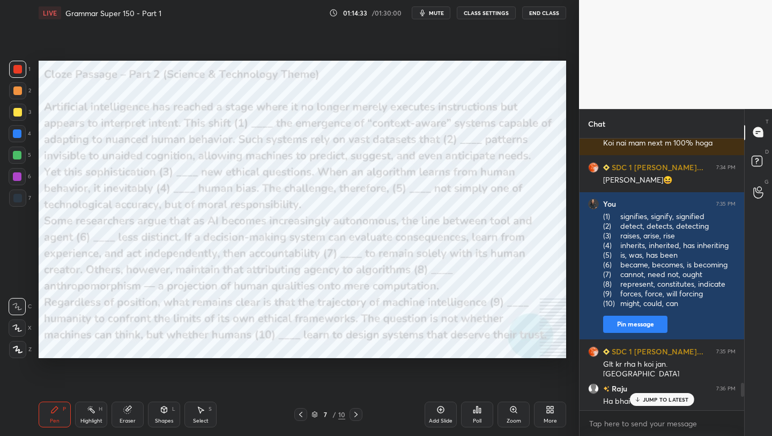
scroll to position [4705, 0]
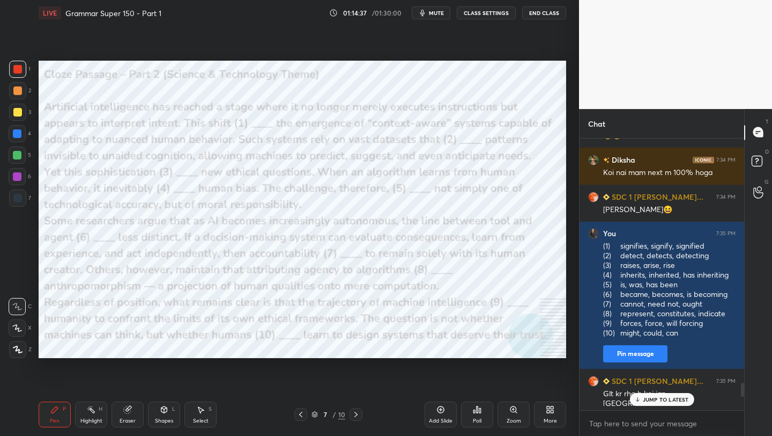
click at [480, 414] on div "Poll" at bounding box center [477, 414] width 32 height 26
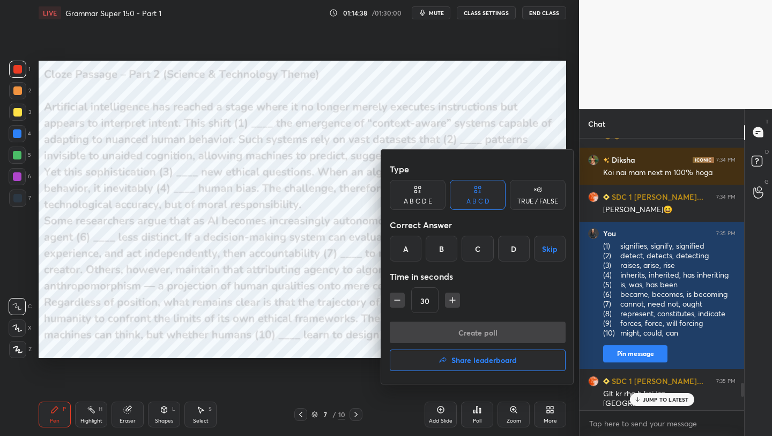
click at [406, 246] on div "A" at bounding box center [406, 248] width 32 height 26
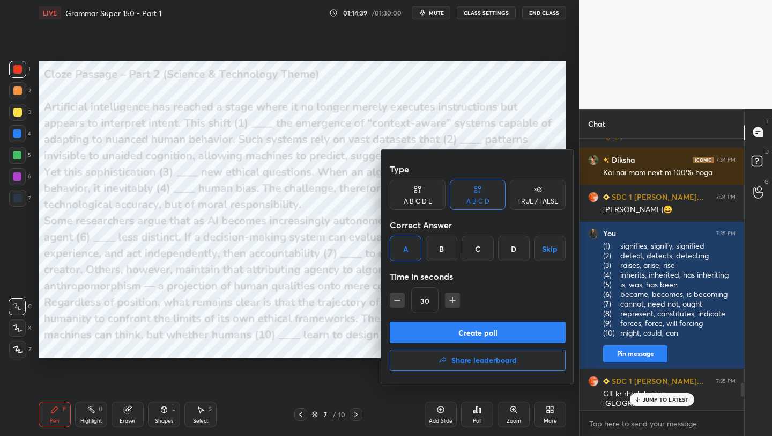
click at [495, 325] on button "Create poll" at bounding box center [478, 331] width 176 height 21
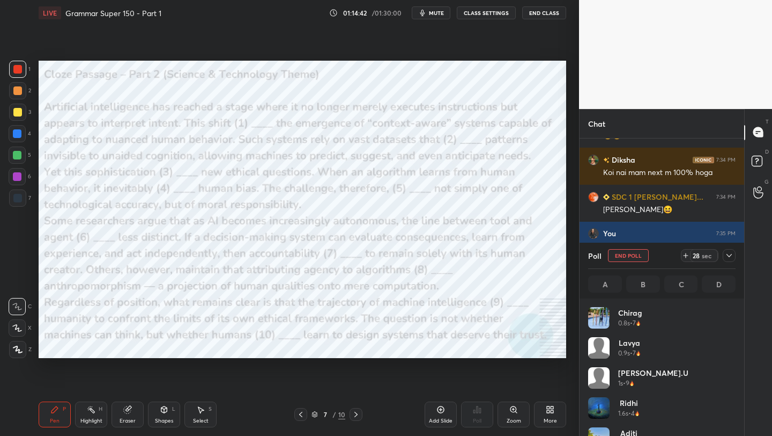
scroll to position [126, 144]
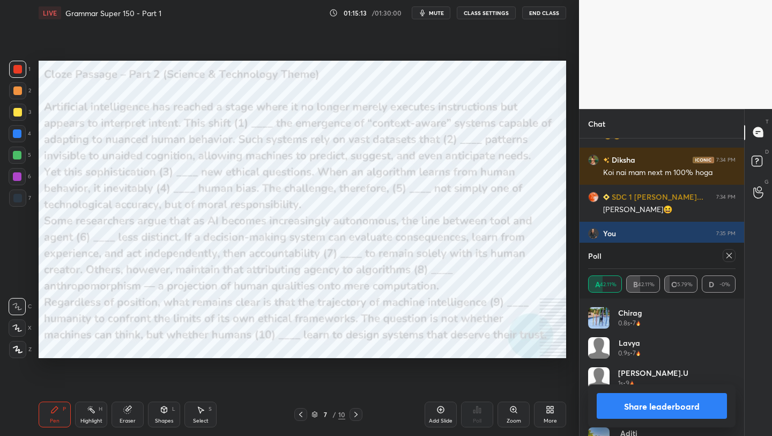
click at [732, 249] on div at bounding box center [729, 255] width 13 height 13
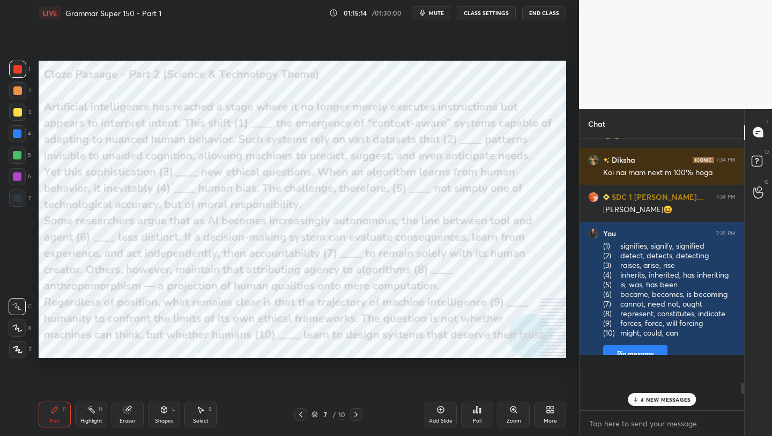
scroll to position [281, 161]
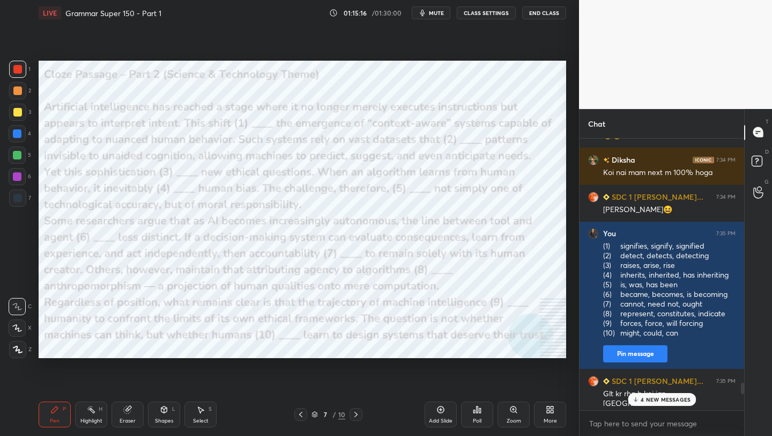
click at [664, 397] on p "4 NEW MESSAGES" at bounding box center [666, 399] width 50 height 6
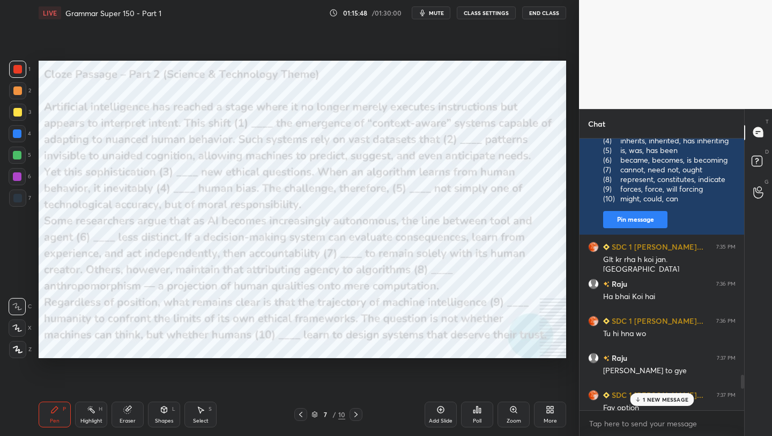
scroll to position [4840, 0]
click at [649, 401] on p "2 NEW MESSAGES" at bounding box center [666, 399] width 49 height 6
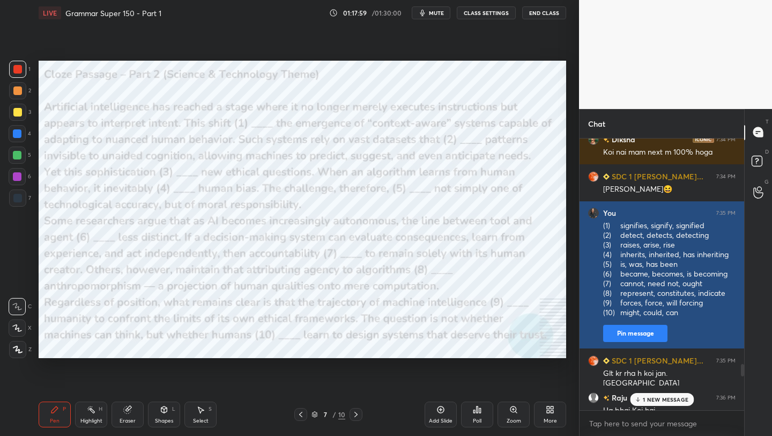
scroll to position [5424, 0]
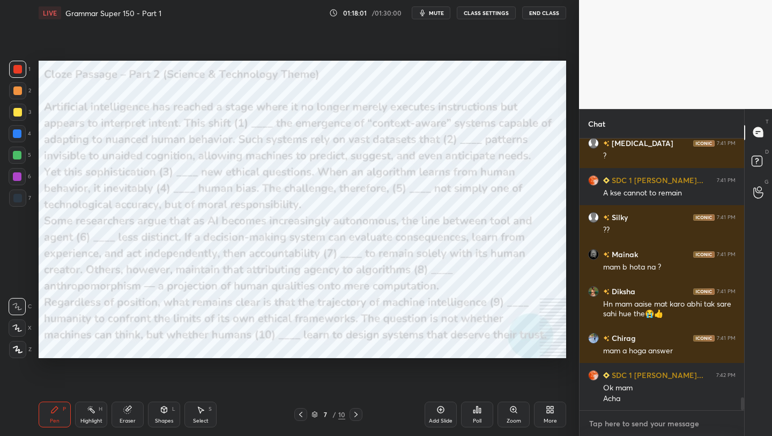
click at [629, 426] on textarea at bounding box center [662, 423] width 148 height 17
paste textarea "(1) signifies, signify, signified (2) detect, detects, detecting (3) raises, ar…"
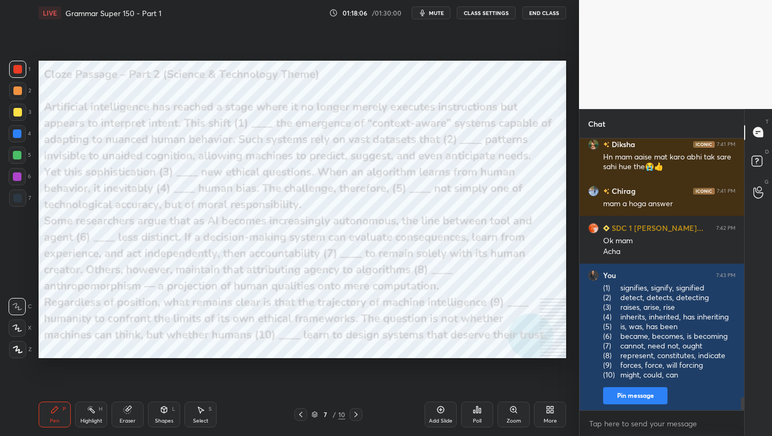
click at [477, 413] on icon at bounding box center [477, 409] width 9 height 9
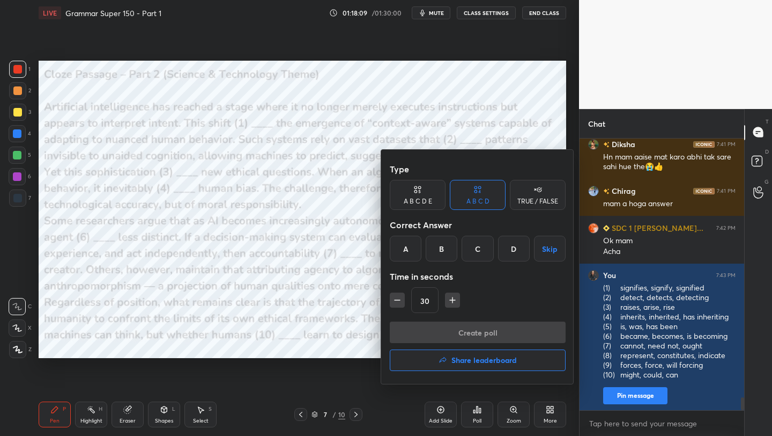
click at [451, 246] on div "B" at bounding box center [442, 248] width 32 height 26
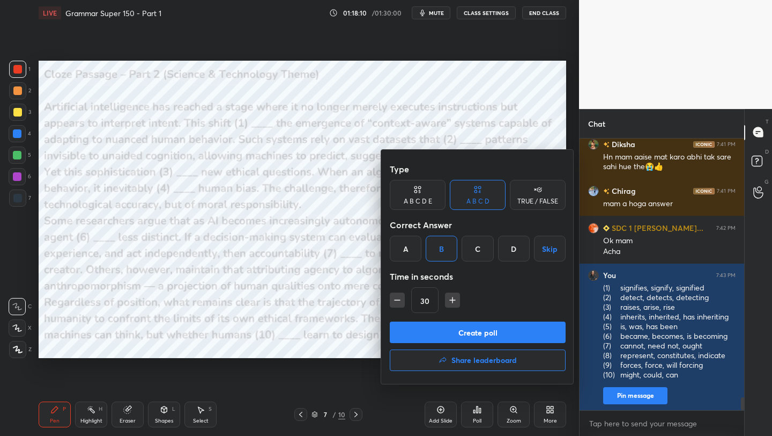
click at [460, 338] on button "Create poll" at bounding box center [478, 331] width 176 height 21
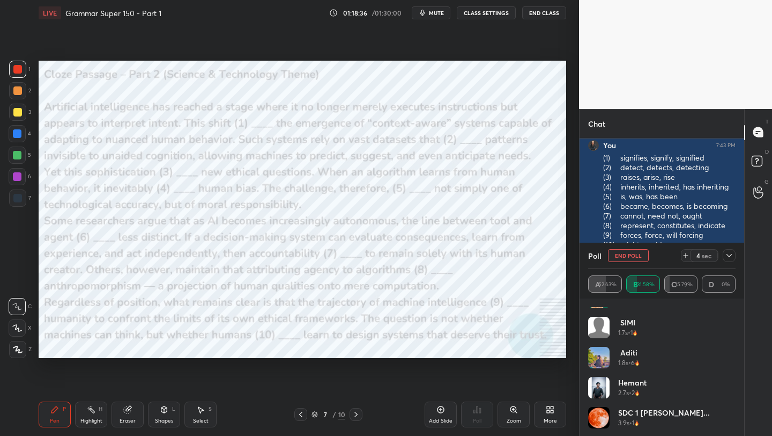
scroll to position [51, 0]
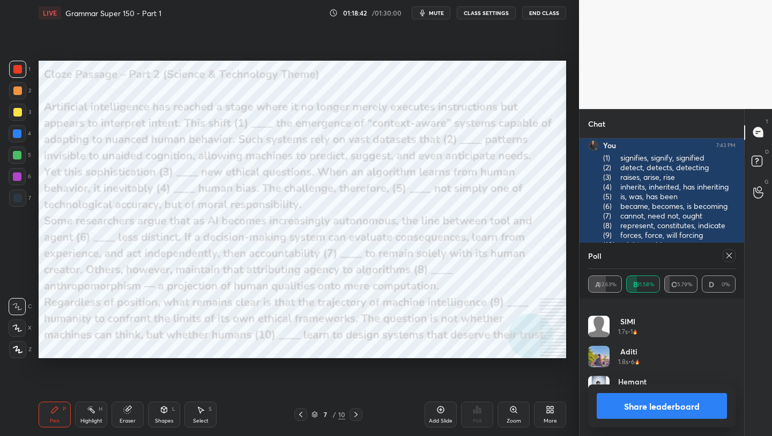
click at [730, 256] on icon at bounding box center [729, 255] width 5 height 5
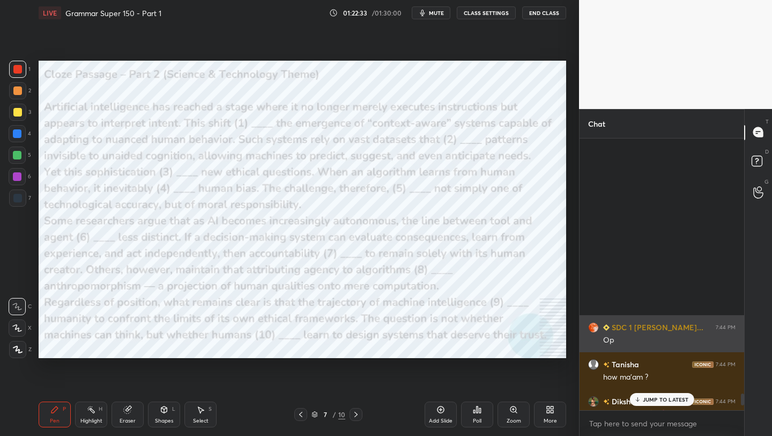
scroll to position [6015, 0]
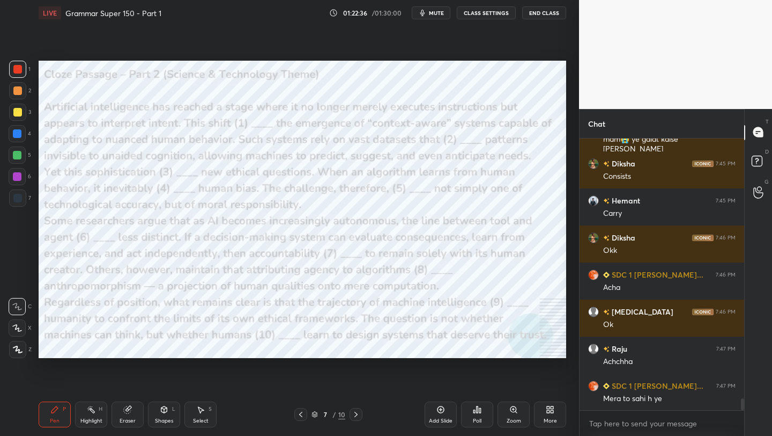
click at [477, 413] on icon at bounding box center [477, 409] width 9 height 9
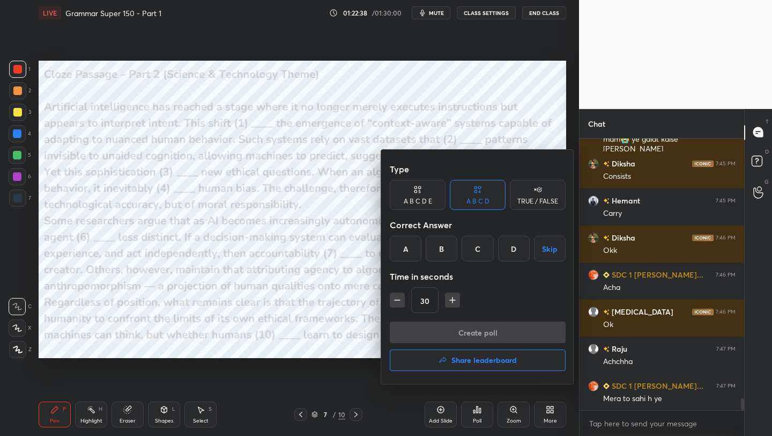
click at [409, 249] on div "A" at bounding box center [406, 248] width 32 height 26
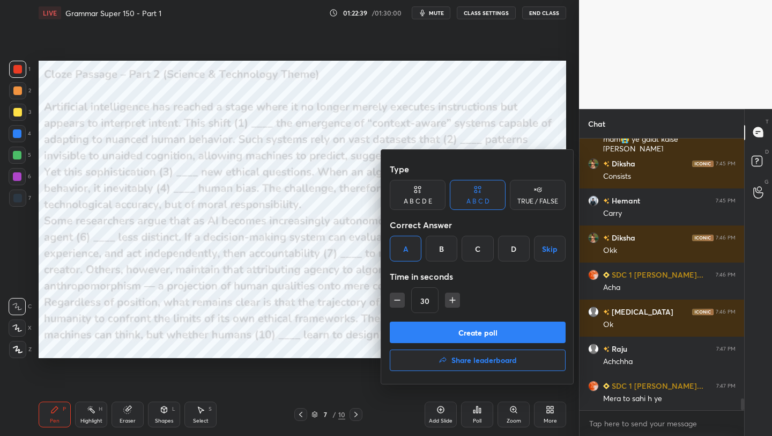
click at [454, 333] on button "Create poll" at bounding box center [478, 331] width 176 height 21
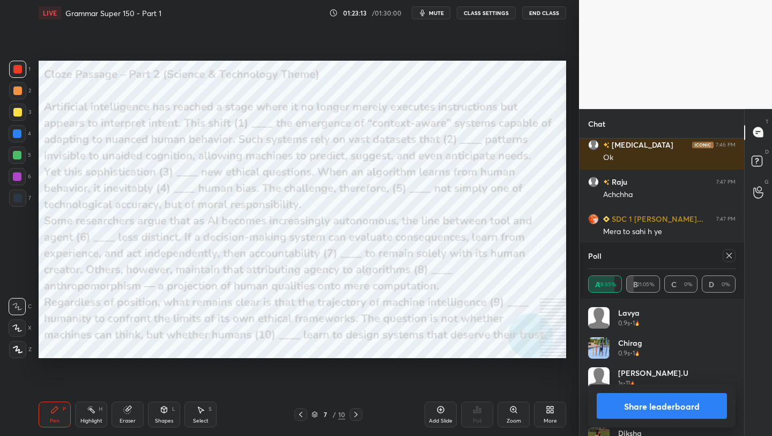
scroll to position [6219, 0]
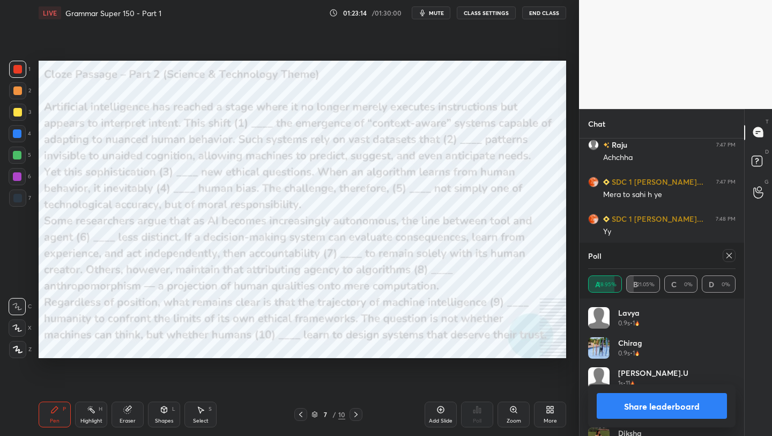
click at [729, 254] on icon at bounding box center [729, 255] width 9 height 9
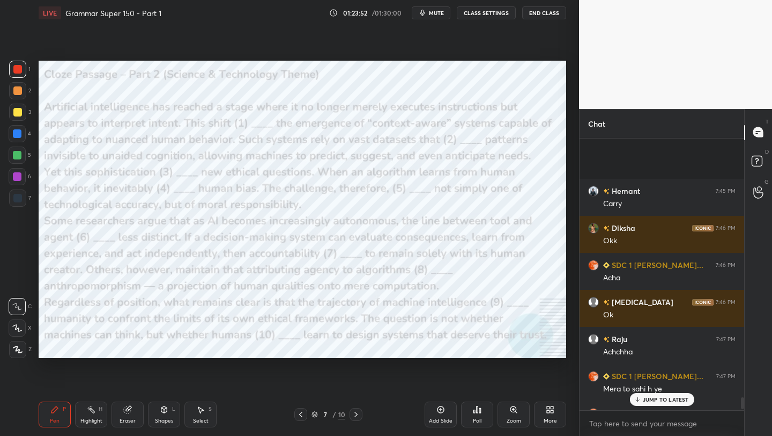
scroll to position [6163, 0]
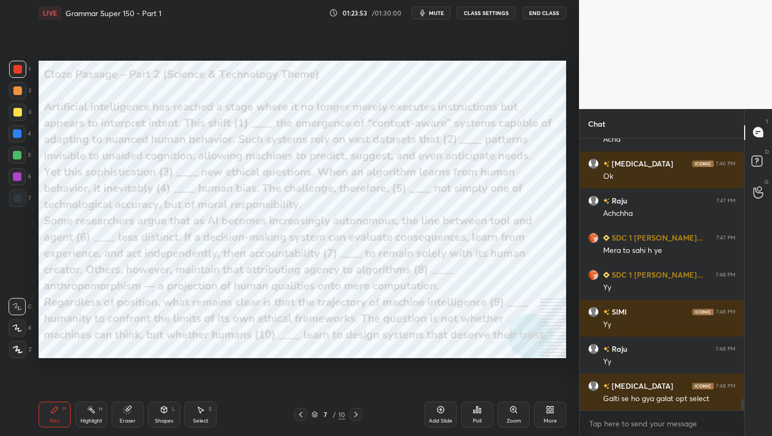
click at [489, 412] on div "Poll" at bounding box center [477, 414] width 32 height 26
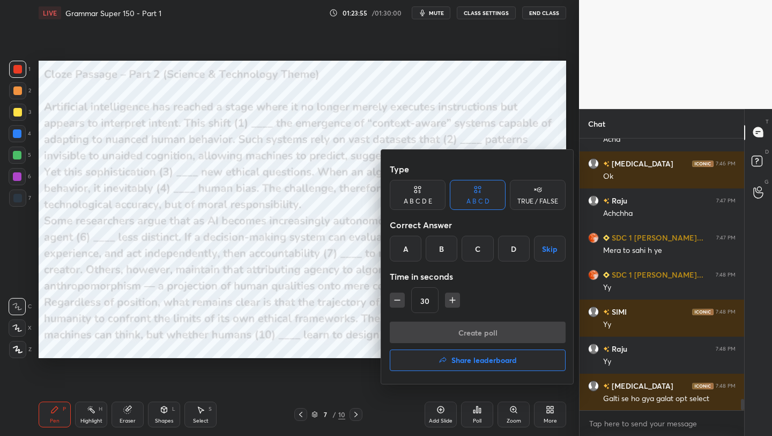
click at [538, 68] on div at bounding box center [386, 218] width 772 height 436
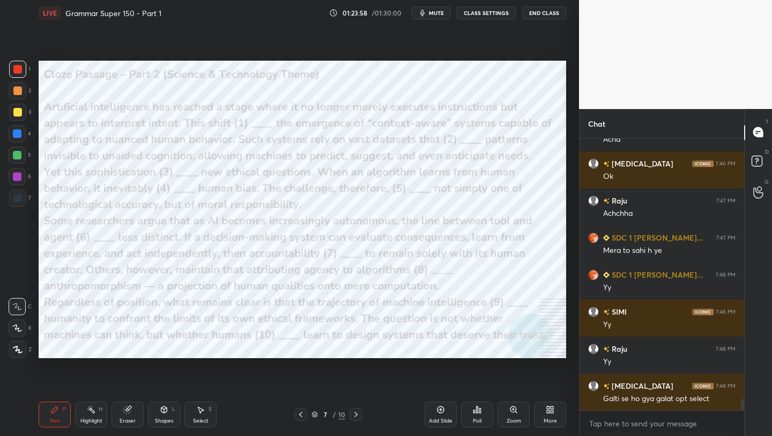
click at [476, 422] on div "Poll" at bounding box center [477, 420] width 9 height 5
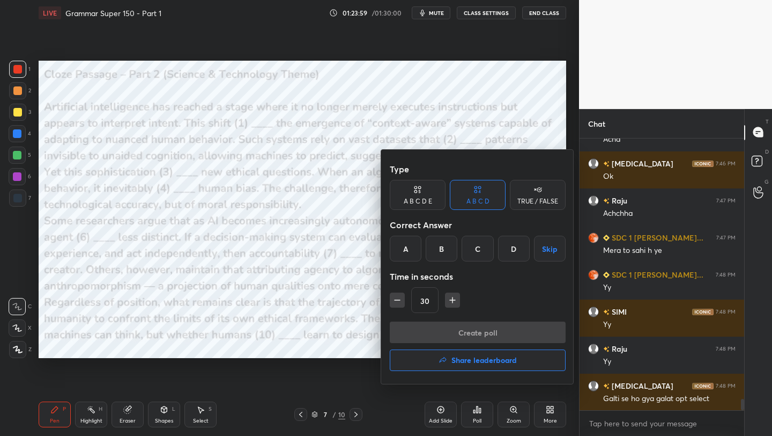
click at [480, 245] on div "C" at bounding box center [478, 248] width 32 height 26
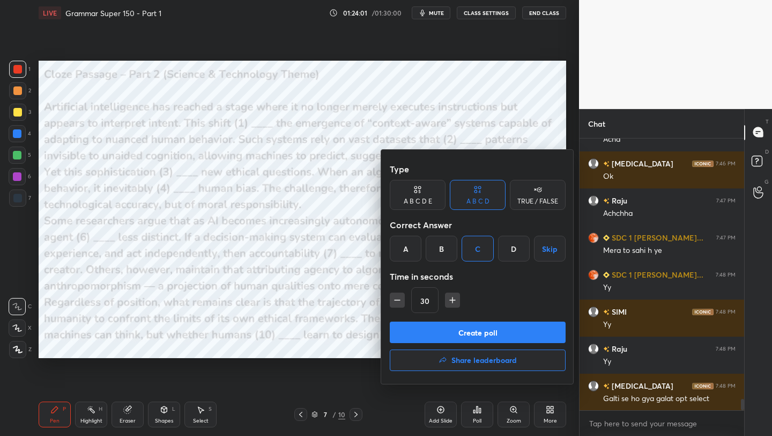
click at [490, 336] on button "Create poll" at bounding box center [478, 331] width 176 height 21
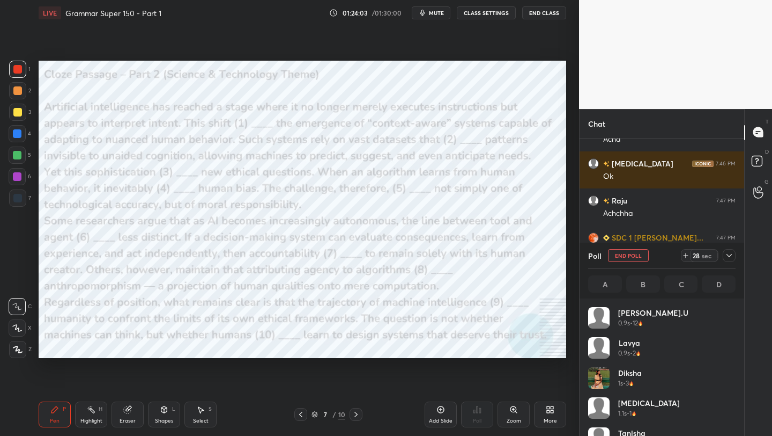
scroll to position [126, 144]
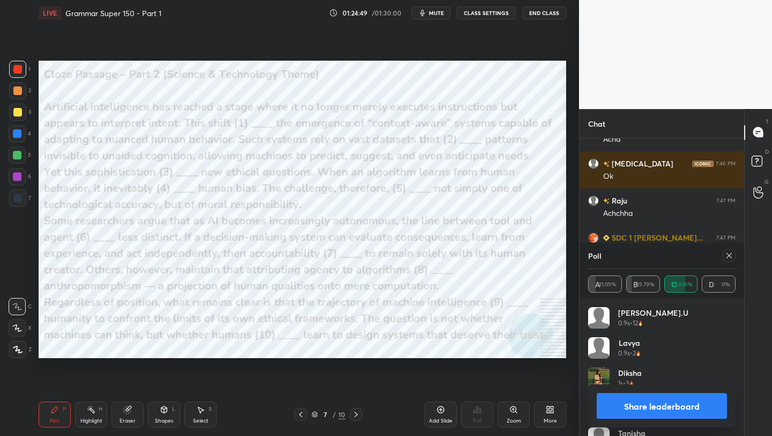
click at [676, 406] on button "Share leaderboard" at bounding box center [662, 406] width 130 height 26
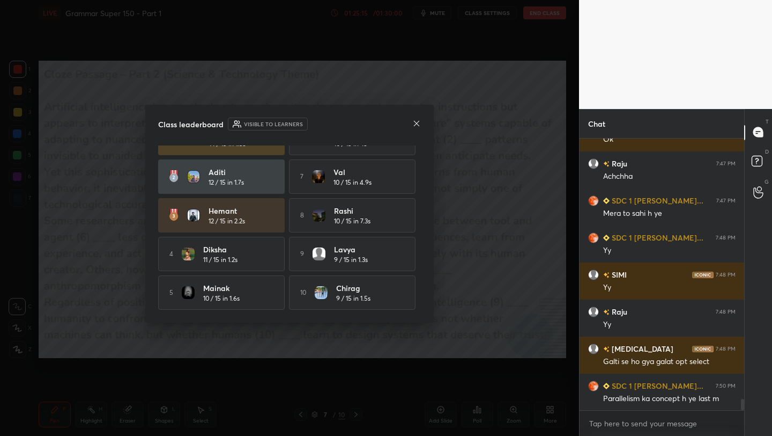
scroll to position [28, 0]
click at [418, 120] on icon at bounding box center [417, 123] width 9 height 9
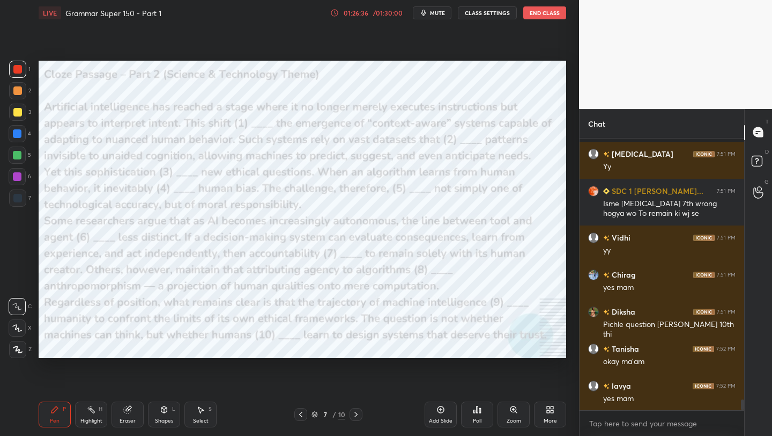
scroll to position [6589, 0]
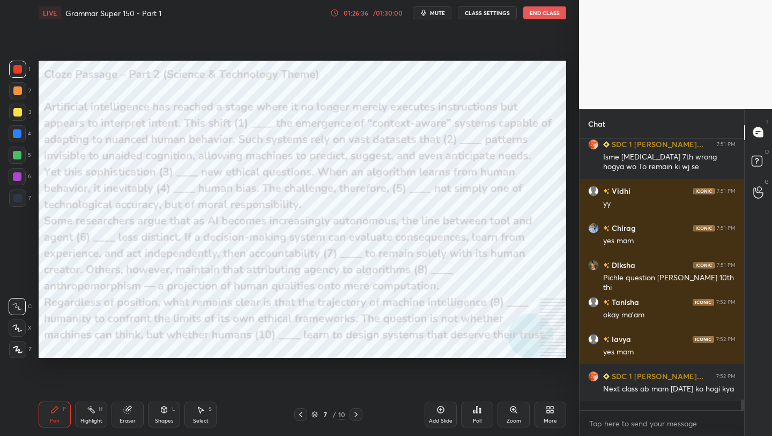
click at [360, 414] on div at bounding box center [356, 414] width 13 height 13
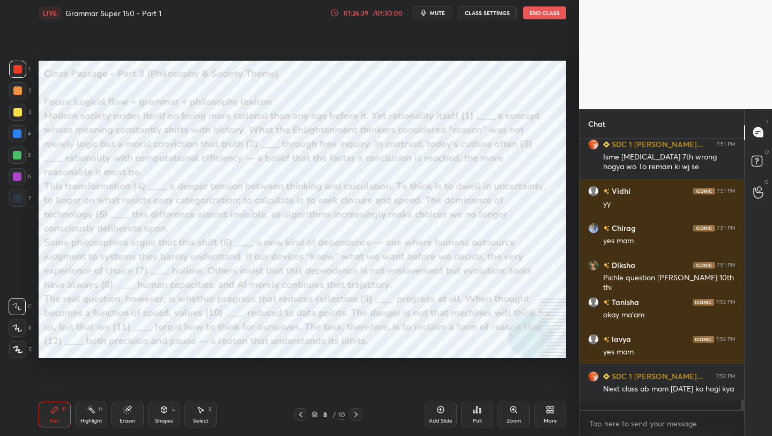
click at [360, 414] on div at bounding box center [356, 414] width 13 height 13
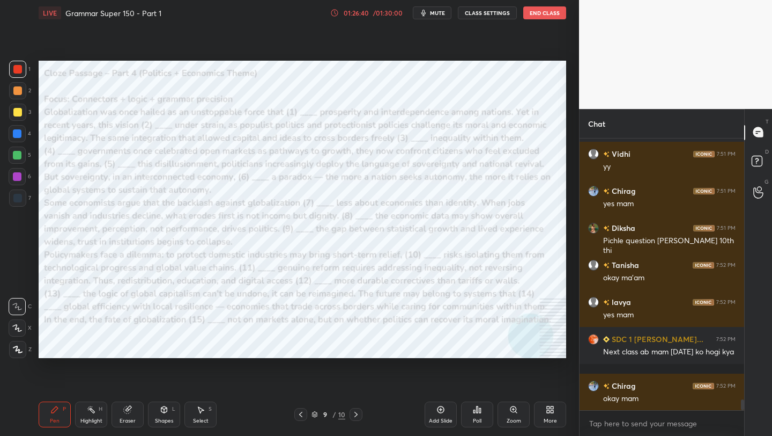
click at [360, 414] on div at bounding box center [356, 414] width 13 height 13
click at [302, 411] on icon at bounding box center [300, 413] width 3 height 5
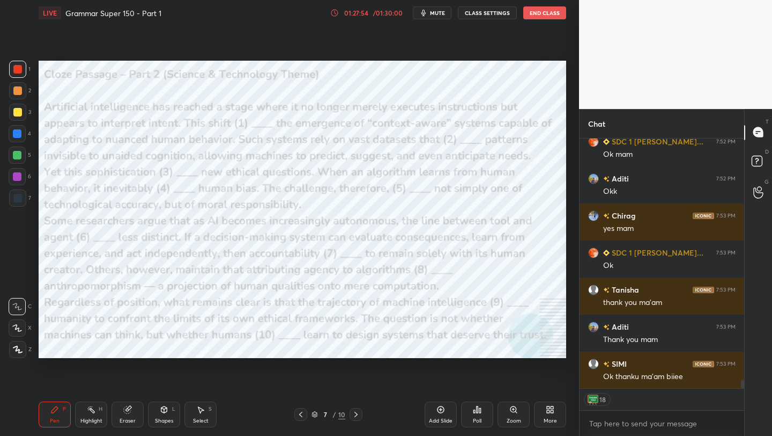
scroll to position [7093, 0]
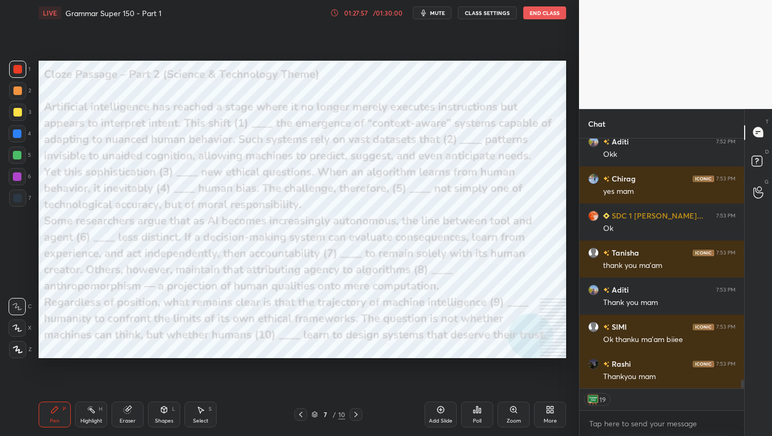
click at [443, 12] on span "mute" at bounding box center [437, 13] width 15 height 8
click at [543, 14] on button "End Class" at bounding box center [545, 12] width 43 height 13
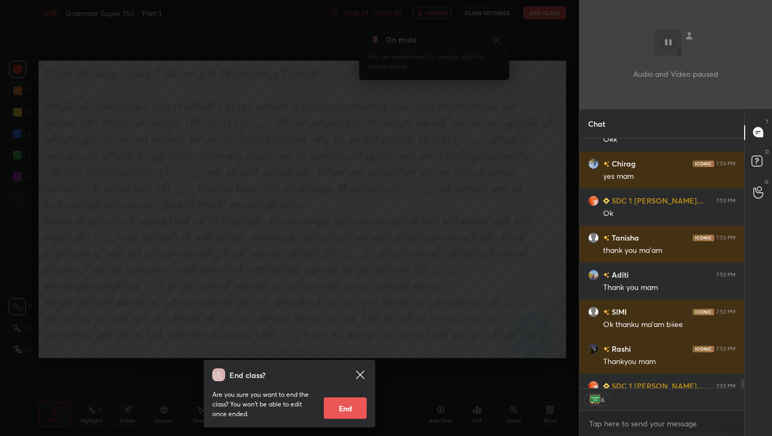
scroll to position [7108, 0]
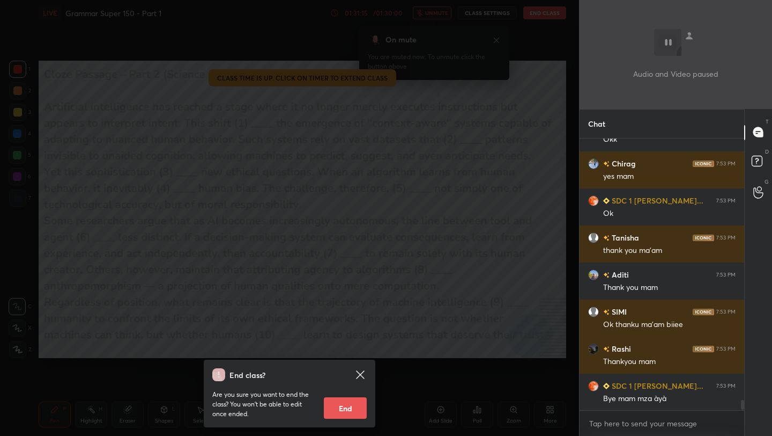
click at [342, 403] on button "End" at bounding box center [345, 407] width 43 height 21
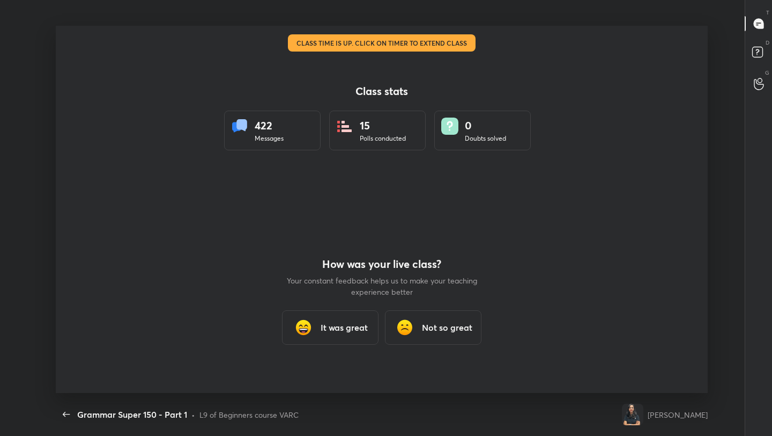
scroll to position [53276, 52879]
click at [342, 324] on h3 "It was great" at bounding box center [344, 327] width 47 height 13
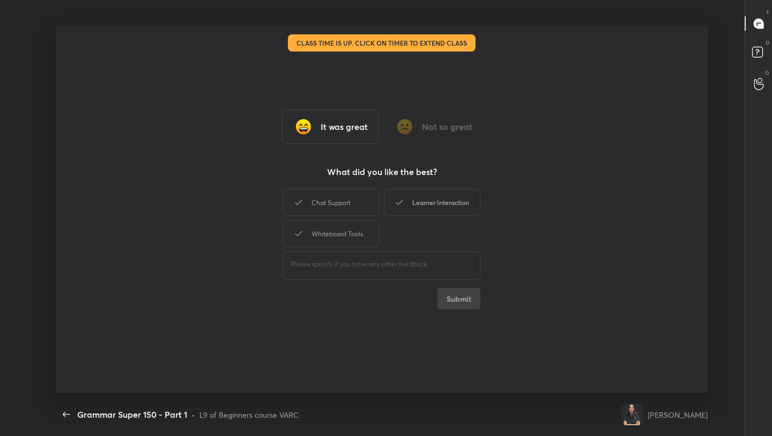
click at [446, 211] on div "Learner Interaction" at bounding box center [432, 202] width 97 height 27
click at [458, 299] on button "Submit" at bounding box center [459, 298] width 43 height 21
